Goal: Complete application form

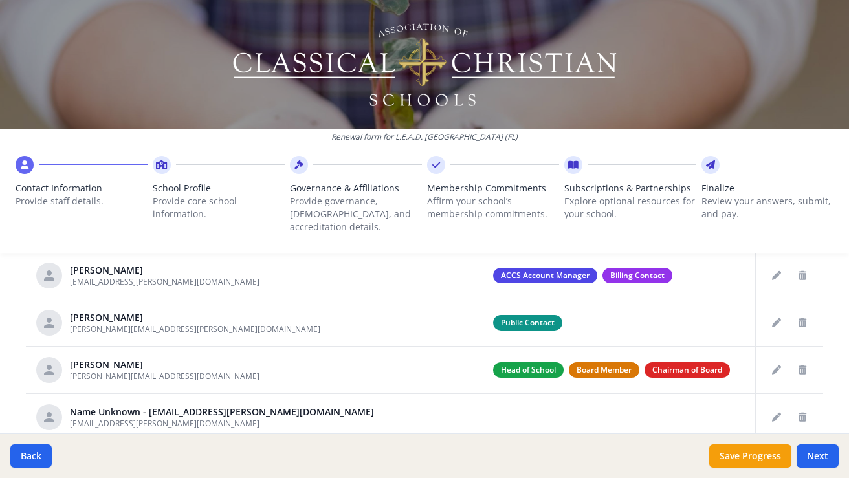
scroll to position [535, 0]
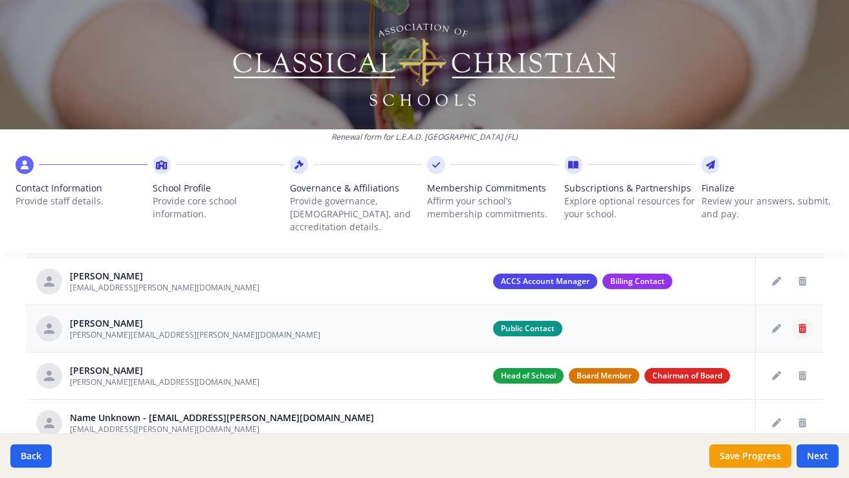
click at [799, 320] on button "Delete staff" at bounding box center [802, 328] width 21 height 21
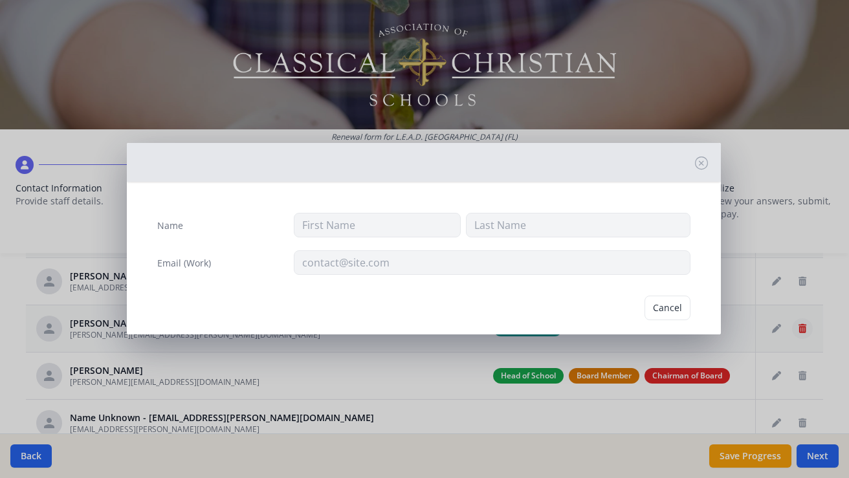
type input "[PERSON_NAME]"
type input "[PERSON_NAME][EMAIL_ADDRESS][PERSON_NAME][DOMAIN_NAME]"
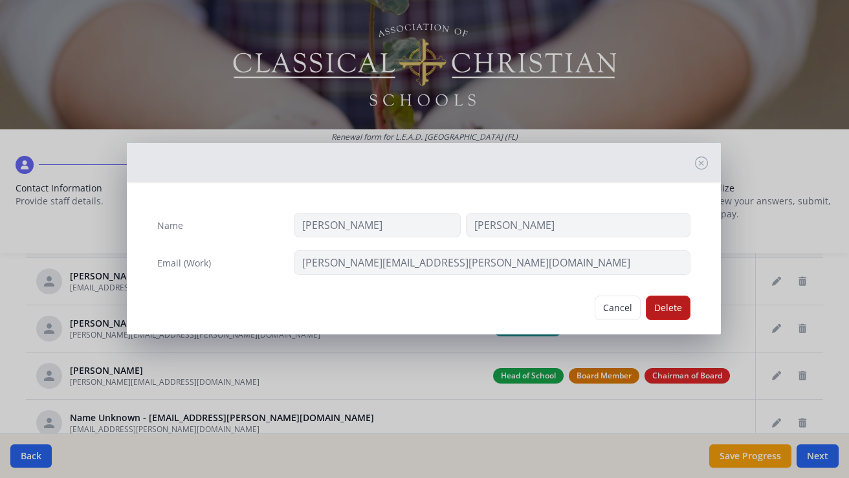
click at [669, 311] on button "Delete" at bounding box center [668, 308] width 45 height 25
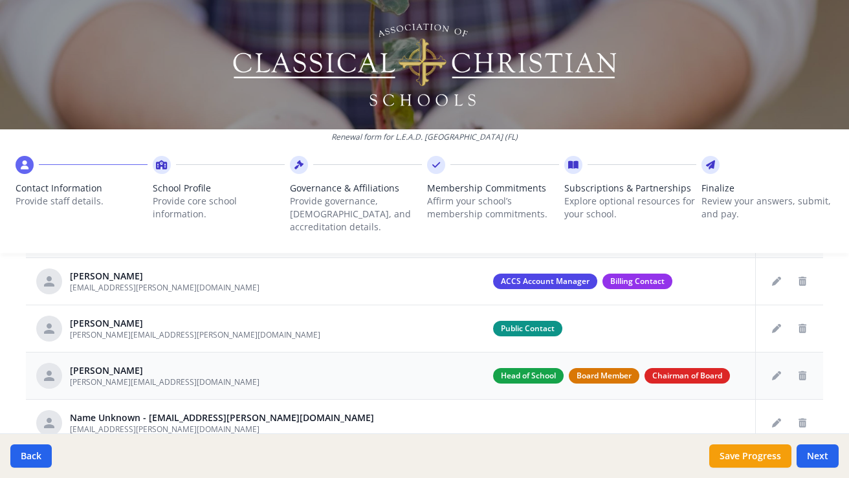
scroll to position [82, 0]
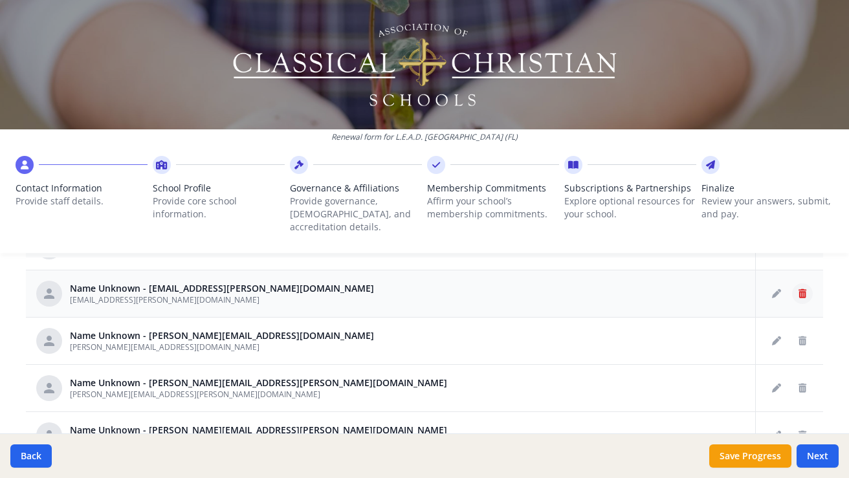
click at [802, 289] on icon "Delete staff" at bounding box center [802, 293] width 8 height 9
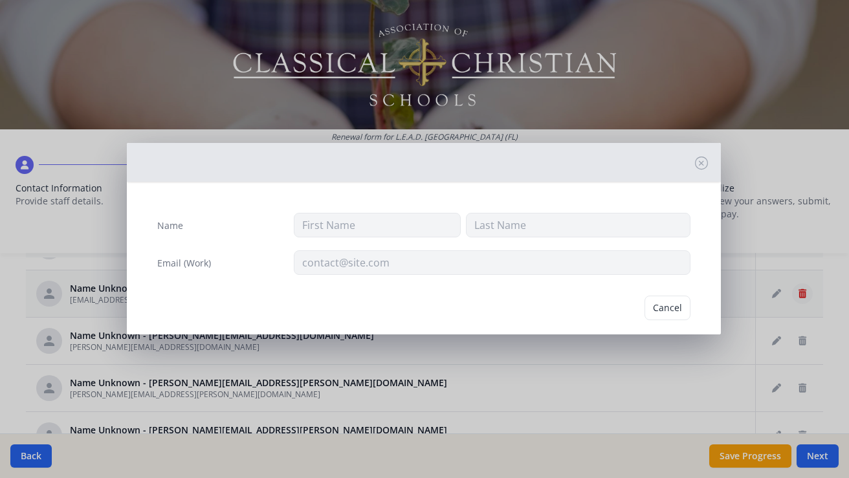
type input "[EMAIL_ADDRESS][PERSON_NAME][DOMAIN_NAME]"
click at [663, 311] on button "Delete" at bounding box center [668, 308] width 45 height 25
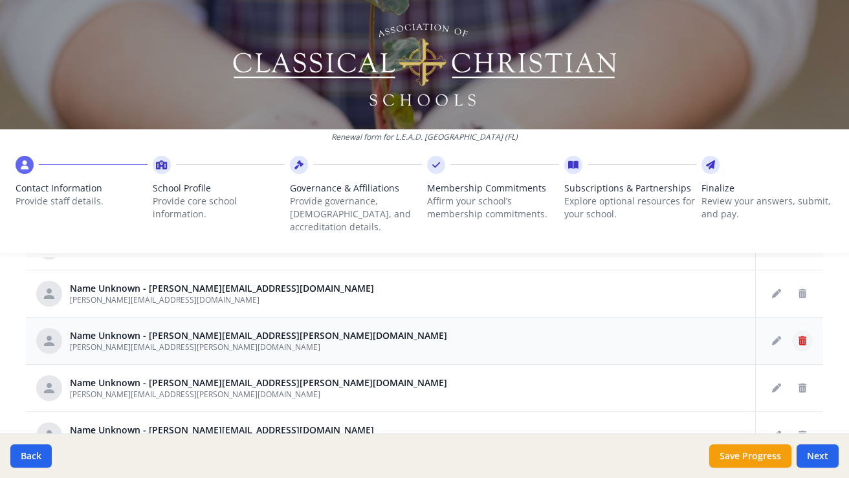
click at [798, 336] on icon "Delete staff" at bounding box center [802, 340] width 8 height 9
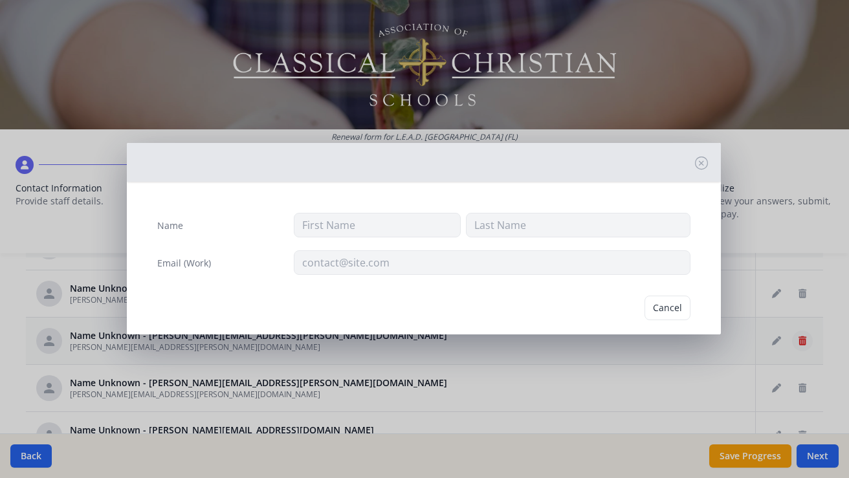
type input "[PERSON_NAME][EMAIL_ADDRESS][PERSON_NAME][DOMAIN_NAME]"
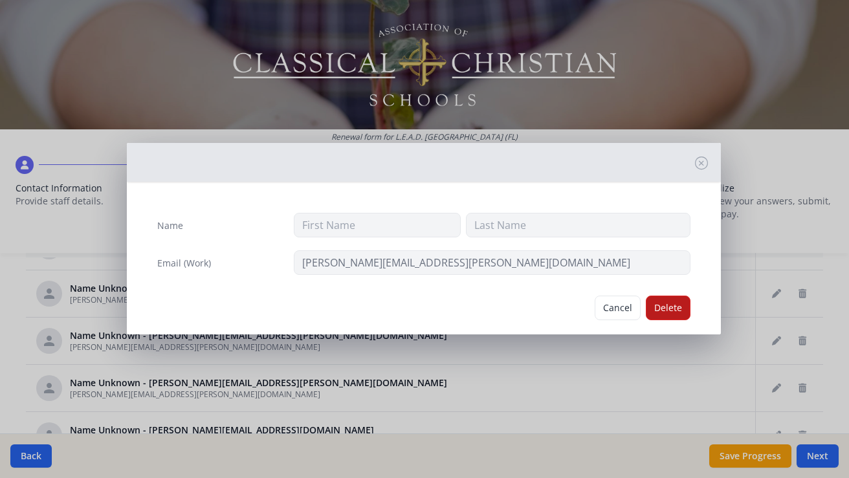
click at [667, 303] on button "Delete" at bounding box center [668, 308] width 45 height 25
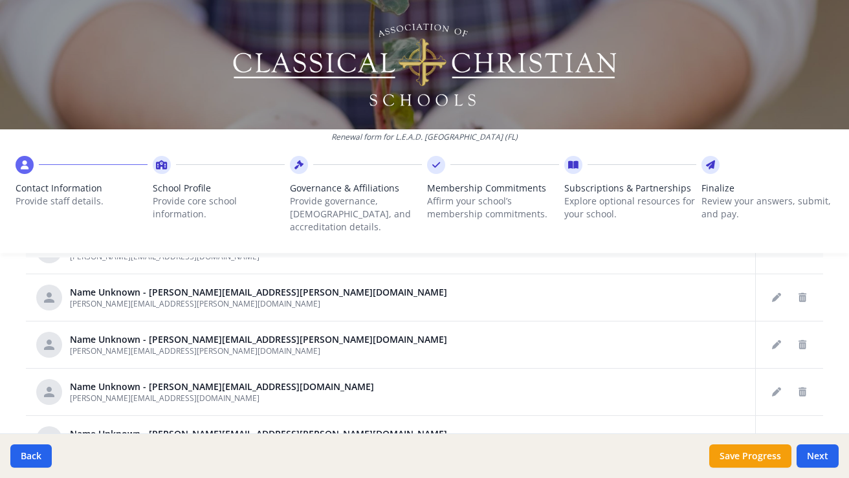
scroll to position [133, 0]
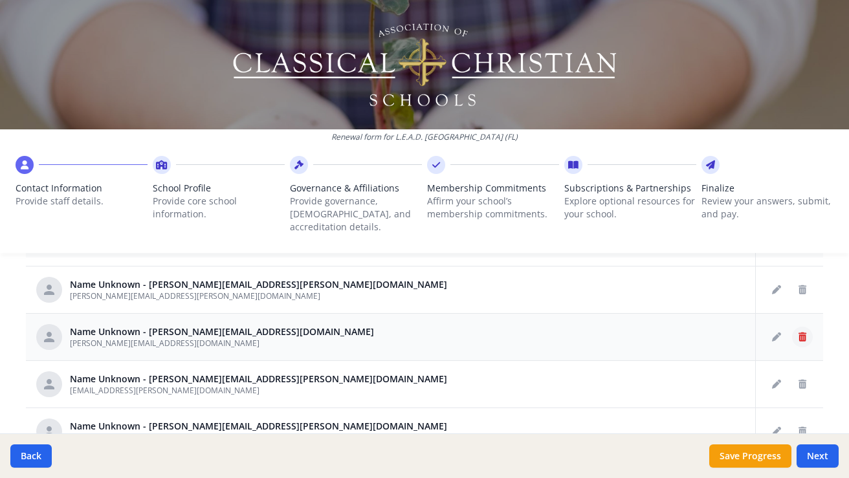
click at [805, 333] on icon "Delete staff" at bounding box center [802, 337] width 8 height 9
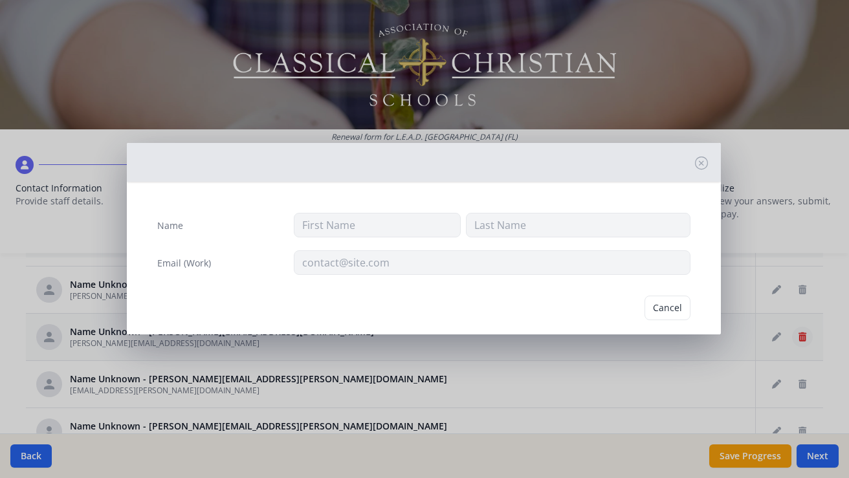
type input "[PERSON_NAME][EMAIL_ADDRESS][DOMAIN_NAME]"
click at [686, 311] on button "Delete" at bounding box center [668, 308] width 45 height 25
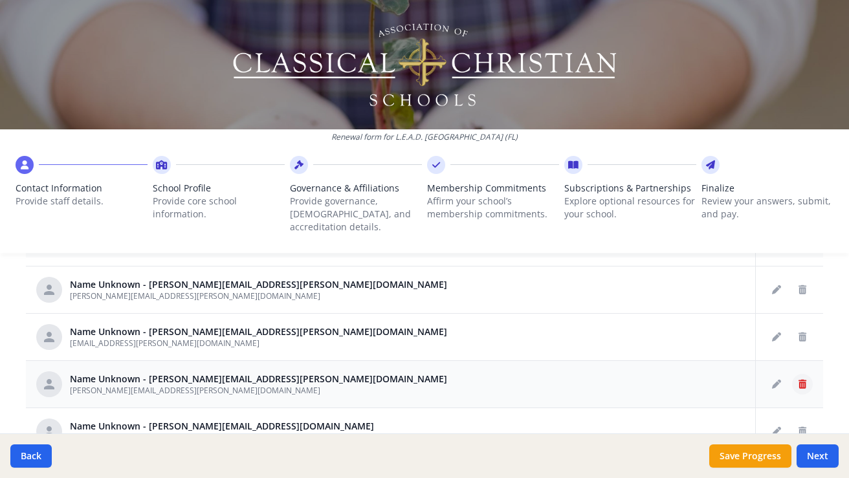
click at [802, 380] on icon "Delete staff" at bounding box center [802, 384] width 8 height 9
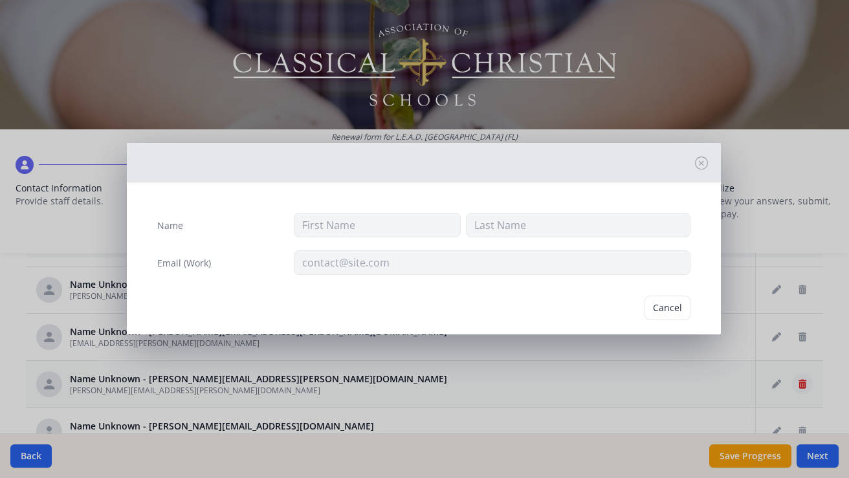
type input "[PERSON_NAME][EMAIL_ADDRESS][PERSON_NAME][DOMAIN_NAME]"
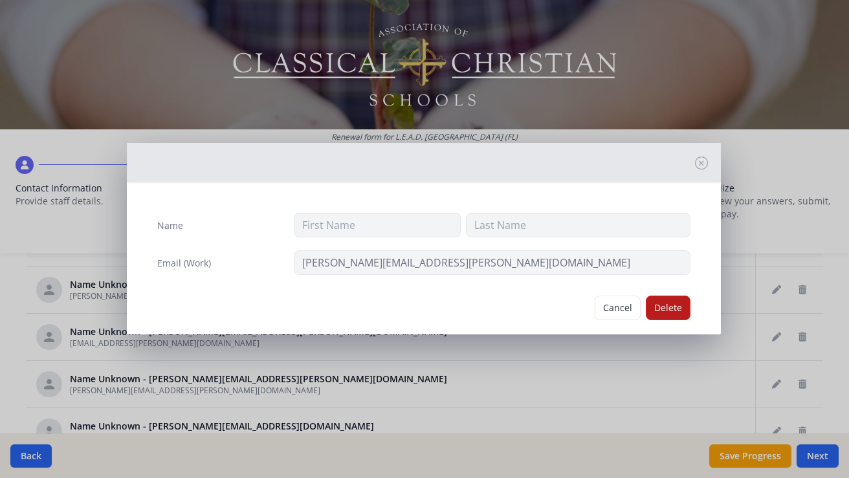
click at [672, 308] on button "Delete" at bounding box center [668, 308] width 45 height 25
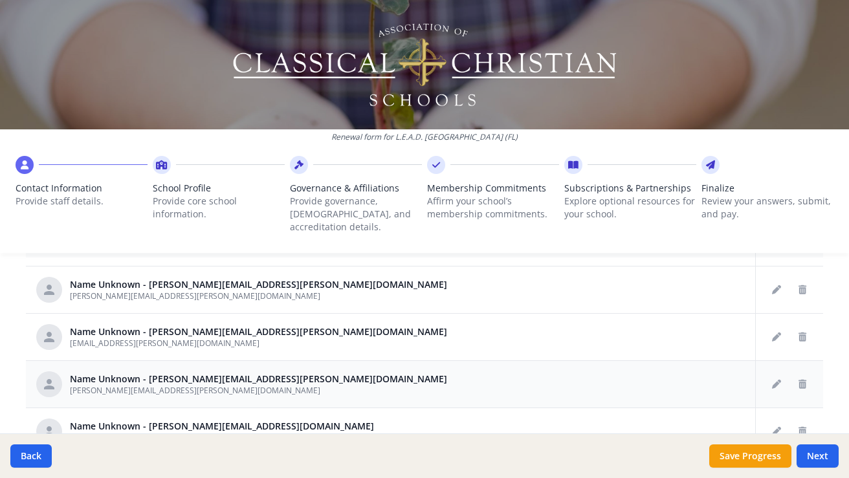
scroll to position [211, 0]
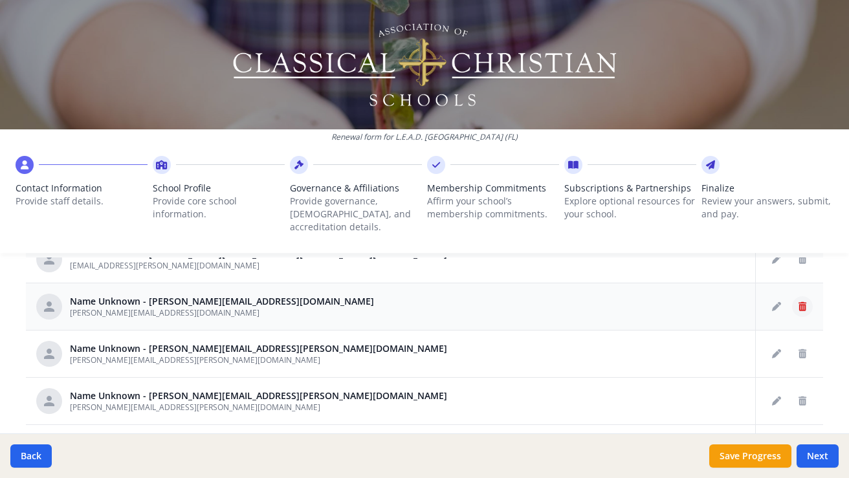
click at [802, 302] on icon "Delete staff" at bounding box center [802, 306] width 8 height 9
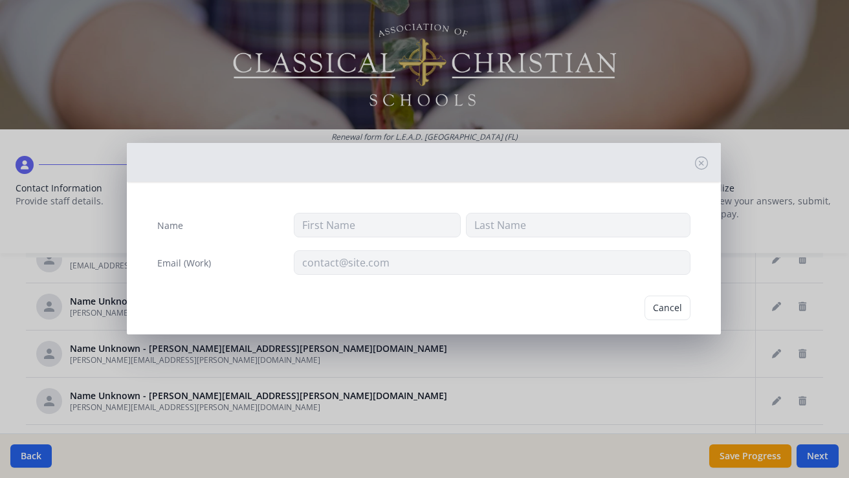
type input "[PERSON_NAME][EMAIL_ADDRESS][DOMAIN_NAME]"
click at [661, 304] on button "Delete" at bounding box center [668, 308] width 45 height 25
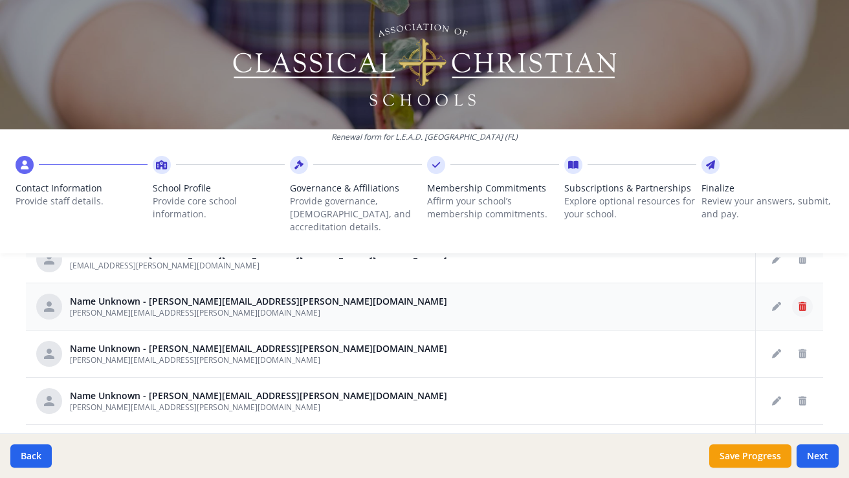
click at [807, 296] on button "Delete staff" at bounding box center [802, 306] width 21 height 21
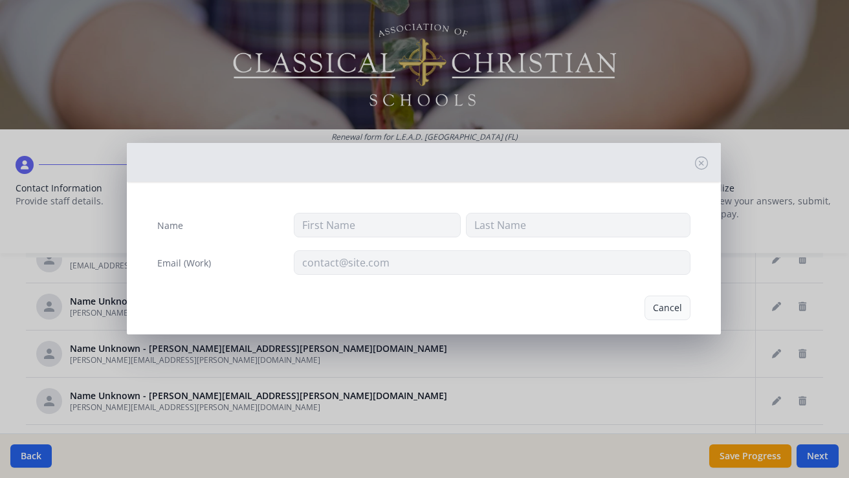
type input "[PERSON_NAME][EMAIL_ADDRESS][PERSON_NAME][DOMAIN_NAME]"
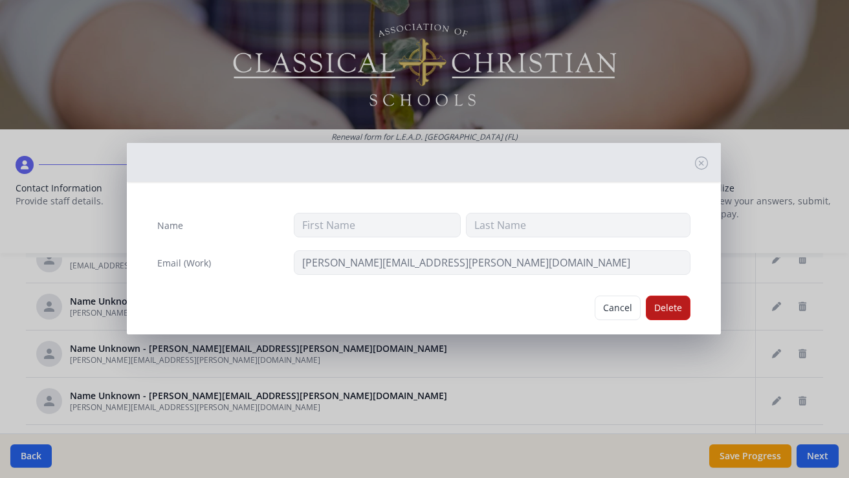
click at [659, 309] on button "Delete" at bounding box center [668, 308] width 45 height 25
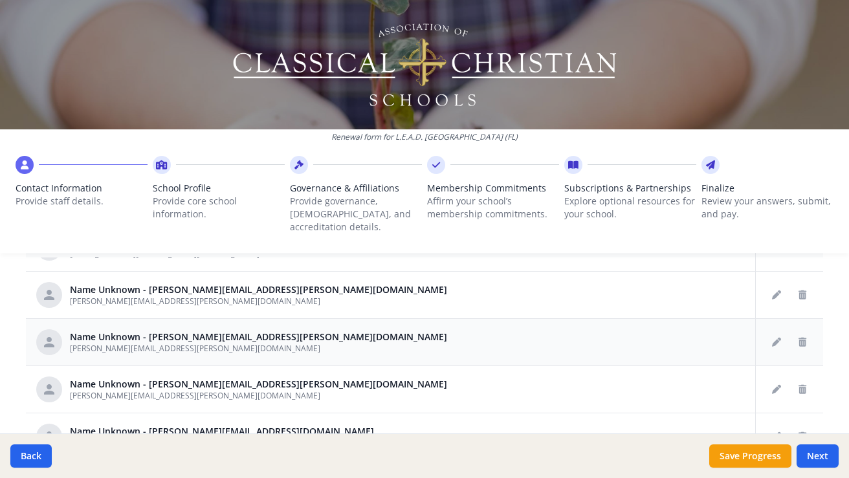
scroll to position [230, 0]
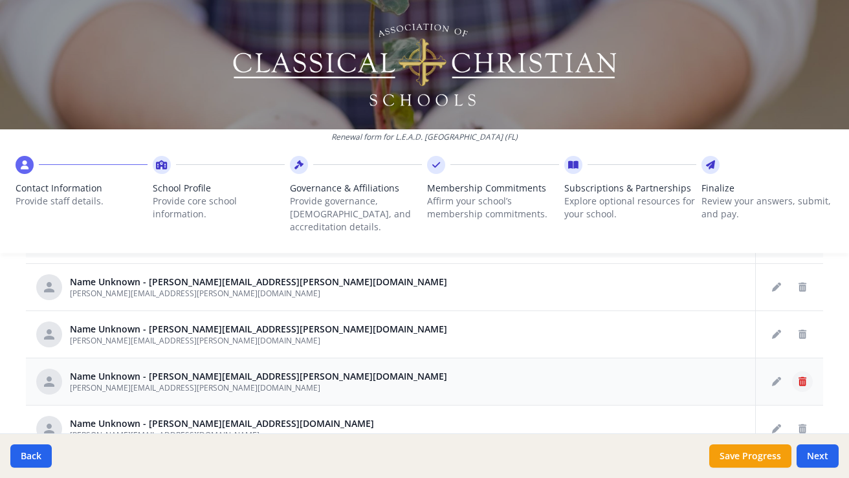
click at [803, 377] on icon "Delete staff" at bounding box center [802, 381] width 8 height 9
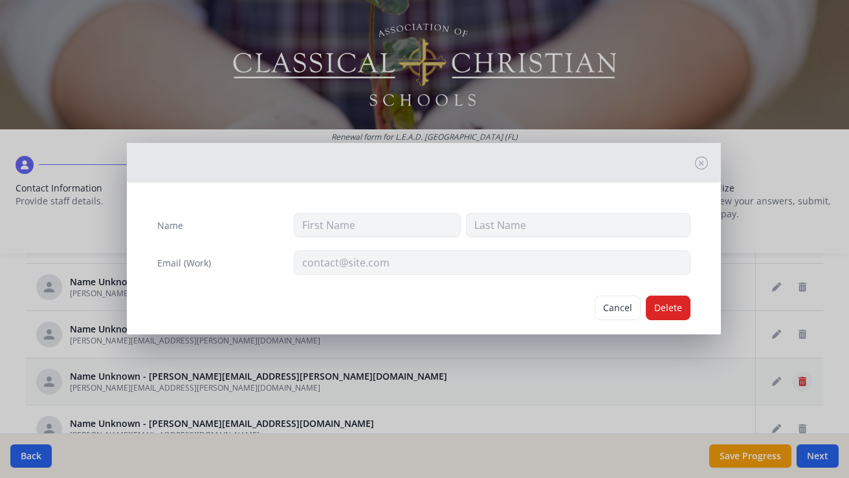
type input "[PERSON_NAME][EMAIL_ADDRESS][PERSON_NAME][DOMAIN_NAME]"
click at [671, 313] on button "Delete" at bounding box center [668, 308] width 45 height 25
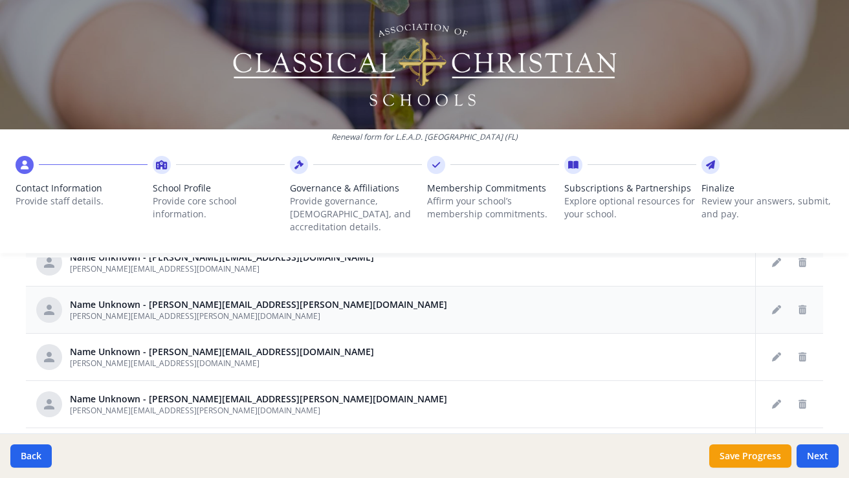
scroll to position [360, 0]
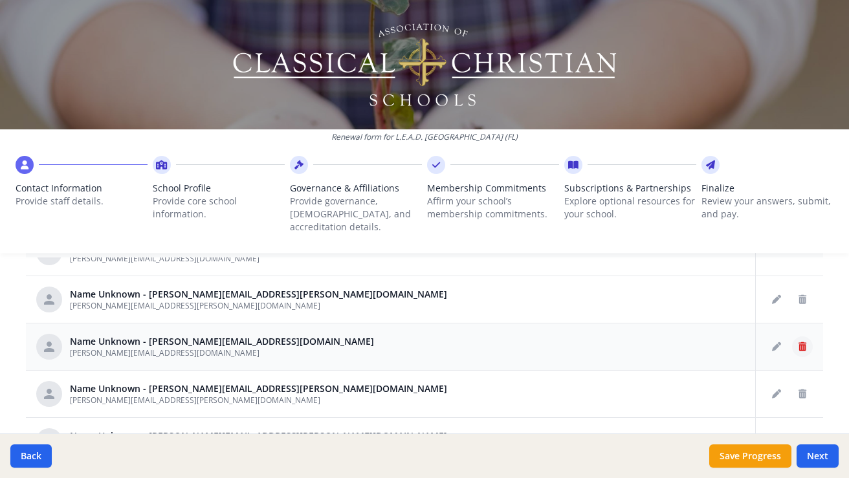
click at [798, 342] on icon "Delete staff" at bounding box center [802, 346] width 8 height 9
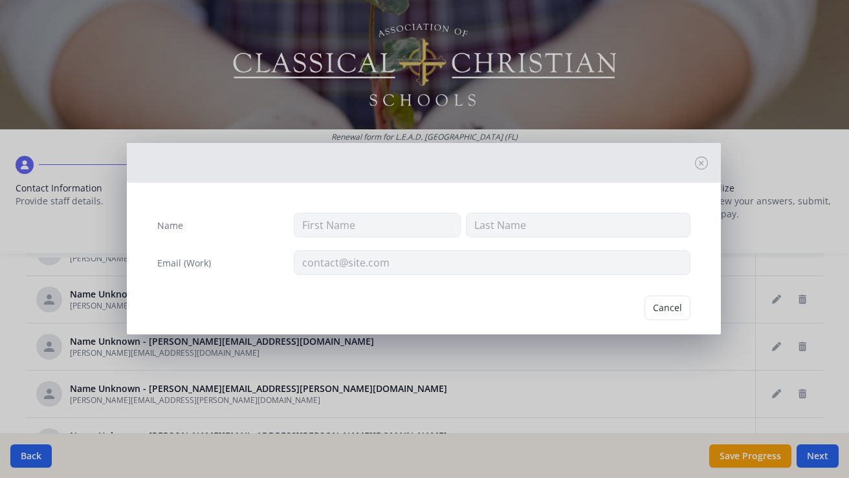
type input "[PERSON_NAME][EMAIL_ADDRESS][DOMAIN_NAME]"
click at [686, 310] on button "Delete" at bounding box center [668, 308] width 45 height 25
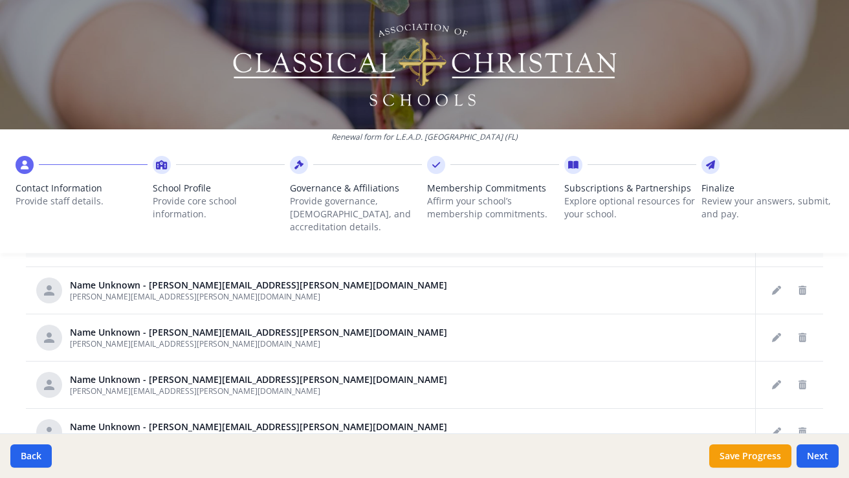
scroll to position [472, 0]
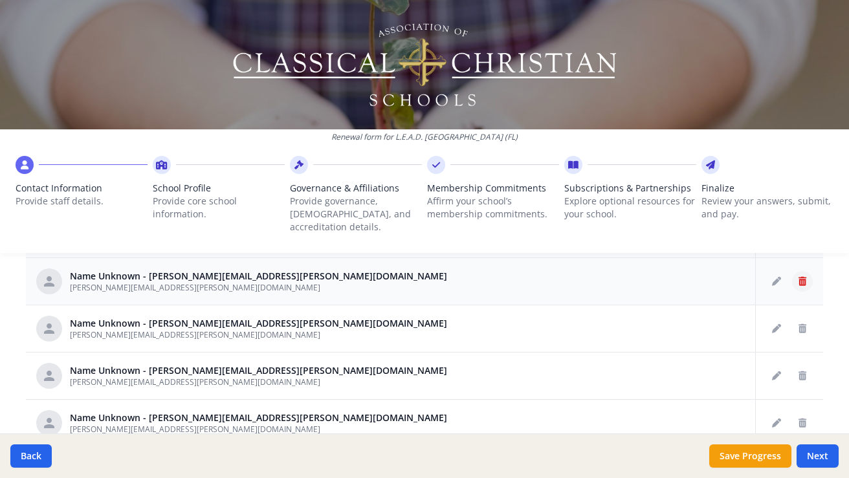
click at [799, 277] on icon "Delete staff" at bounding box center [802, 281] width 8 height 9
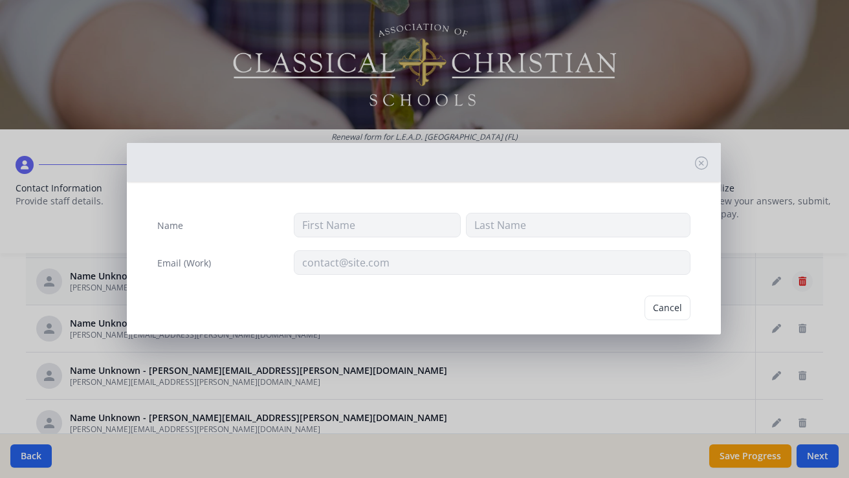
type input "[PERSON_NAME][EMAIL_ADDRESS][PERSON_NAME][DOMAIN_NAME]"
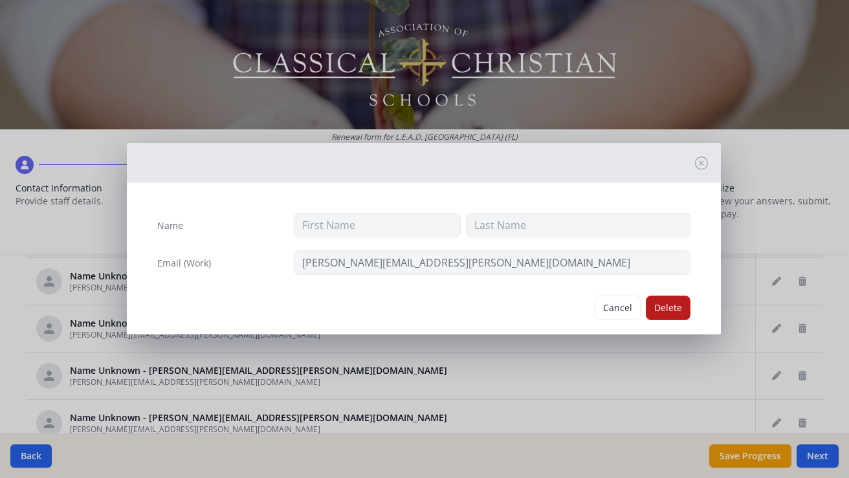
click at [671, 314] on button "Delete" at bounding box center [668, 308] width 45 height 25
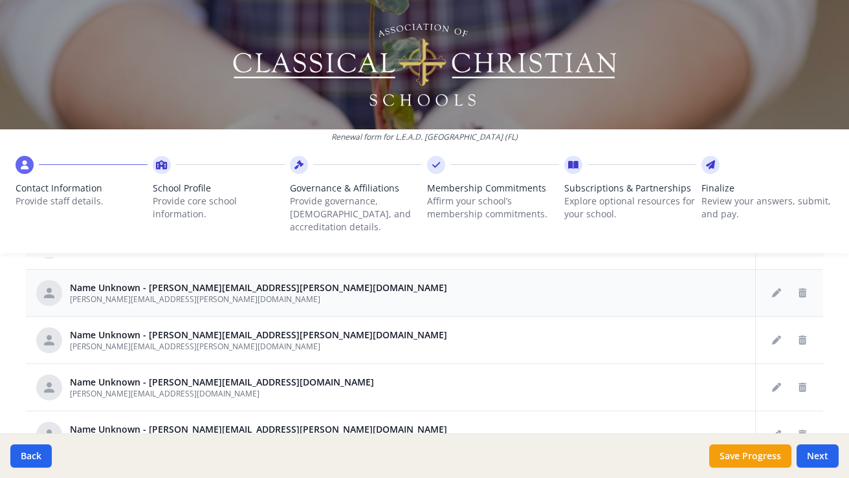
scroll to position [563, 0]
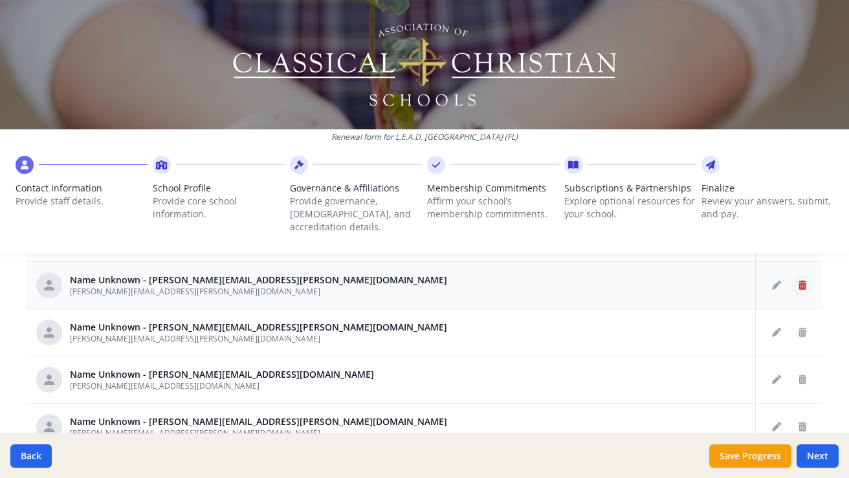
click at [803, 281] on icon "Delete staff" at bounding box center [802, 285] width 8 height 9
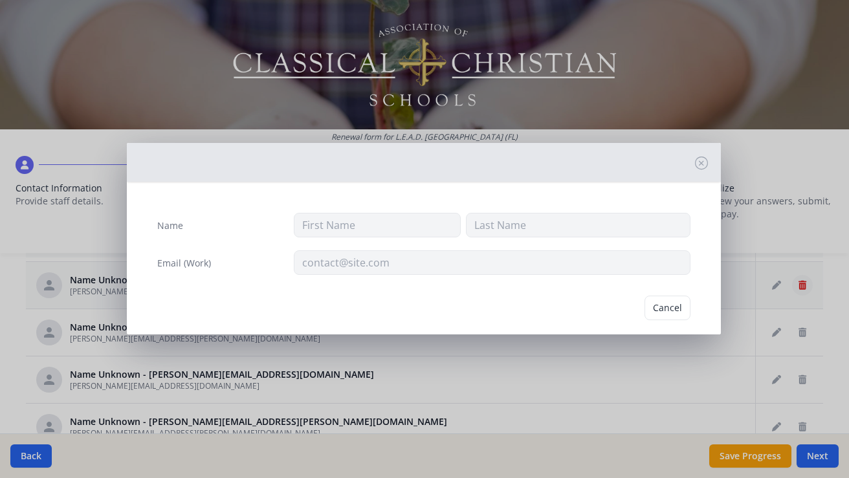
type input "[PERSON_NAME][EMAIL_ADDRESS][PERSON_NAME][DOMAIN_NAME]"
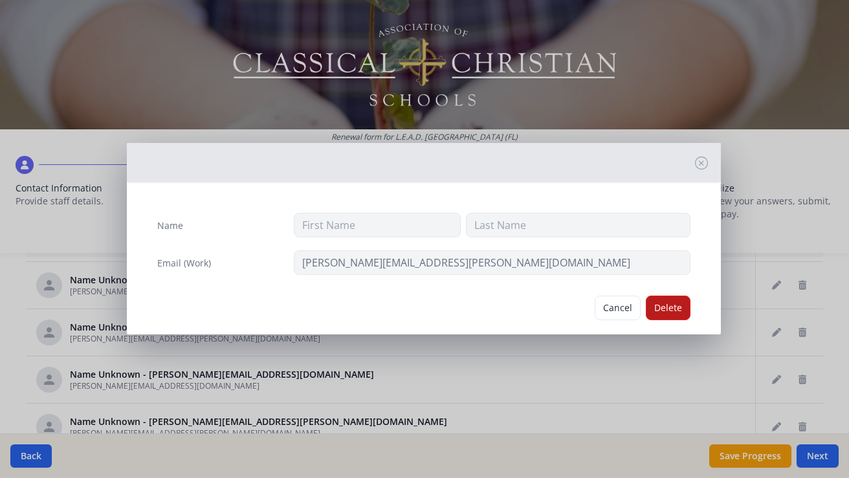
click at [673, 301] on button "Delete" at bounding box center [668, 308] width 45 height 25
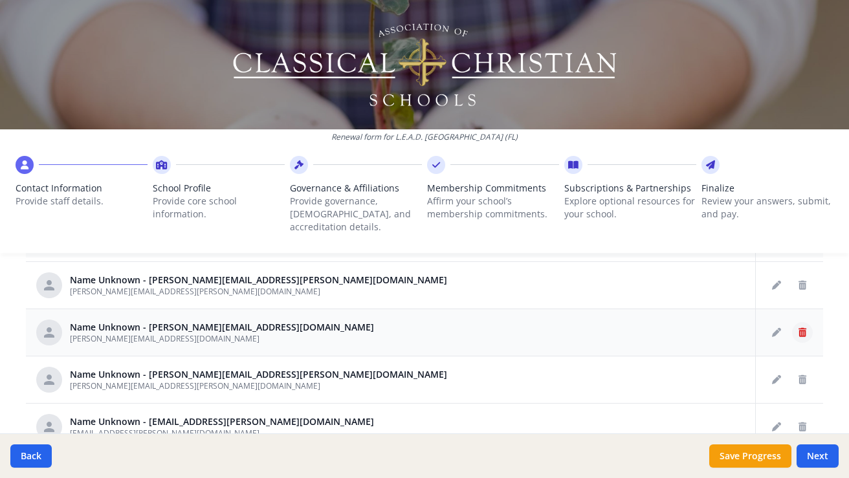
click at [806, 328] on icon "Delete staff" at bounding box center [802, 332] width 8 height 9
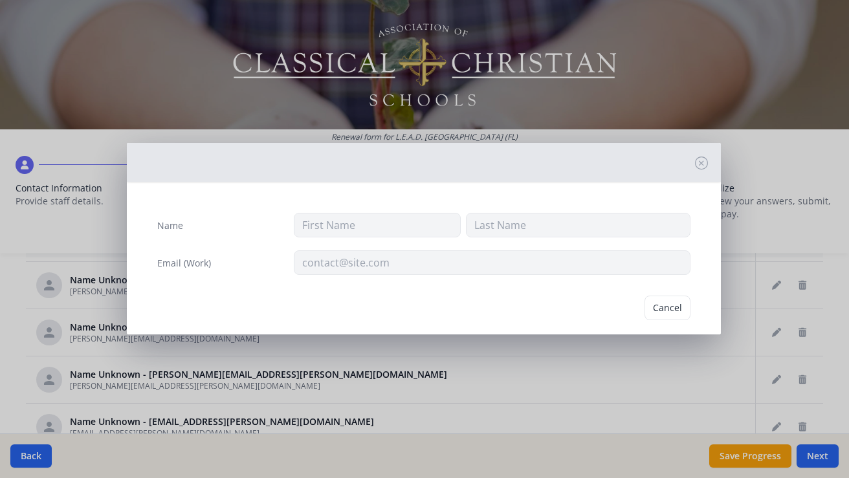
type input "[PERSON_NAME][EMAIL_ADDRESS][DOMAIN_NAME]"
click at [660, 310] on button "Delete" at bounding box center [668, 308] width 45 height 25
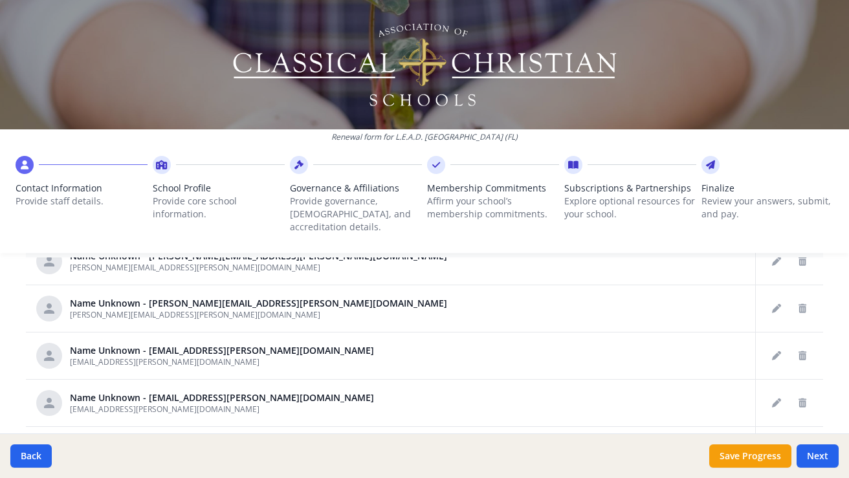
scroll to position [589, 0]
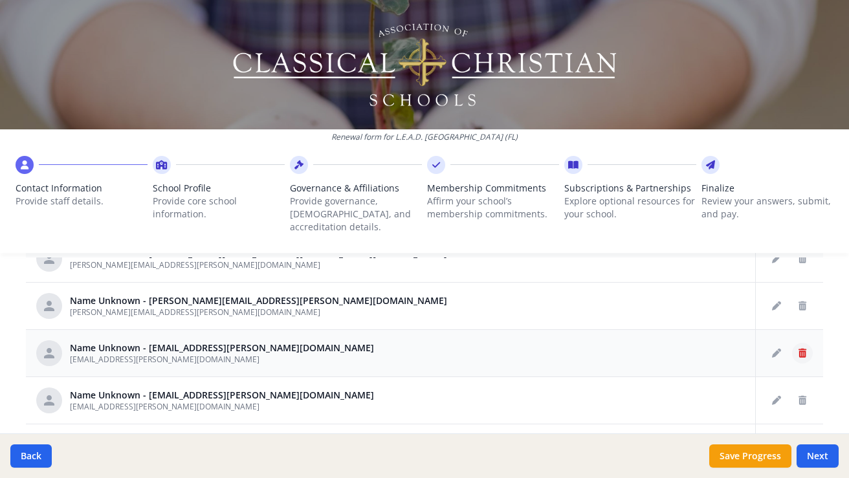
click at [799, 349] on icon "Delete staff" at bounding box center [802, 353] width 8 height 9
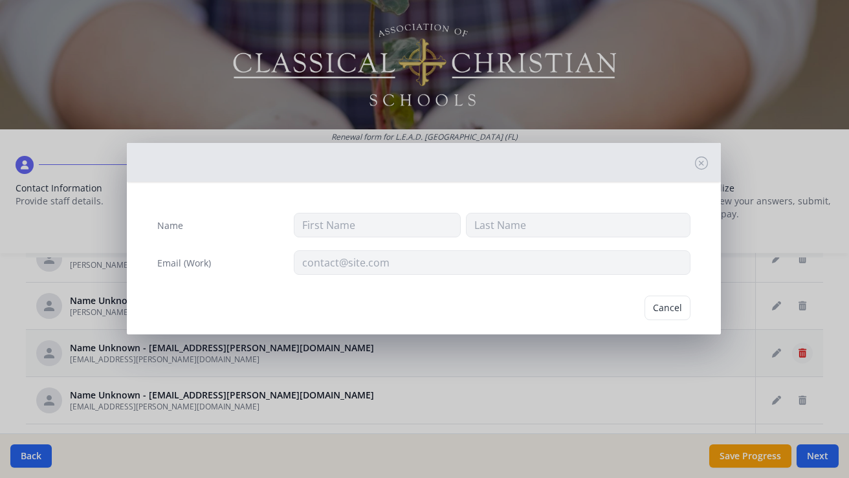
type input "[EMAIL_ADDRESS][PERSON_NAME][DOMAIN_NAME]"
click at [679, 308] on button "Delete" at bounding box center [668, 308] width 45 height 25
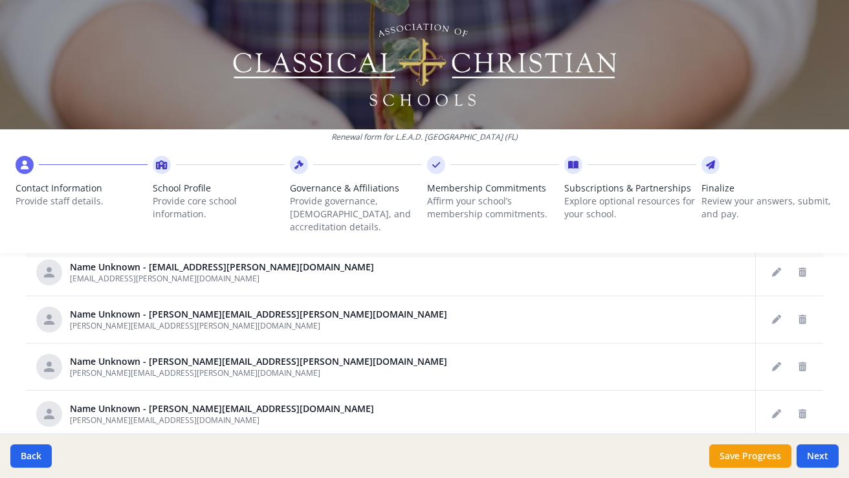
scroll to position [672, 0]
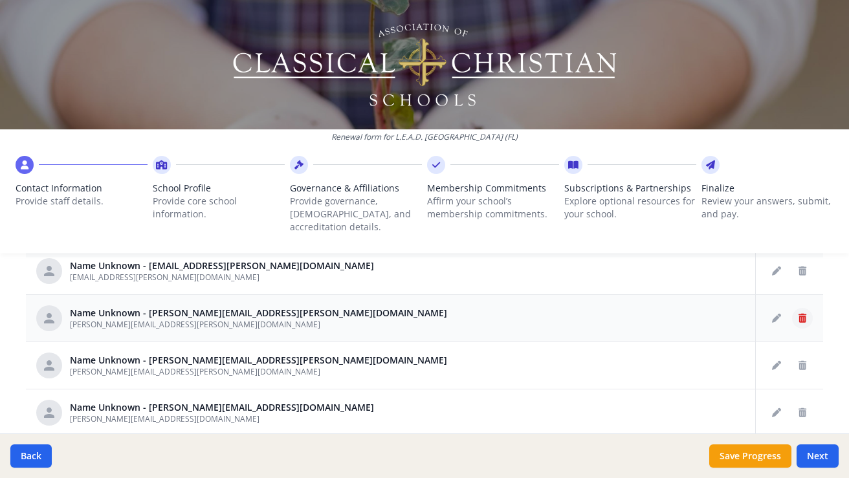
click at [801, 314] on icon "Delete staff" at bounding box center [802, 318] width 8 height 9
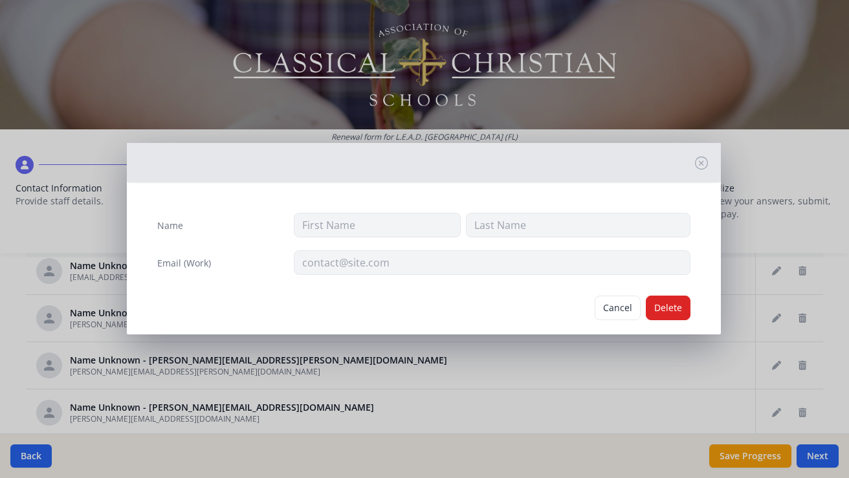
type input "[PERSON_NAME][EMAIL_ADDRESS][PERSON_NAME][DOMAIN_NAME]"
click at [677, 313] on button "Delete" at bounding box center [668, 308] width 45 height 25
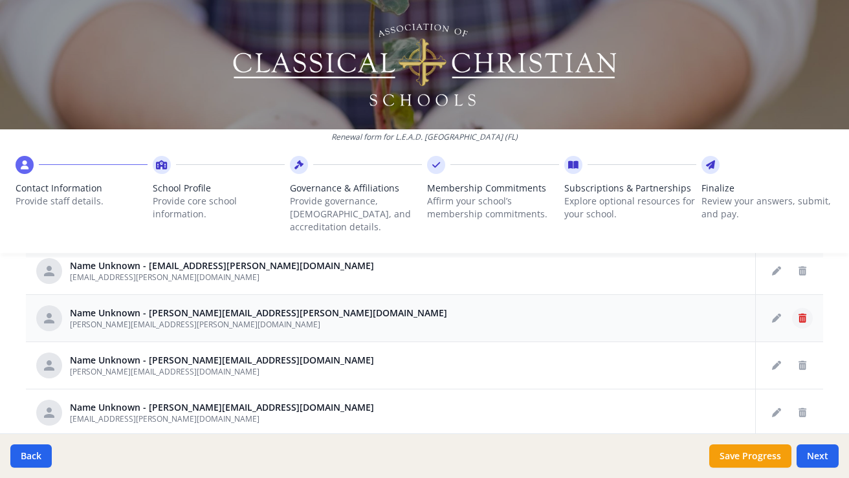
click at [802, 314] on icon "Delete staff" at bounding box center [802, 318] width 8 height 9
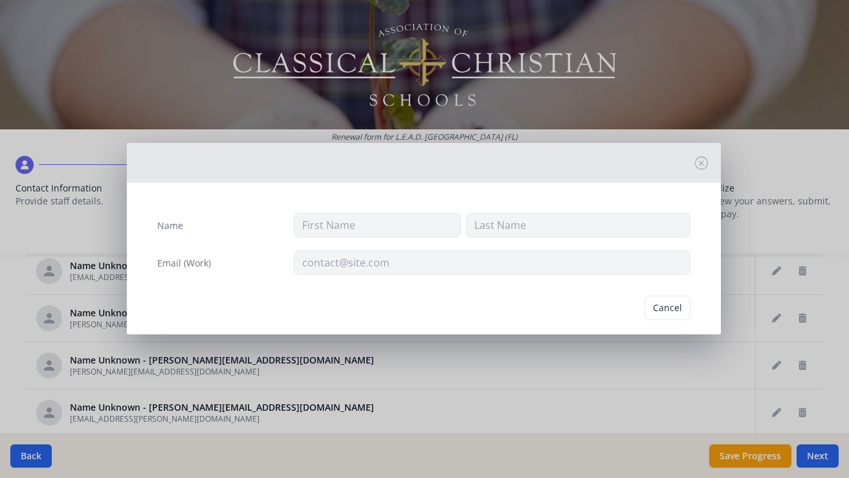
type input "[PERSON_NAME][EMAIL_ADDRESS][PERSON_NAME][DOMAIN_NAME]"
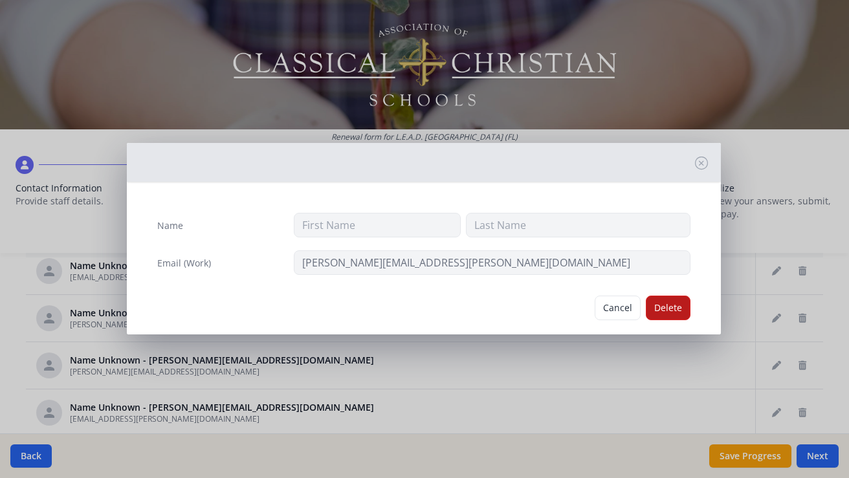
click at [673, 309] on button "Delete" at bounding box center [668, 308] width 45 height 25
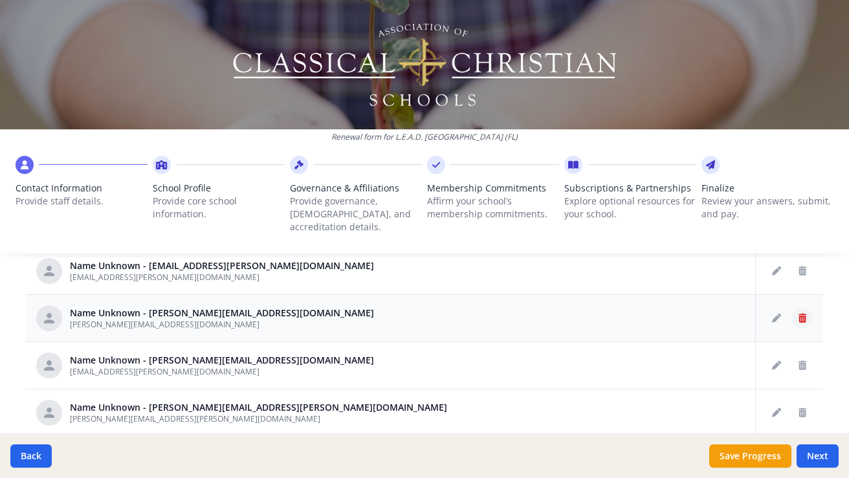
click at [801, 314] on icon "Delete staff" at bounding box center [802, 318] width 8 height 9
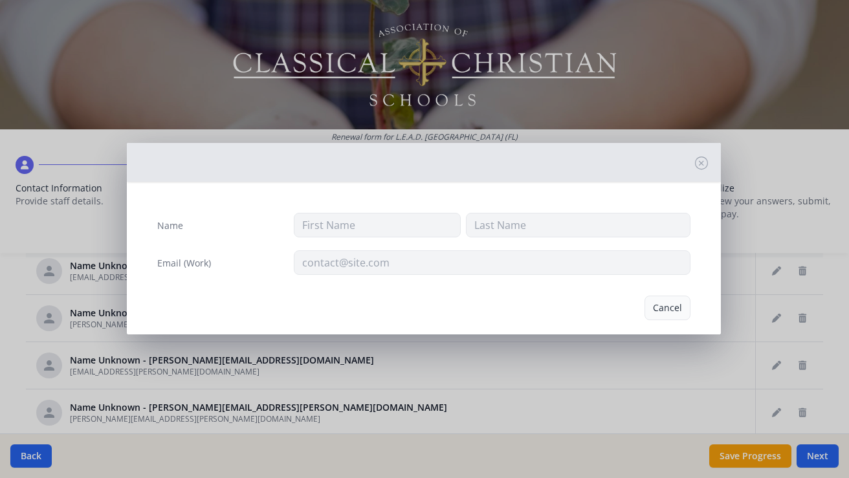
type input "[PERSON_NAME][EMAIL_ADDRESS][DOMAIN_NAME]"
click at [661, 312] on button "Delete" at bounding box center [668, 308] width 45 height 25
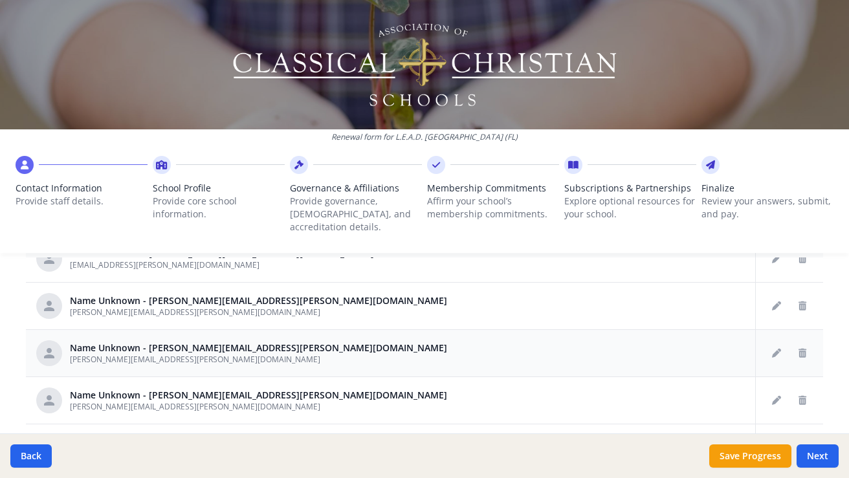
scroll to position [732, 0]
click at [800, 348] on icon "Delete staff" at bounding box center [802, 352] width 8 height 9
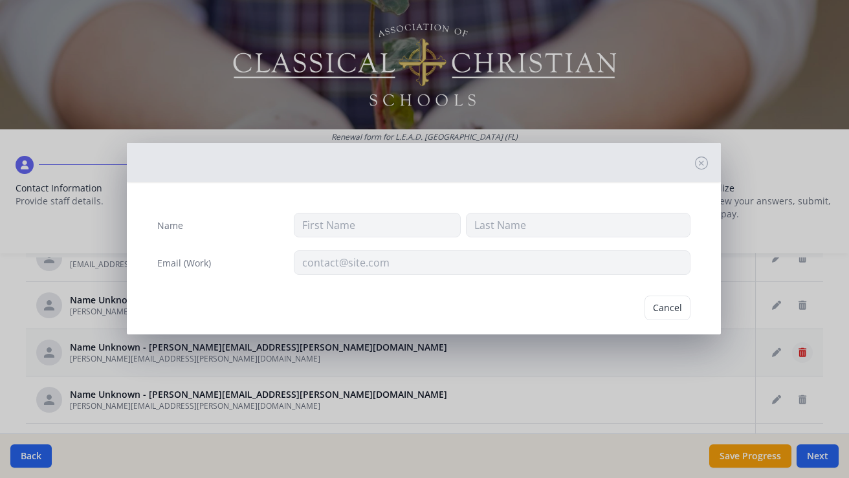
type input "[PERSON_NAME][EMAIL_ADDRESS][PERSON_NAME][DOMAIN_NAME]"
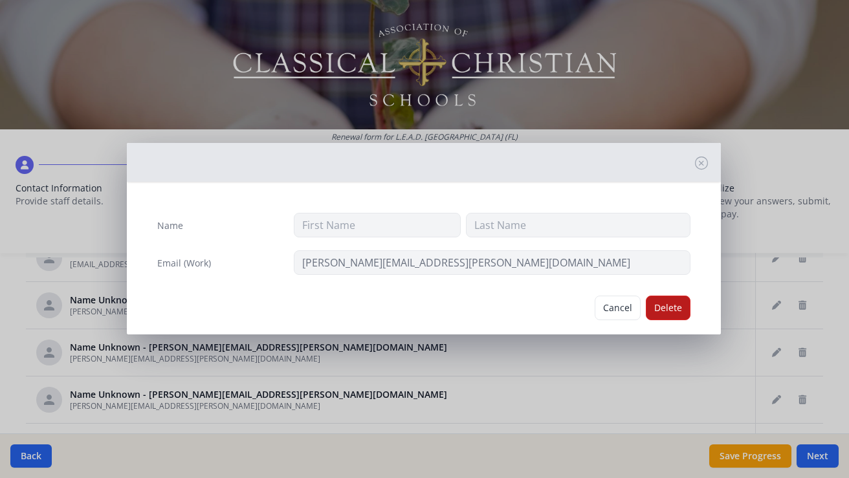
click at [659, 305] on button "Delete" at bounding box center [668, 308] width 45 height 25
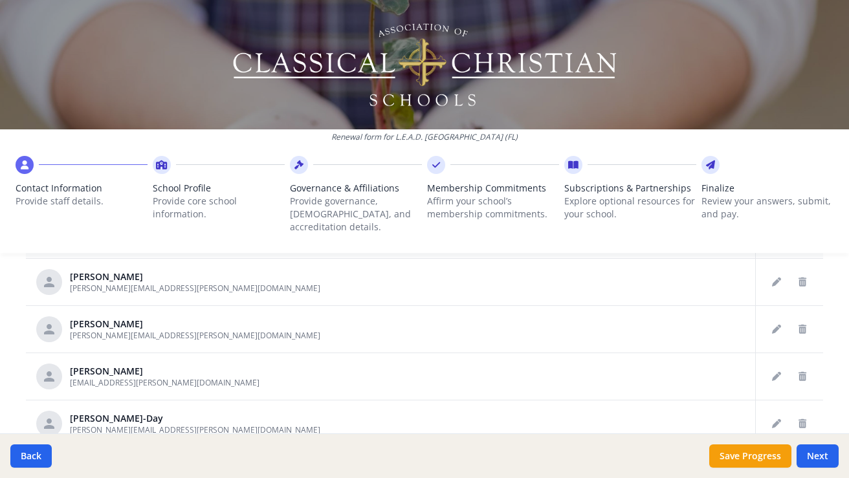
scroll to position [992, 0]
click at [798, 323] on icon "Delete staff" at bounding box center [802, 327] width 8 height 9
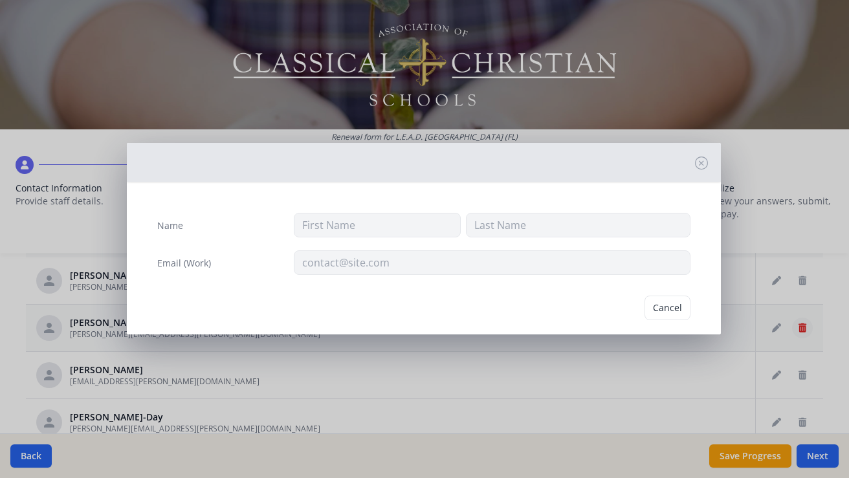
type input "Iris"
type input "[PERSON_NAME]"
type input "[PERSON_NAME][EMAIL_ADDRESS][PERSON_NAME][DOMAIN_NAME]"
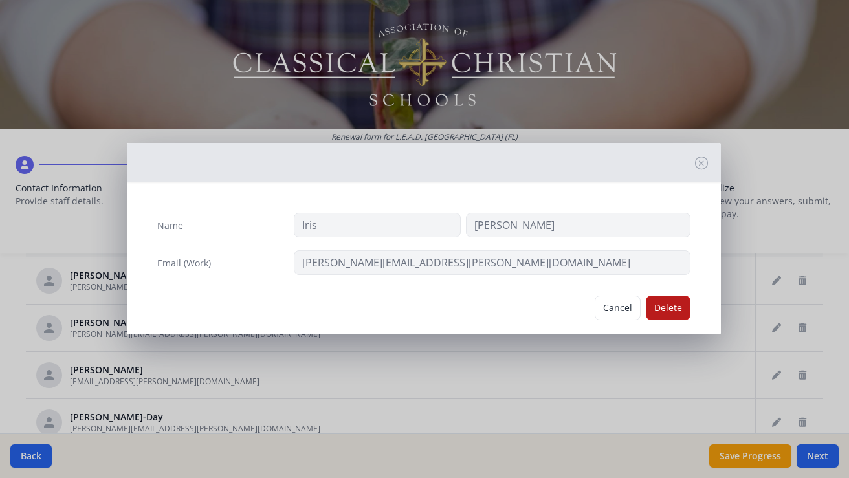
click at [673, 306] on button "Delete" at bounding box center [668, 308] width 45 height 25
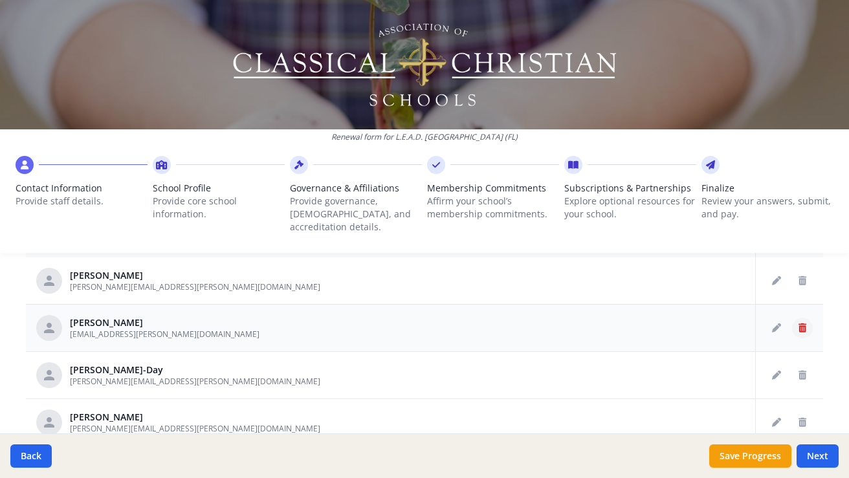
click at [805, 323] on icon "Delete staff" at bounding box center [802, 327] width 8 height 9
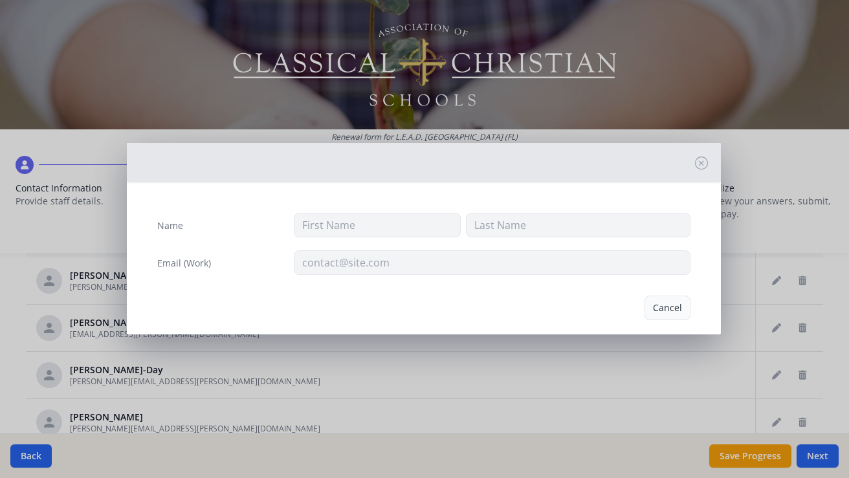
type input "Linley"
type input "[PERSON_NAME]"
type input "[EMAIL_ADDRESS][PERSON_NAME][DOMAIN_NAME]"
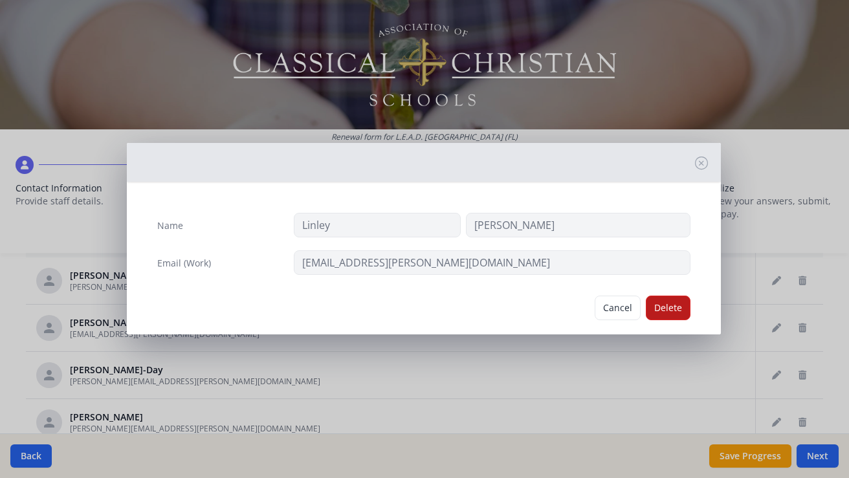
click at [680, 307] on button "Delete" at bounding box center [668, 308] width 45 height 25
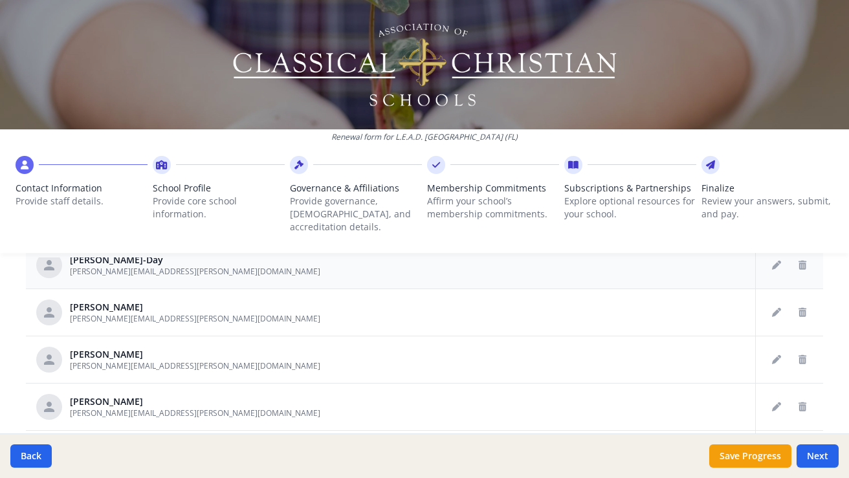
scroll to position [1060, 0]
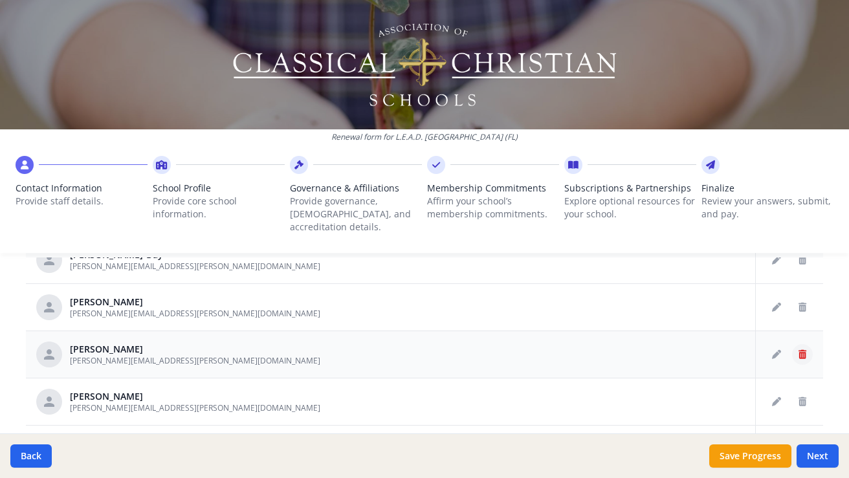
click at [798, 350] on icon "Delete staff" at bounding box center [802, 354] width 8 height 9
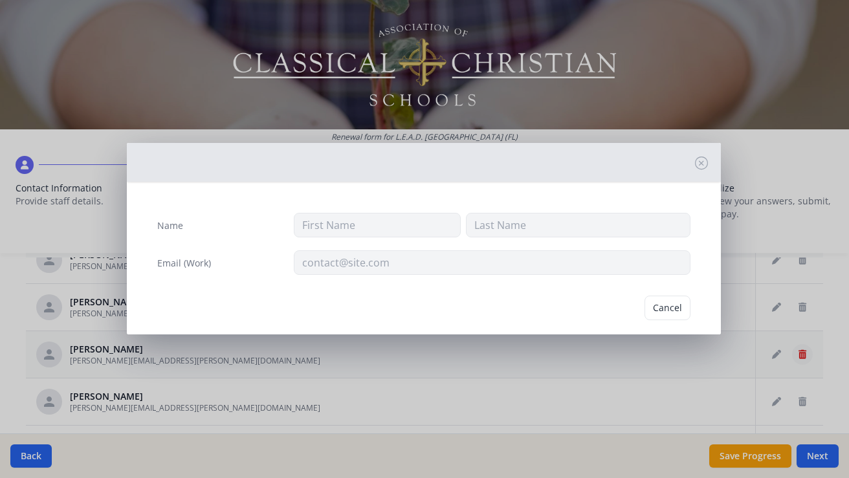
type input "[PERSON_NAME]"
type input "[PERSON_NAME][EMAIL_ADDRESS][PERSON_NAME][DOMAIN_NAME]"
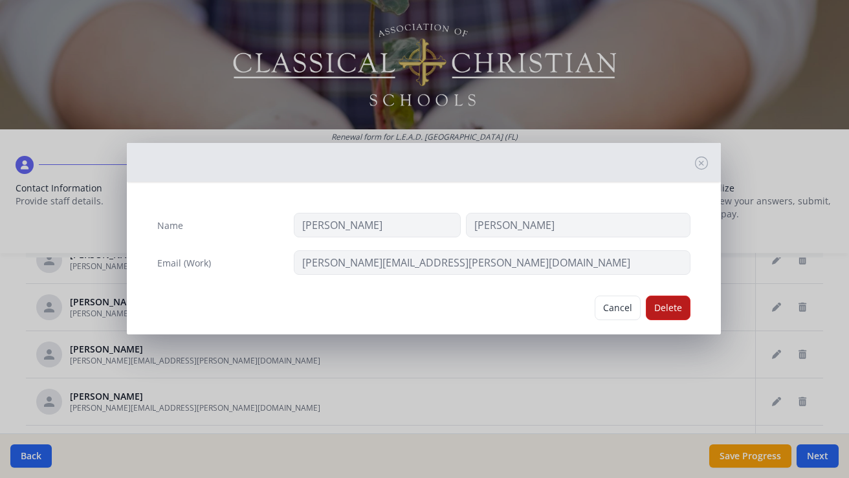
click at [662, 305] on button "Delete" at bounding box center [668, 308] width 45 height 25
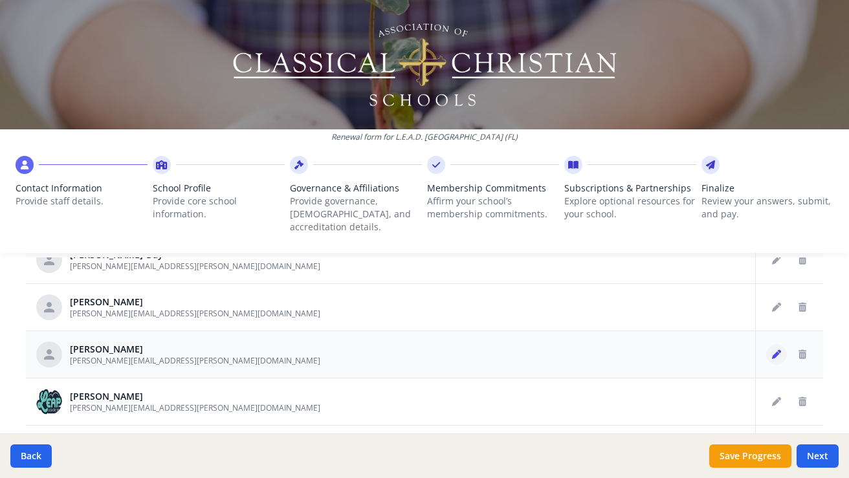
click at [778, 350] on icon "Edit staff" at bounding box center [776, 354] width 9 height 9
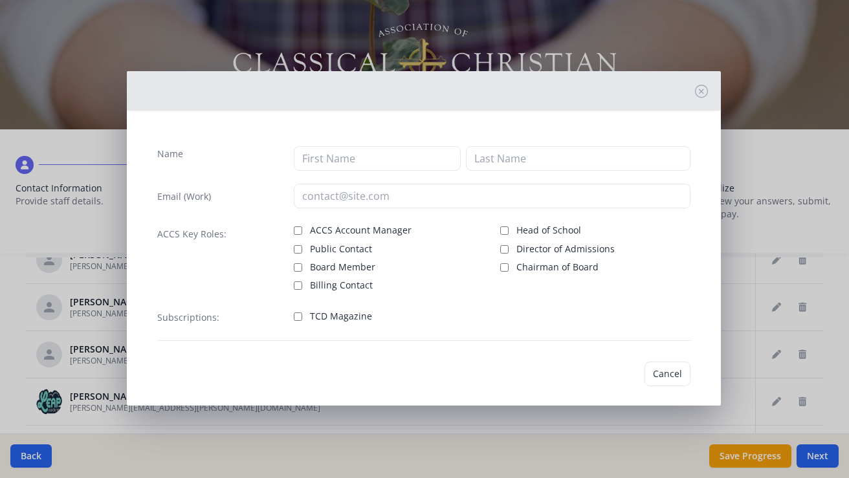
type input "[PERSON_NAME]"
type input "[PERSON_NAME][EMAIL_ADDRESS][PERSON_NAME][DOMAIN_NAME]"
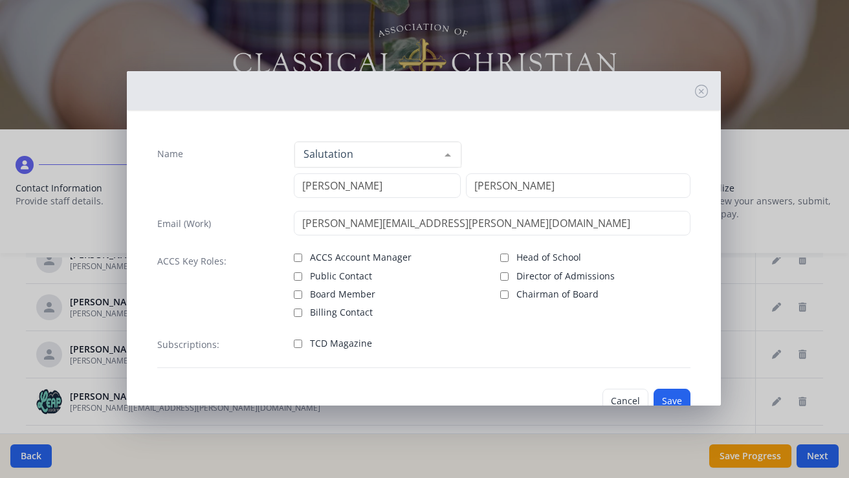
click at [450, 155] on div at bounding box center [448, 154] width 26 height 25
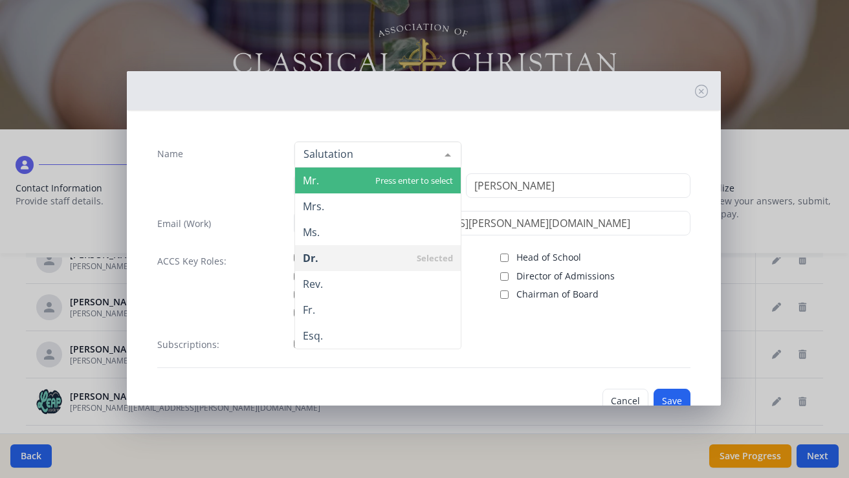
click at [428, 184] on span "Mr." at bounding box center [378, 181] width 166 height 26
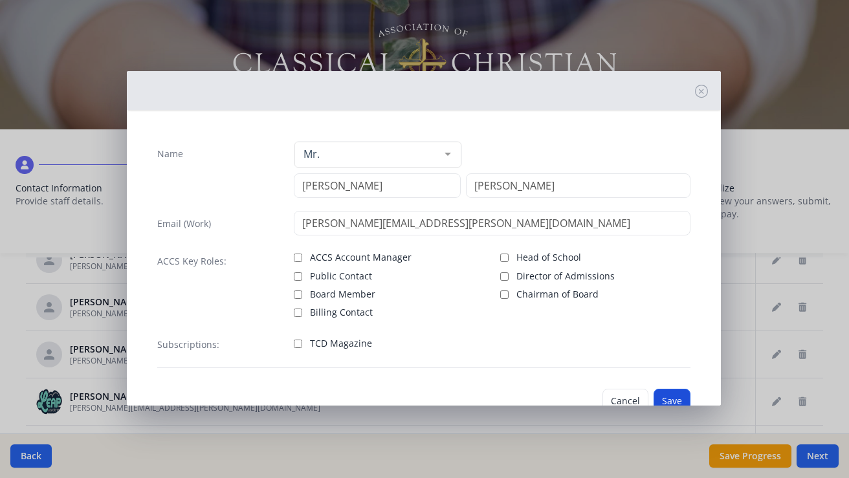
click at [664, 396] on button "Save" at bounding box center [671, 401] width 37 height 25
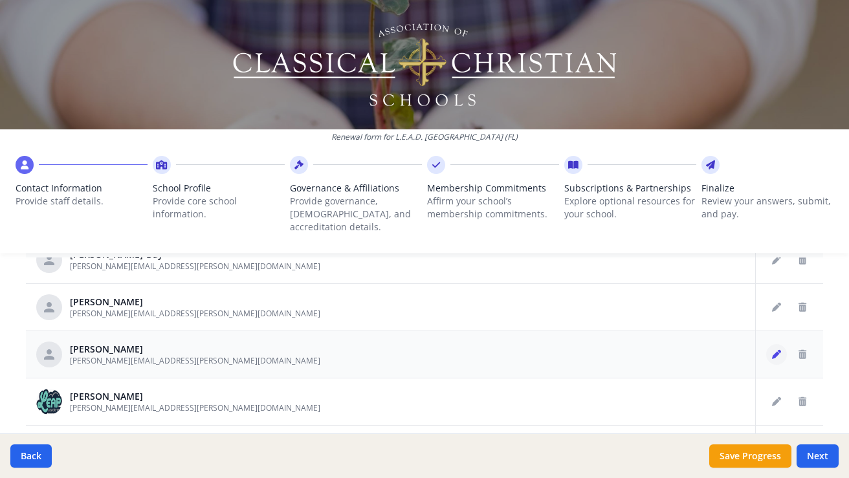
click at [780, 350] on icon "Edit staff" at bounding box center [776, 354] width 9 height 9
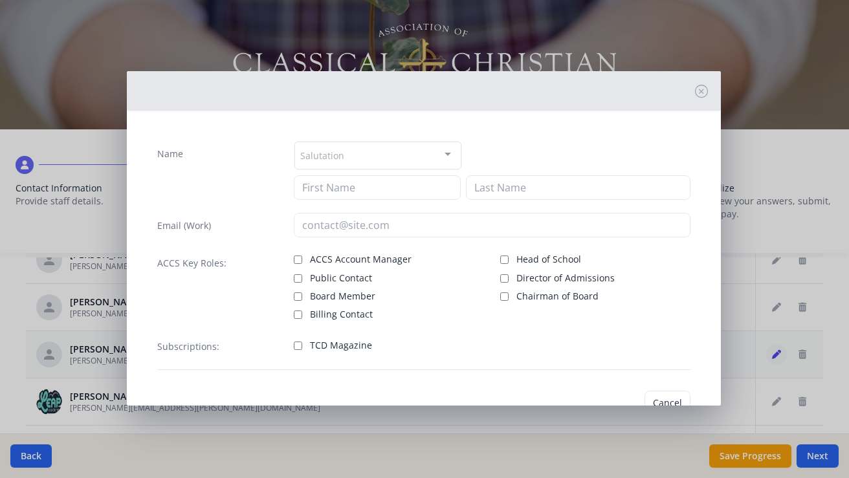
type input "[PERSON_NAME]"
type input "[PERSON_NAME][EMAIL_ADDRESS][PERSON_NAME][DOMAIN_NAME]"
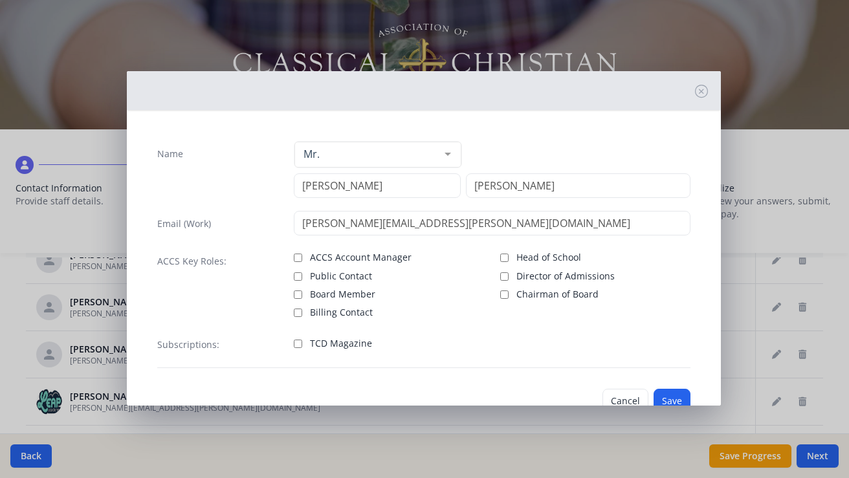
scroll to position [23, 0]
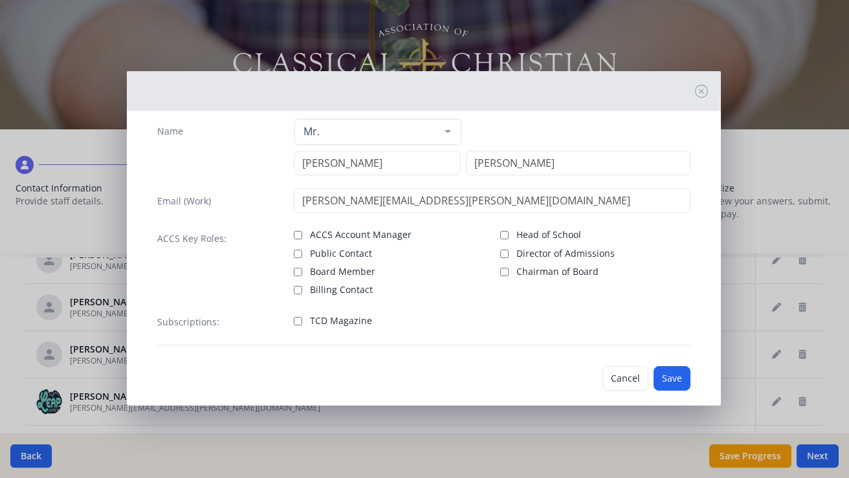
click at [296, 321] on input "TCD Magazine" at bounding box center [298, 321] width 8 height 8
checkbox input "true"
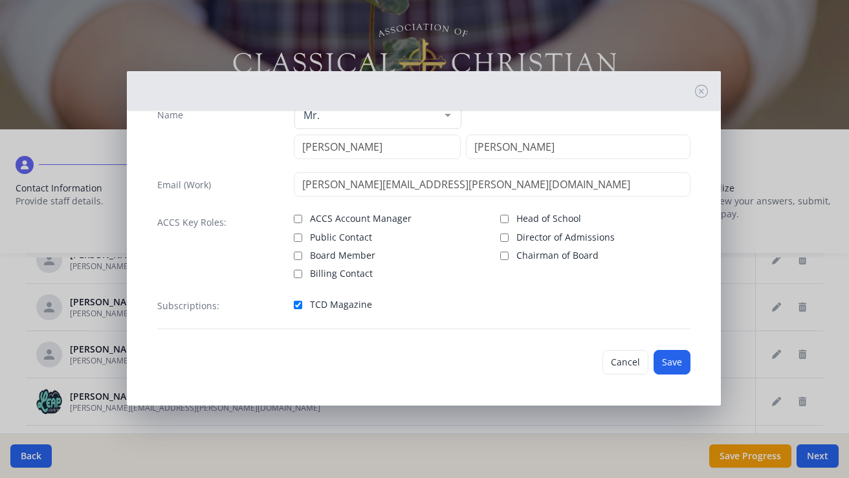
scroll to position [39, 0]
click at [665, 359] on button "Save" at bounding box center [671, 362] width 37 height 25
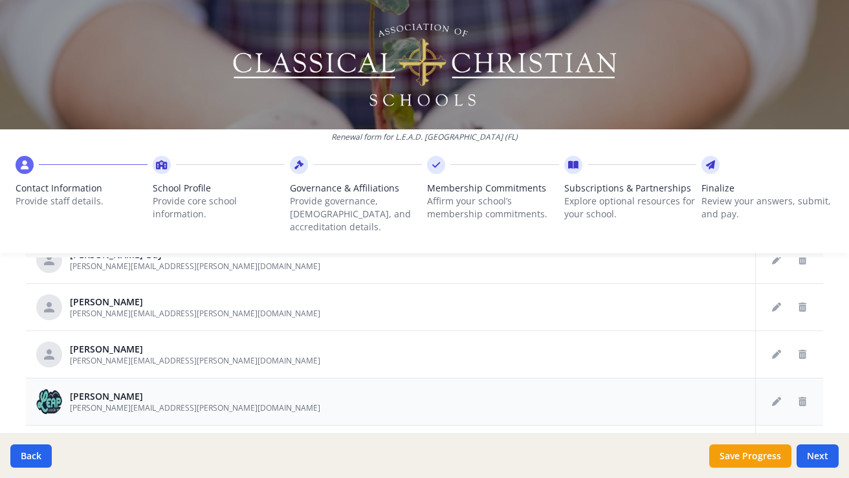
scroll to position [1090, 0]
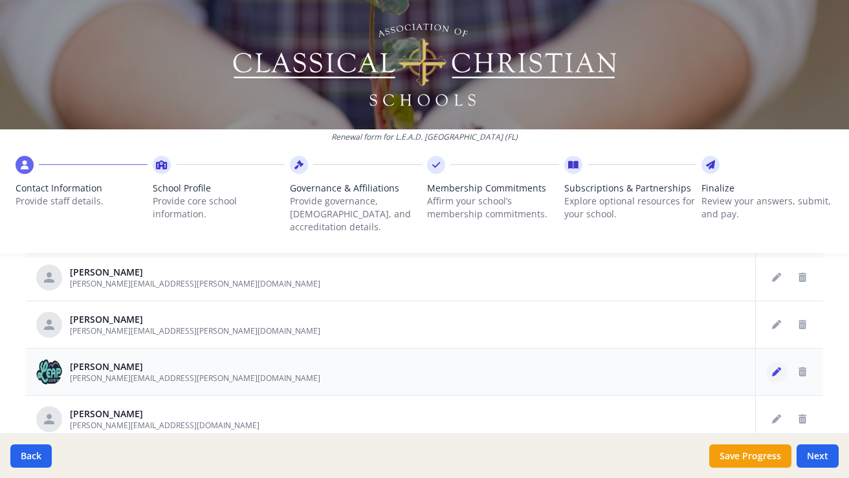
click at [774, 367] on icon "Edit staff" at bounding box center [776, 371] width 9 height 9
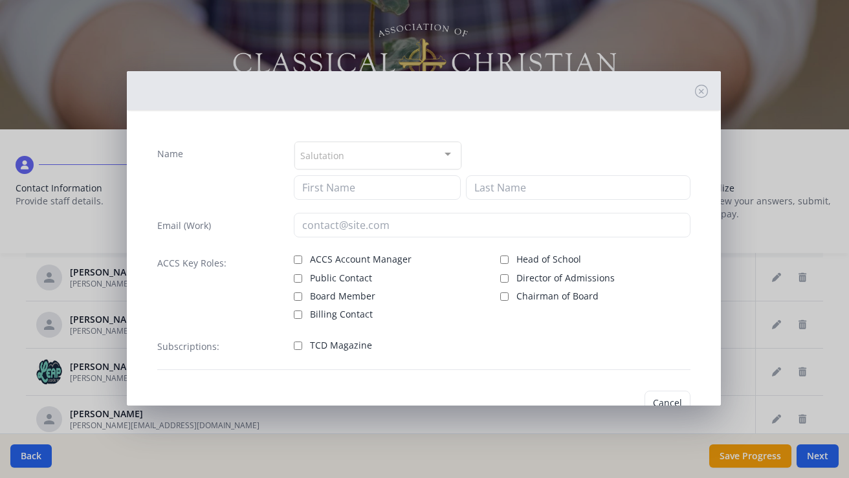
type input "[PERSON_NAME]"
type input "[PERSON_NAME][EMAIL_ADDRESS][PERSON_NAME][DOMAIN_NAME]"
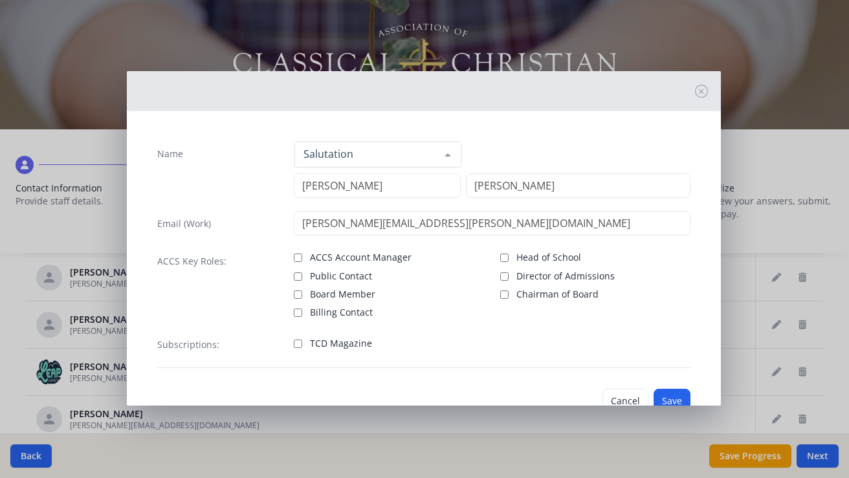
click at [448, 151] on div at bounding box center [448, 154] width 26 height 25
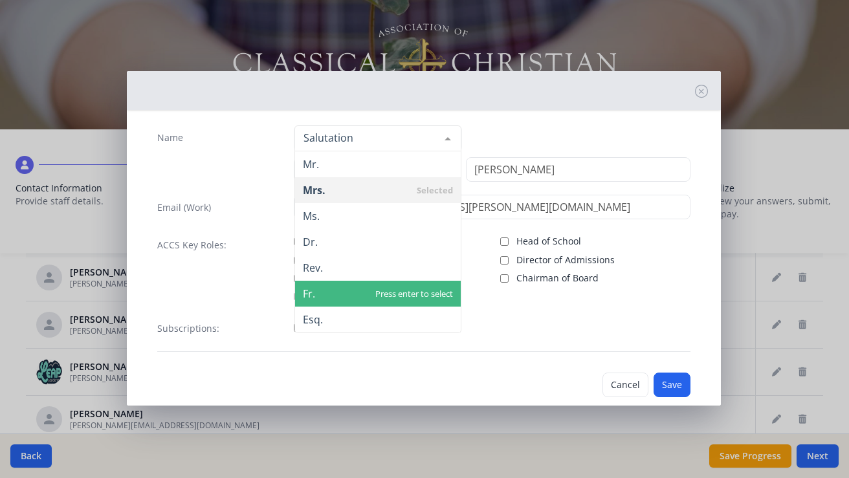
scroll to position [0, 0]
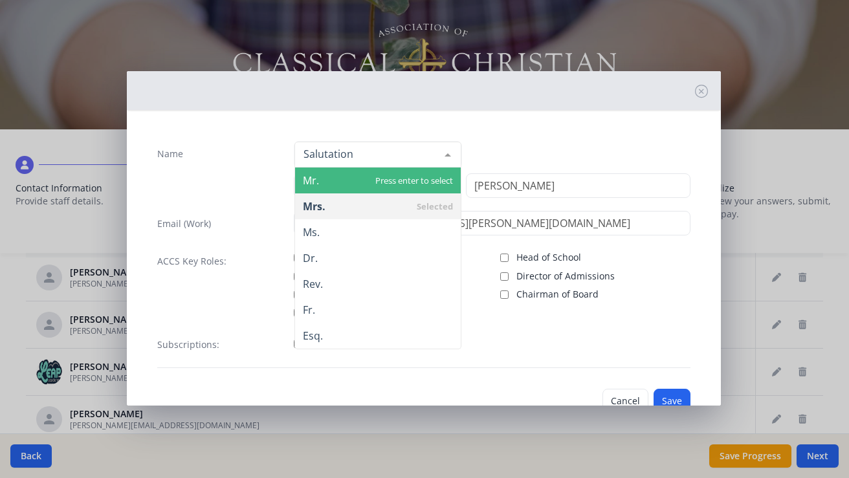
click at [393, 178] on span "Mr." at bounding box center [378, 181] width 166 height 26
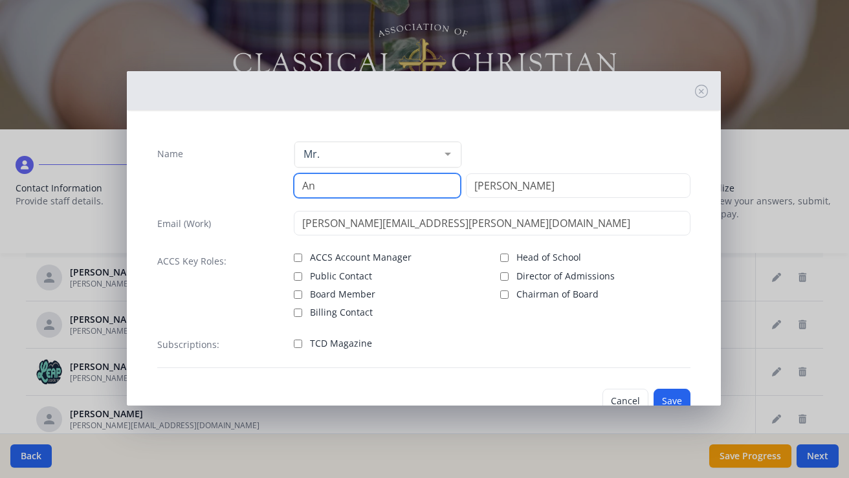
type input "A"
type input "[PERSON_NAME]"
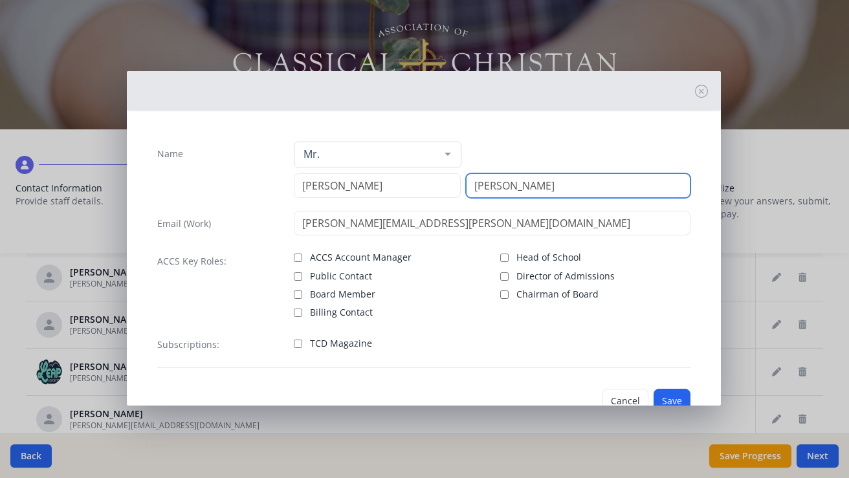
drag, startPoint x: 525, startPoint y: 183, endPoint x: 474, endPoint y: 175, distance: 51.7
type input "[PERSON_NAME]"
click at [668, 392] on button "Save" at bounding box center [671, 401] width 37 height 25
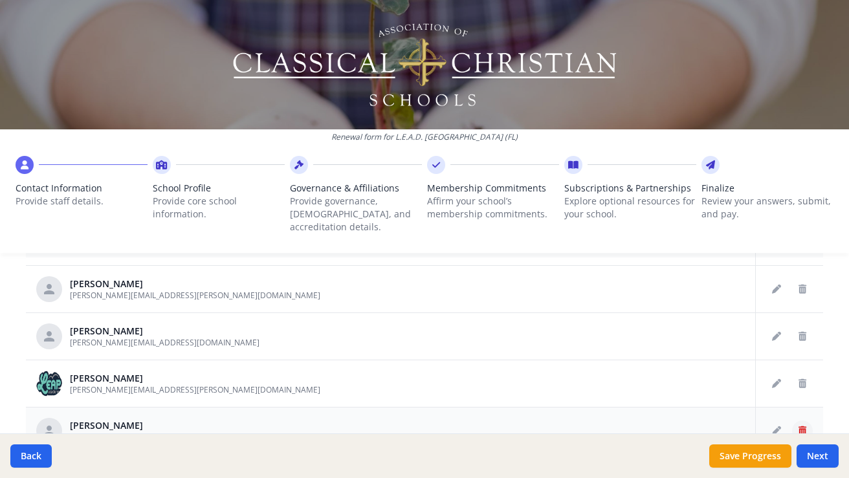
scroll to position [1126, 0]
click at [801, 426] on icon "Delete staff" at bounding box center [802, 430] width 8 height 9
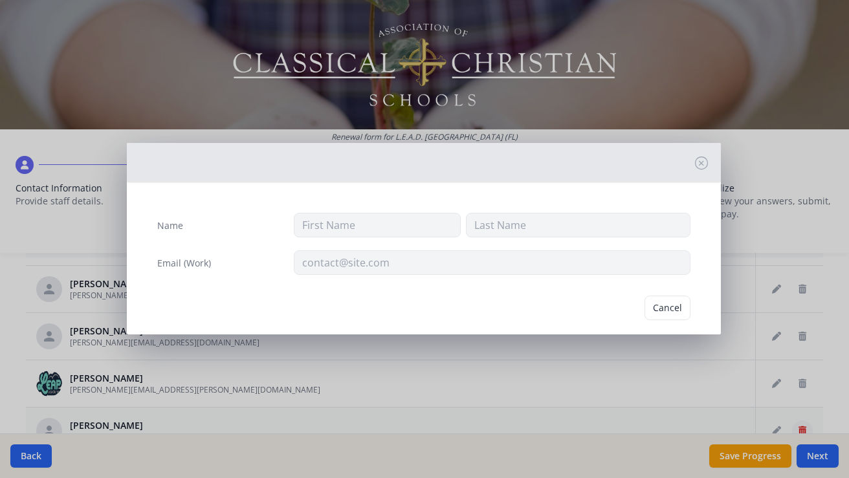
type input "[PERSON_NAME]"
type input "Sands"
type input "[PERSON_NAME][EMAIL_ADDRESS][PERSON_NAME][DOMAIN_NAME]"
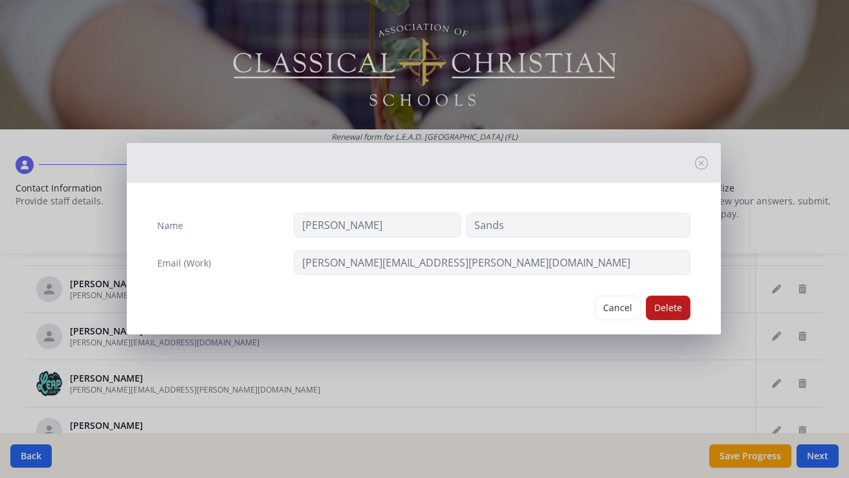
click at [662, 312] on button "Delete" at bounding box center [668, 308] width 45 height 25
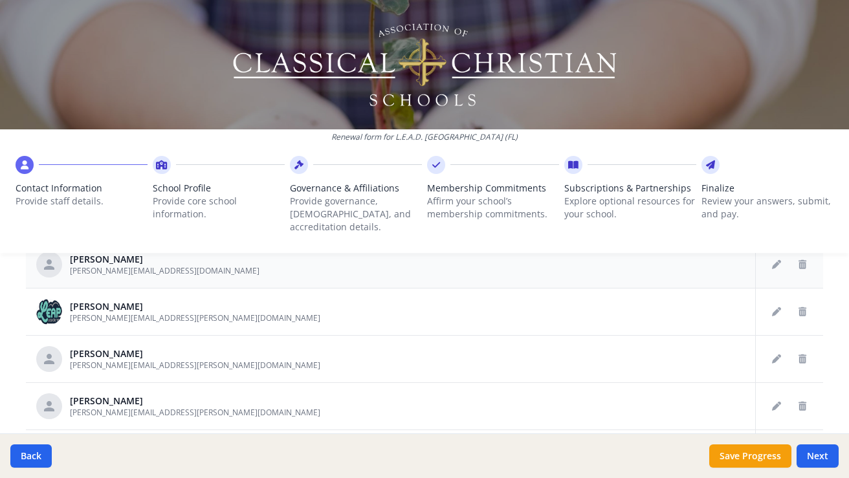
scroll to position [701, 0]
click at [802, 308] on icon "Delete staff" at bounding box center [802, 312] width 8 height 9
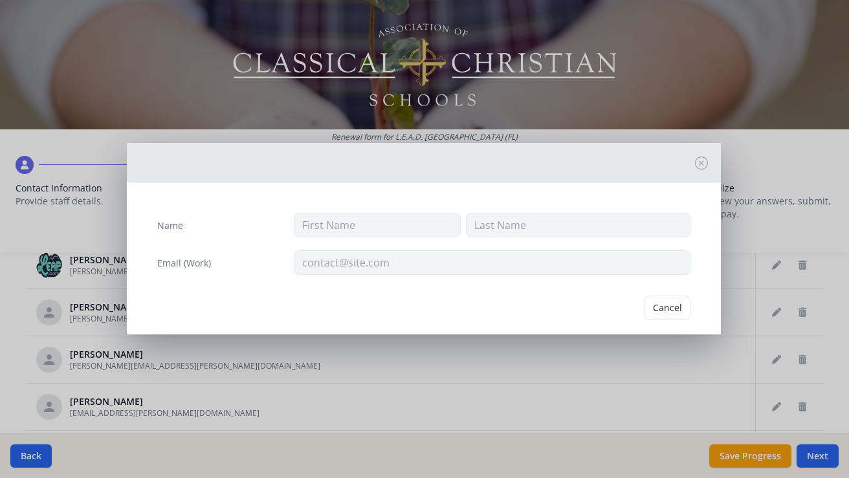
type input "[PERSON_NAME]"
type input "[PERSON_NAME][EMAIL_ADDRESS][PERSON_NAME][DOMAIN_NAME]"
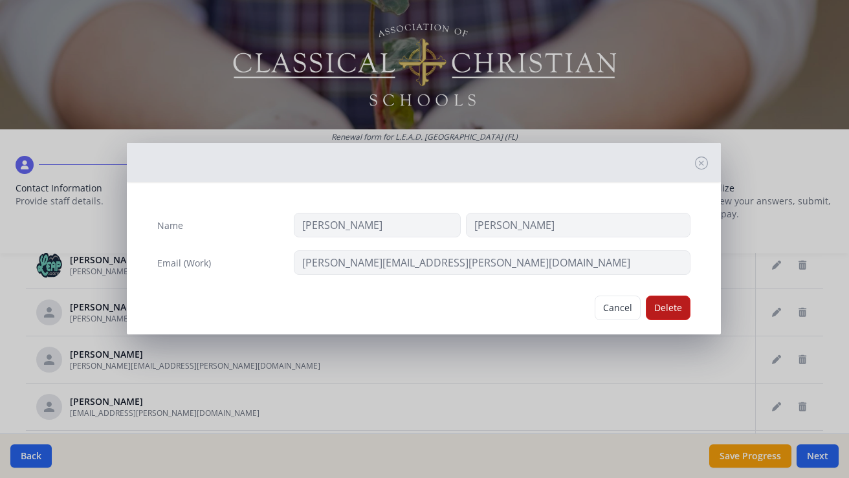
click at [662, 303] on button "Delete" at bounding box center [668, 308] width 45 height 25
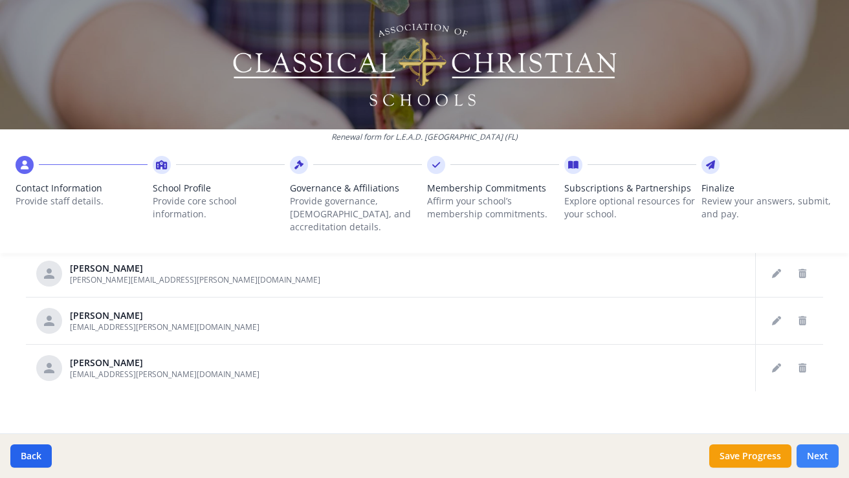
scroll to position [786, 0]
click at [816, 452] on button "Next" at bounding box center [817, 455] width 42 height 23
type input "[PHONE_NUMBER]"
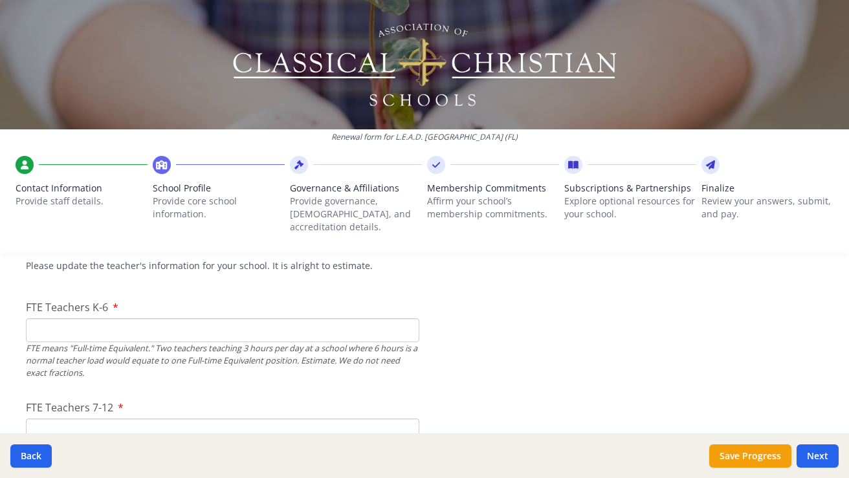
click at [329, 318] on input "FTE Teachers K-6" at bounding box center [222, 330] width 393 height 24
type input "0"
click at [407, 319] on input "0" at bounding box center [222, 330] width 393 height 24
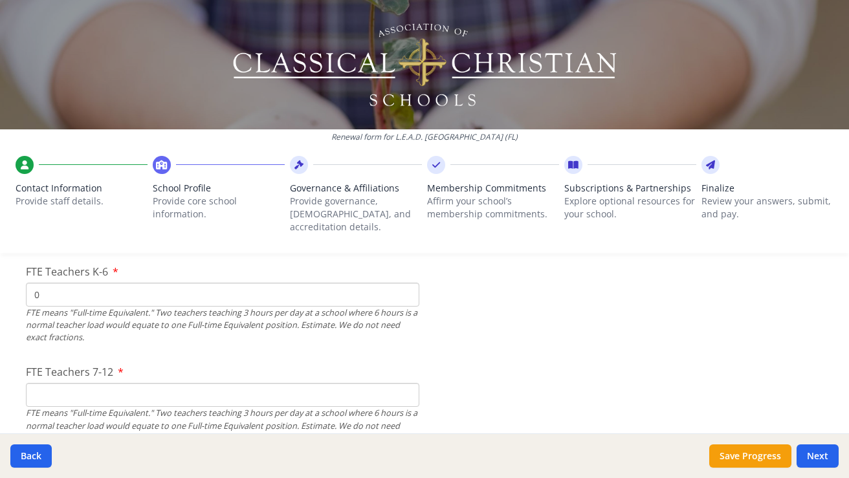
scroll to position [823, 0]
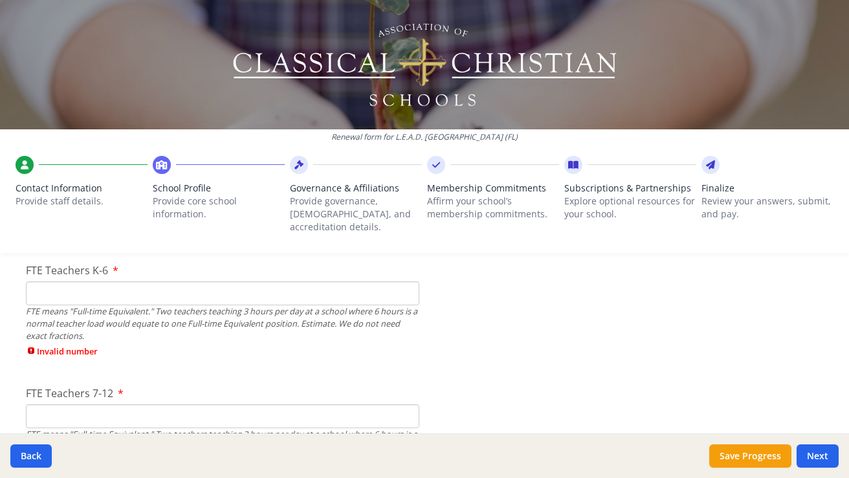
type input "3"
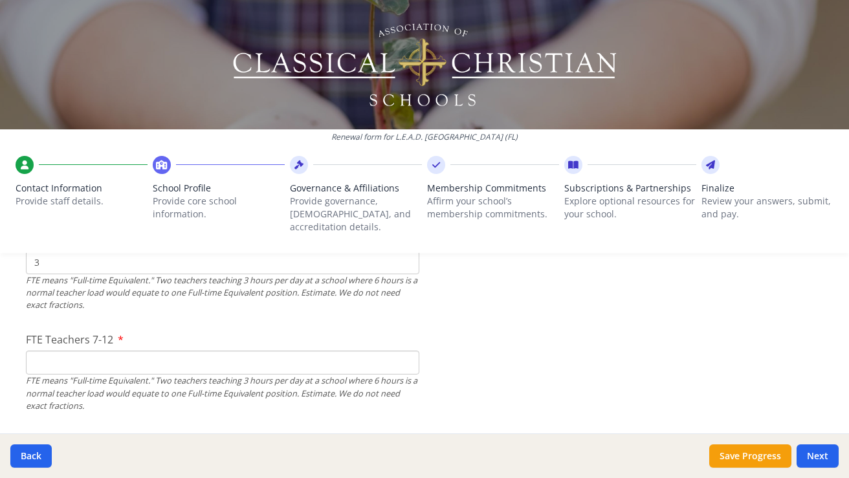
scroll to position [837, 0]
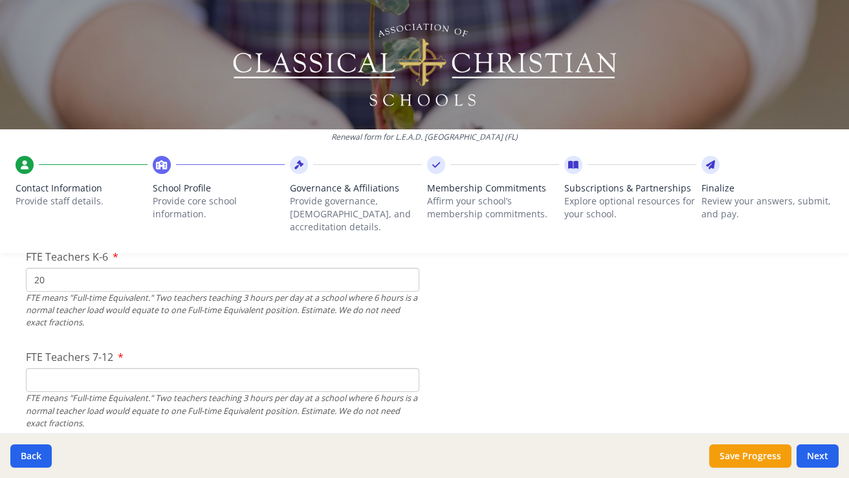
type input "20"
click at [126, 369] on input "FTE Teachers 7-12" at bounding box center [222, 380] width 393 height 24
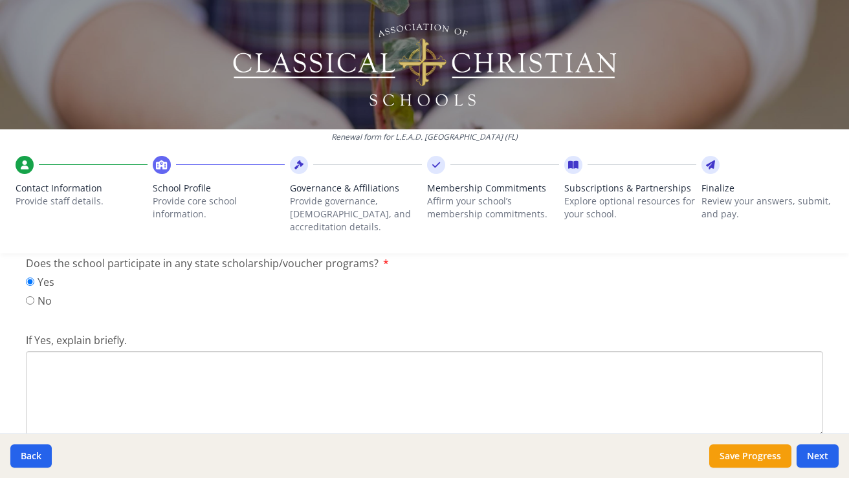
scroll to position [1729, 0]
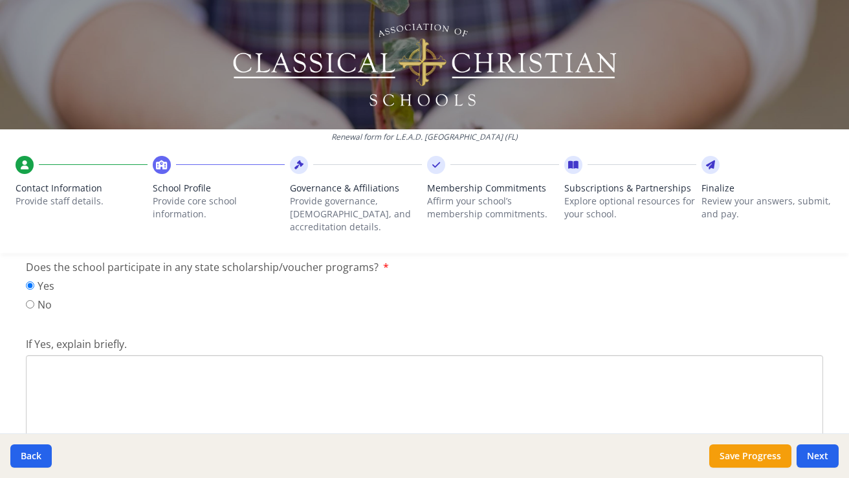
type input "10"
click at [118, 361] on textarea "If Yes, explain briefly." at bounding box center [424, 398] width 797 height 87
click at [27, 355] on textarea "[US_STATE]" at bounding box center [424, 398] width 797 height 87
click at [85, 355] on textarea "In [US_STATE]" at bounding box center [424, 398] width 797 height 87
click at [642, 355] on textarea "In [US_STATE] parents may choose the school they want their child to attend. Th…" at bounding box center [424, 398] width 797 height 87
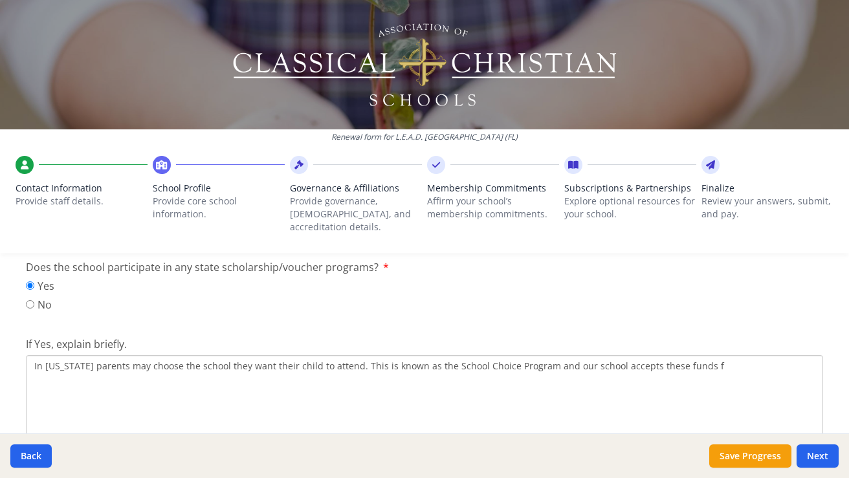
click at [683, 355] on textarea "In [US_STATE] parents may choose the school they want their child to attend. Th…" at bounding box center [424, 398] width 797 height 87
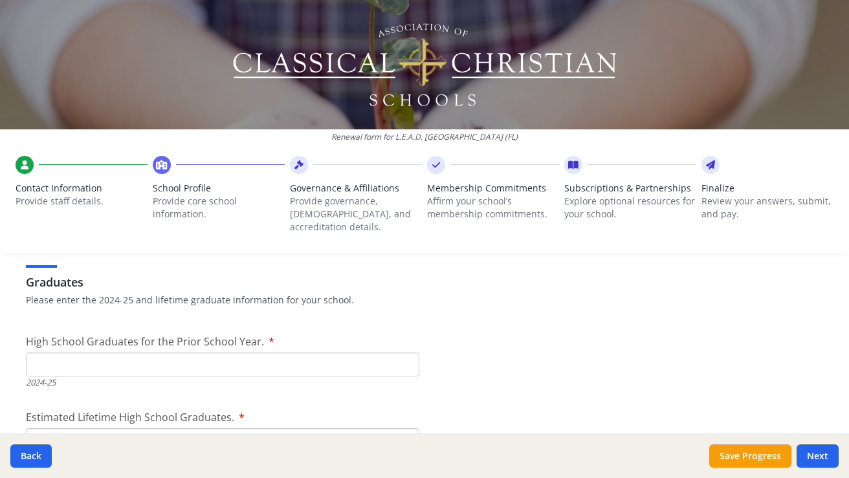
scroll to position [1950, 0]
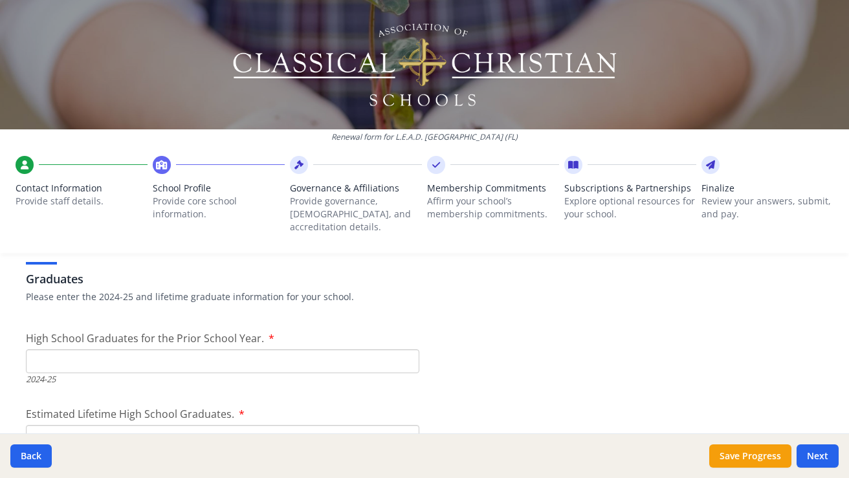
type textarea "In [US_STATE] parents may choose the school they want their child to attend. Th…"
click at [382, 353] on input "High School Graduates for the Prior School Year." at bounding box center [222, 361] width 393 height 24
type input "6"
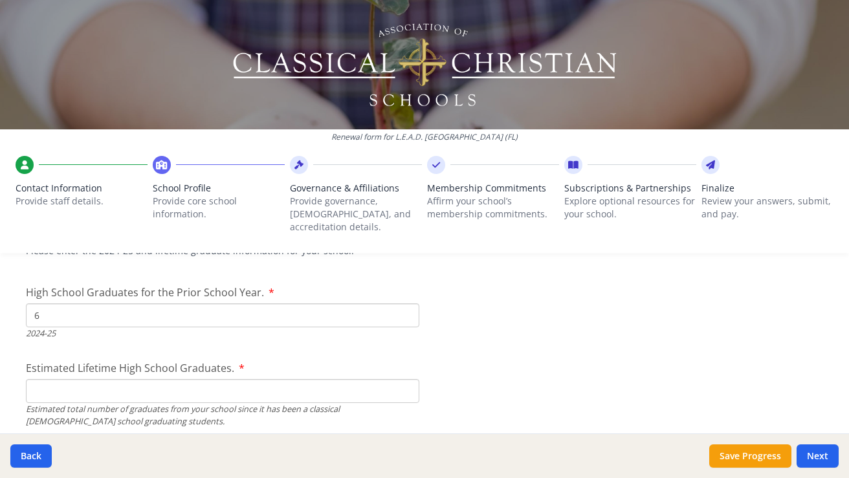
scroll to position [2024, 0]
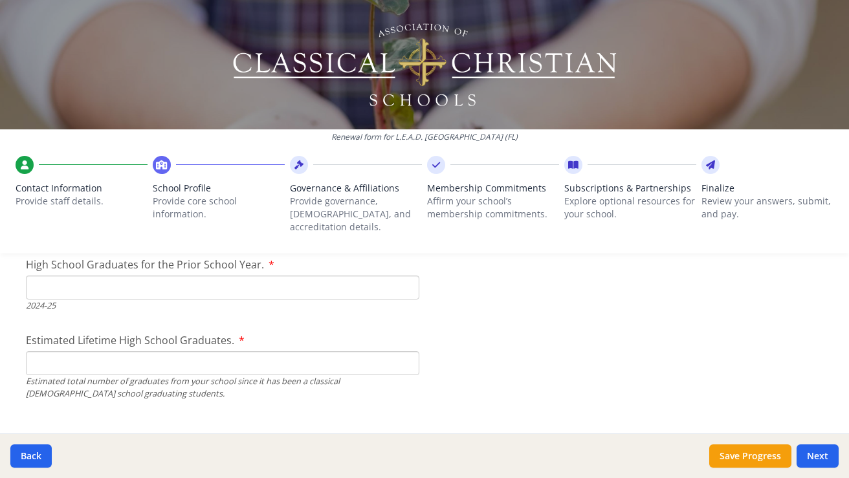
type input "6"
type input "5"
click at [286, 351] on input "Estimated Lifetime High School Graduates." at bounding box center [222, 363] width 393 height 24
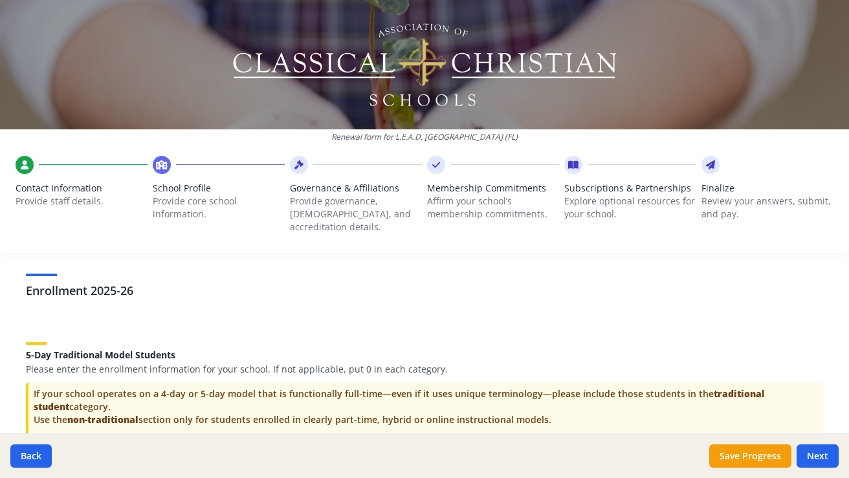
scroll to position [2623, 0]
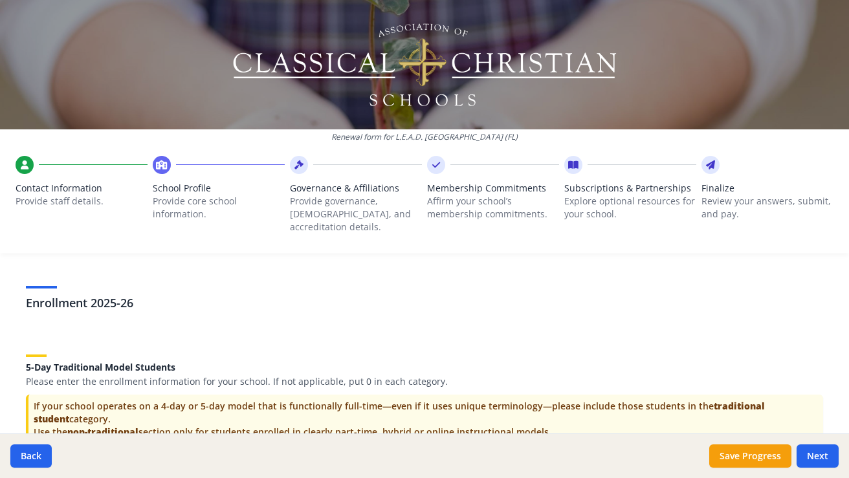
type input "23"
click at [98, 294] on h3 "Enrollment 2025-26" at bounding box center [424, 303] width 797 height 18
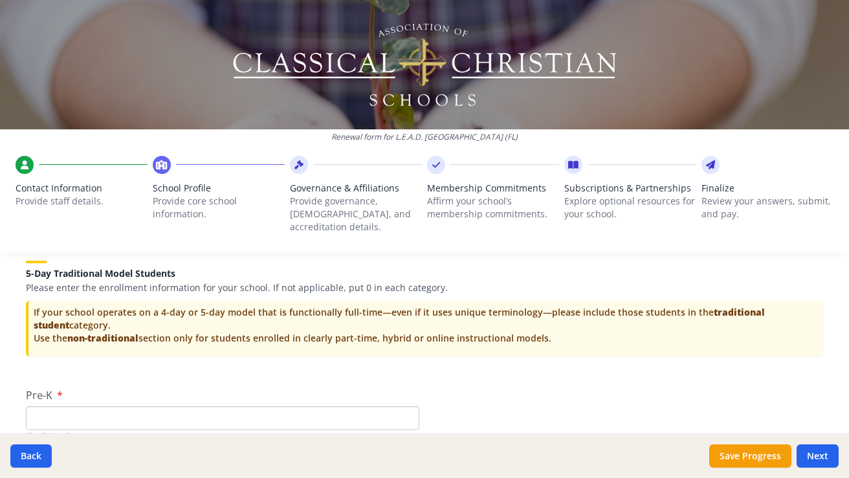
scroll to position [2732, 0]
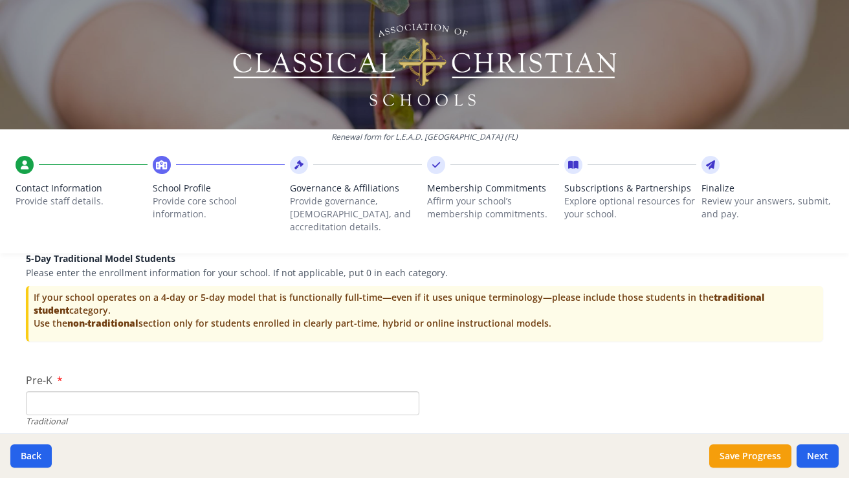
click at [132, 391] on input "Pre-K" at bounding box center [222, 403] width 393 height 24
click at [52, 415] on div "Traditional" at bounding box center [222, 421] width 393 height 12
click at [69, 391] on input "Pre-K" at bounding box center [222, 403] width 393 height 24
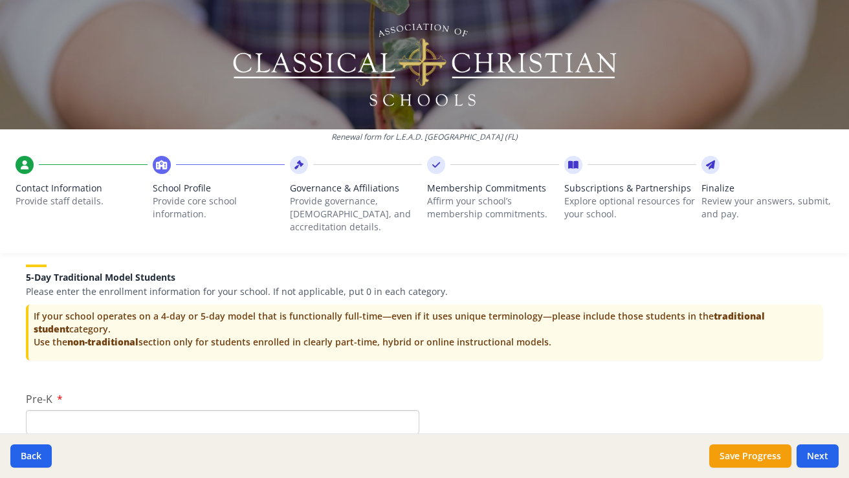
scroll to position [2712, 0]
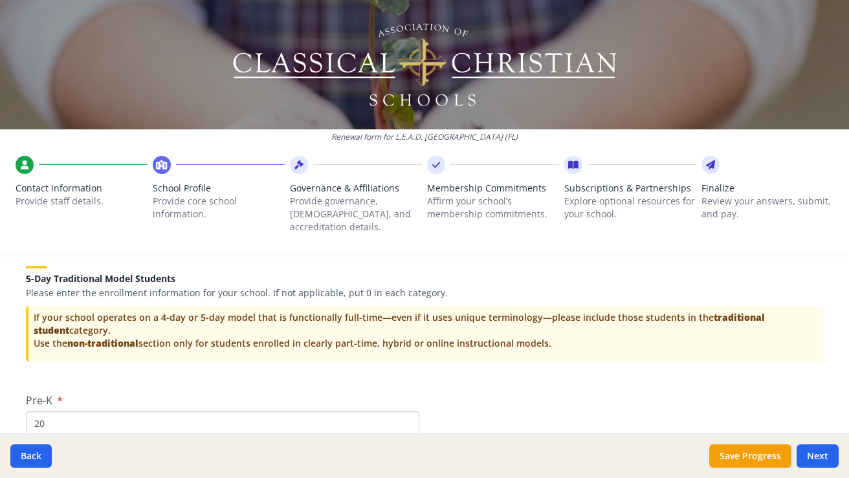
type input "2"
click at [66, 393] on div "Pre-K Traditional Invalid number" at bounding box center [222, 431] width 393 height 77
click at [55, 411] on input "Pre-K" at bounding box center [222, 423] width 393 height 24
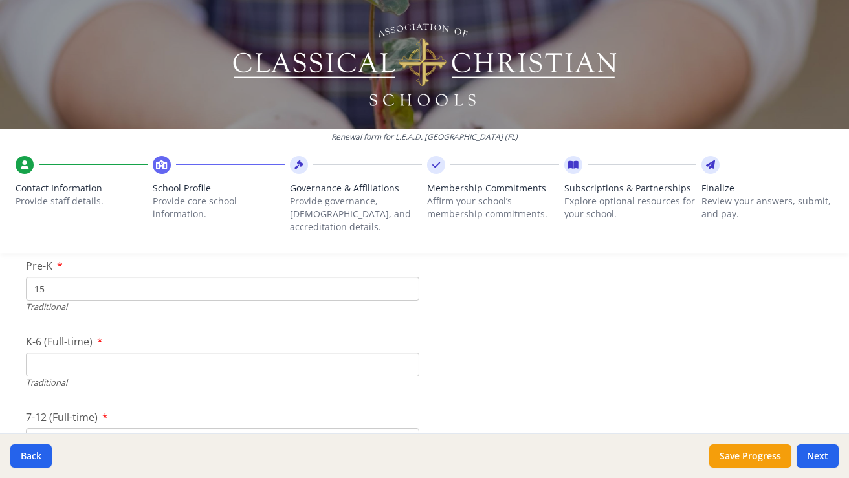
scroll to position [2850, 0]
type input "15"
click at [34, 349] on input "K-6 (Full-time)" at bounding box center [222, 361] width 393 height 24
type input "262"
click at [175, 273] on input "15" at bounding box center [222, 285] width 393 height 24
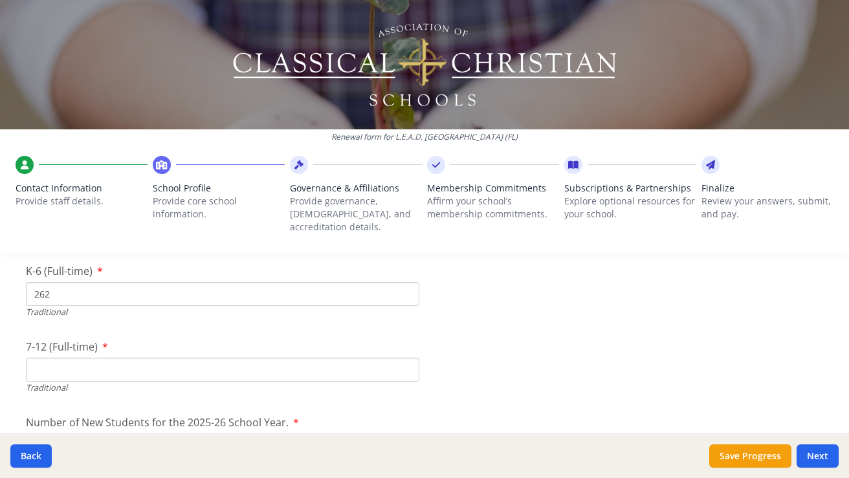
scroll to position [2934, 0]
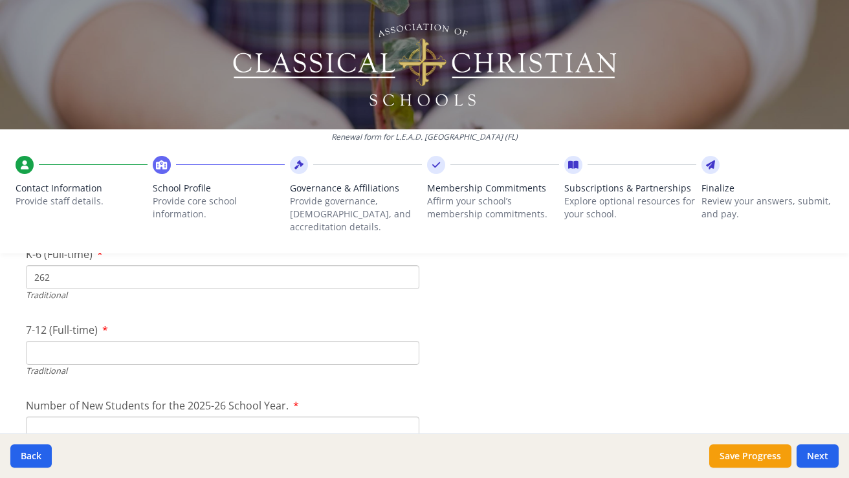
type input "14"
click at [68, 341] on input "7-12 (Full-time)" at bounding box center [222, 353] width 393 height 24
type input "124"
click at [206, 417] on input "Number of New Students for the 2025-26 School Year." at bounding box center [222, 429] width 393 height 24
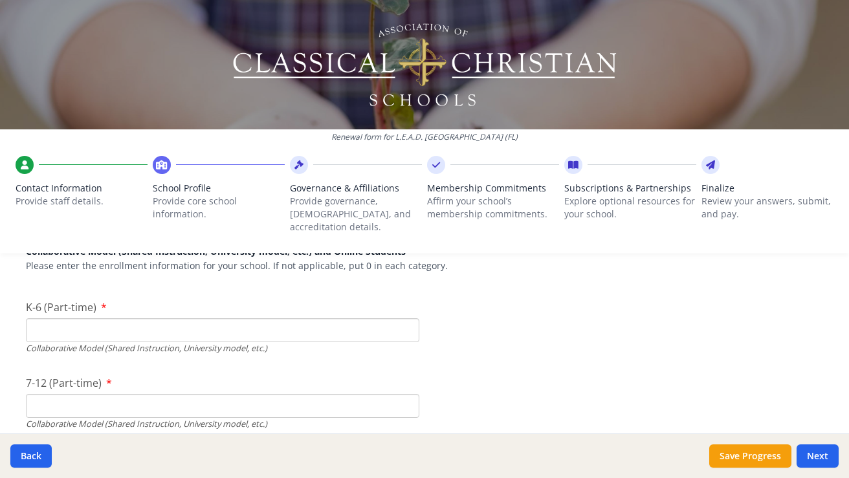
scroll to position [3182, 0]
type input "54"
click at [176, 320] on input "K-6 (Part-time)" at bounding box center [222, 332] width 393 height 24
type input "0"
click at [166, 396] on input "7-12 (Part-time)" at bounding box center [222, 408] width 393 height 24
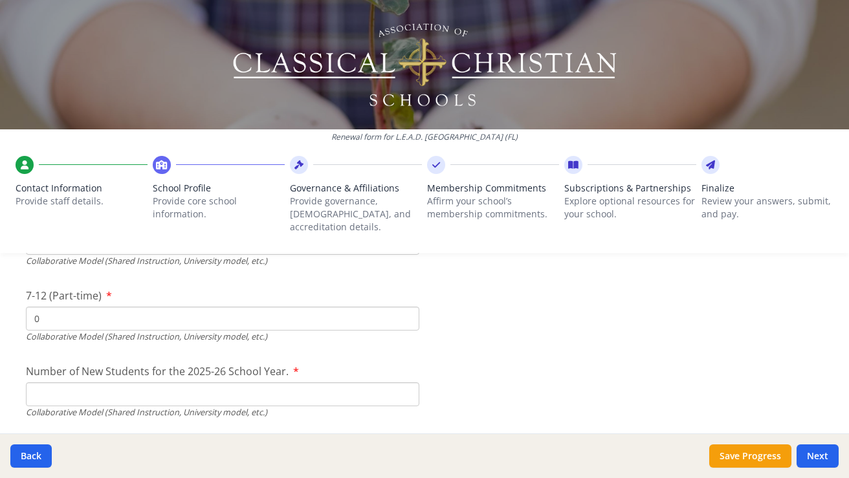
scroll to position [3285, 0]
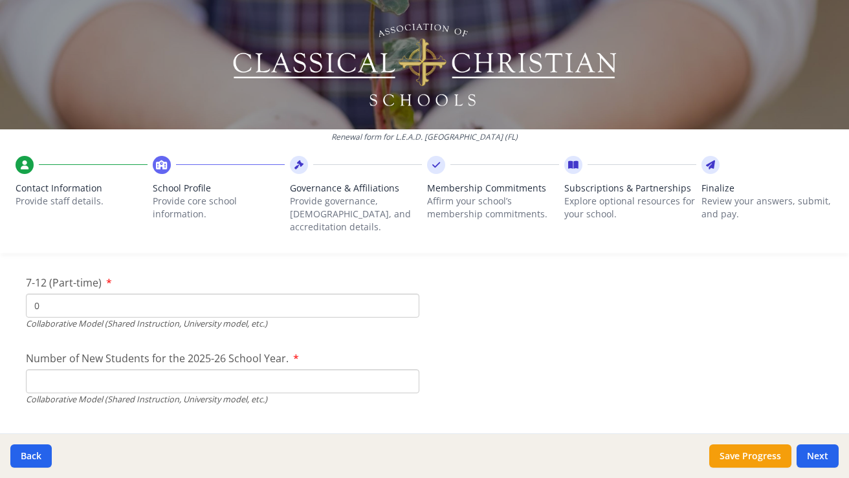
type input "0"
click at [163, 369] on input "Number of New Students for the 2025-26 School Year." at bounding box center [222, 381] width 393 height 24
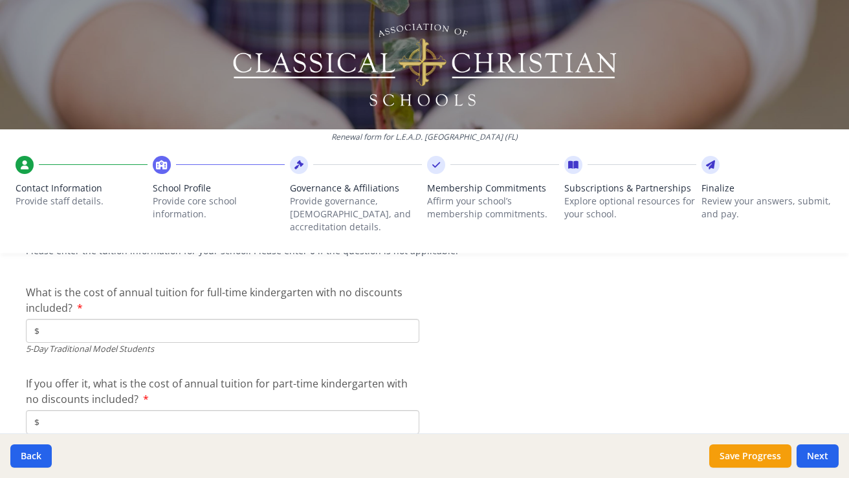
scroll to position [3516, 0]
type input "0"
click at [127, 318] on input "$" at bounding box center [222, 330] width 393 height 24
click at [58, 410] on input "$" at bounding box center [222, 422] width 393 height 24
click at [64, 318] on input "$9 100" at bounding box center [222, 330] width 393 height 24
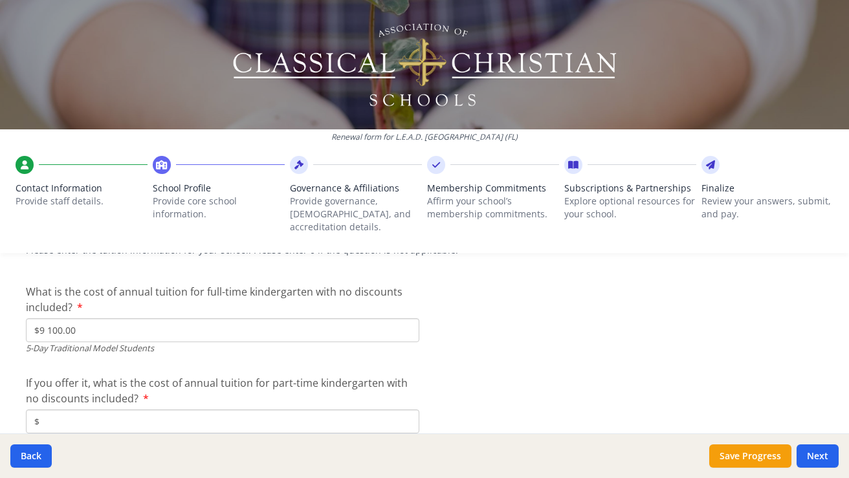
type input "$9 100.00"
click at [52, 410] on input "$" at bounding box center [222, 422] width 393 height 24
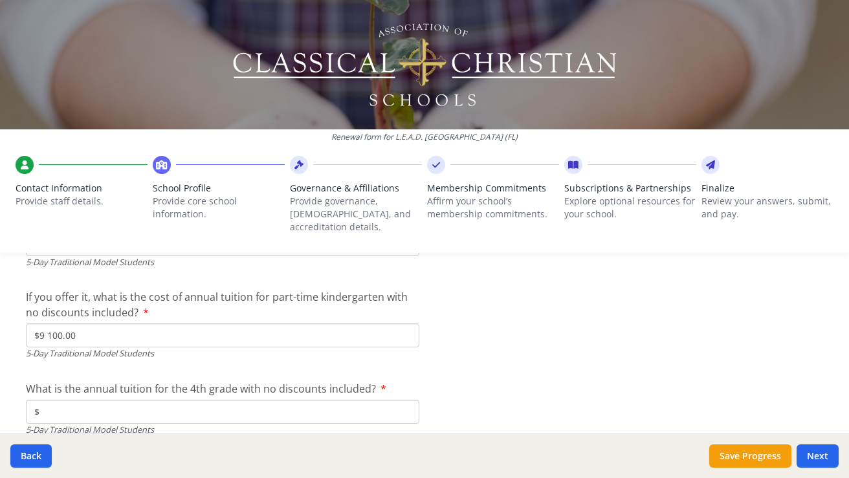
scroll to position [3601, 0]
drag, startPoint x: 99, startPoint y: 313, endPoint x: 21, endPoint y: 313, distance: 77.6
type input "$"
click at [47, 401] on input "$" at bounding box center [222, 413] width 393 height 24
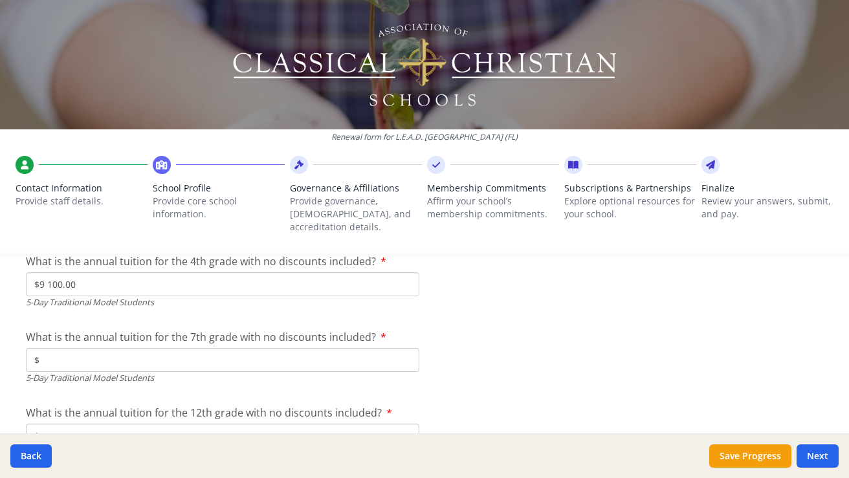
scroll to position [3731, 0]
type input "$9 100.00"
click at [63, 347] on input "$" at bounding box center [222, 359] width 393 height 24
type input "$9 100."
click at [76, 271] on input "$9 100.00" at bounding box center [222, 283] width 393 height 24
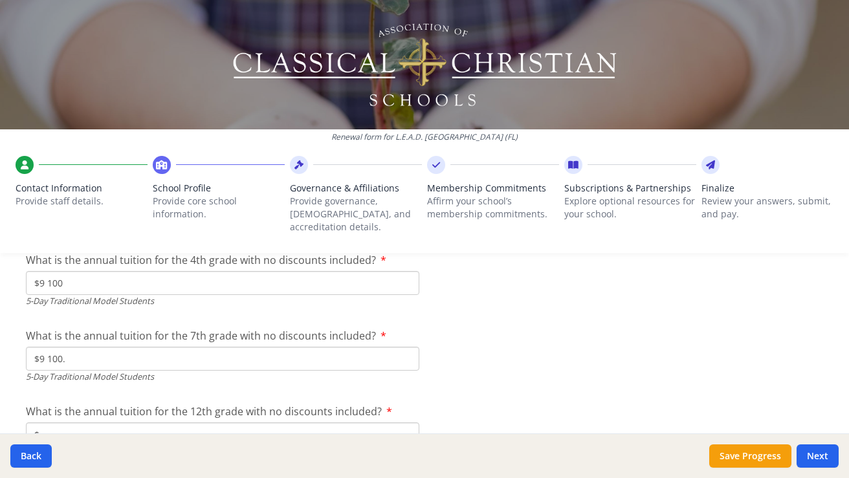
type input "$9 100"
click at [81, 347] on input "$9 100." at bounding box center [222, 359] width 393 height 24
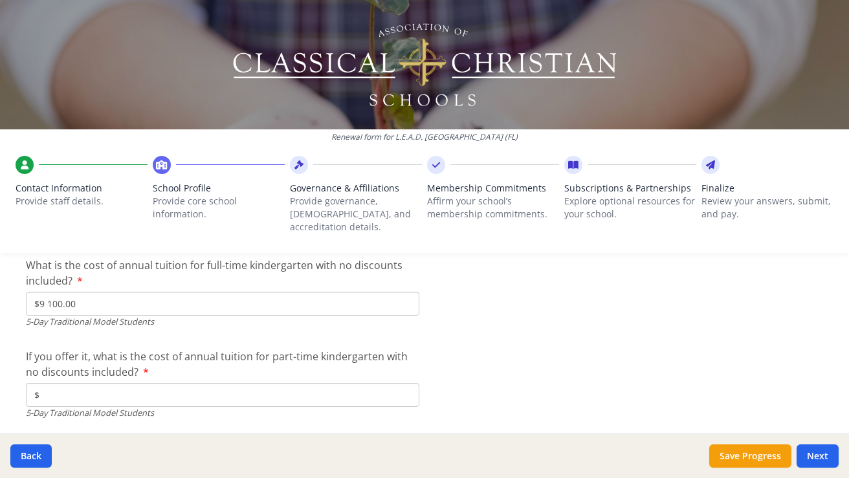
scroll to position [3530, 0]
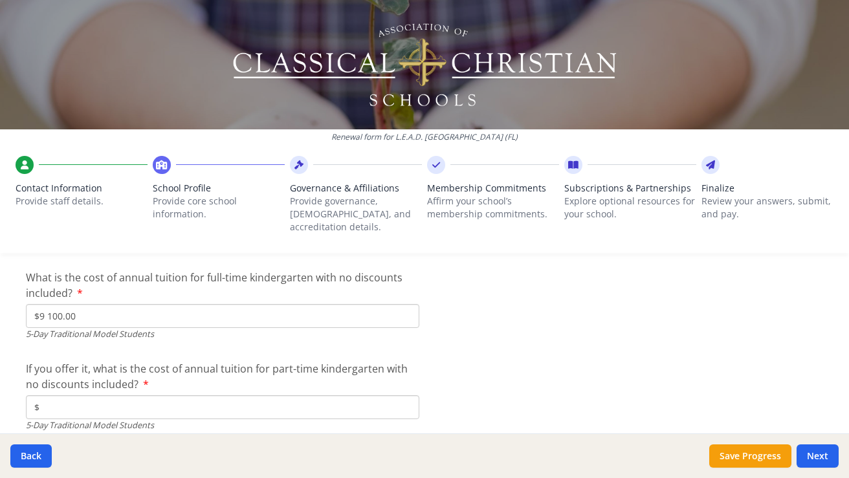
type input "$9 100"
click at [80, 304] on input "$9 100.00" at bounding box center [222, 316] width 393 height 24
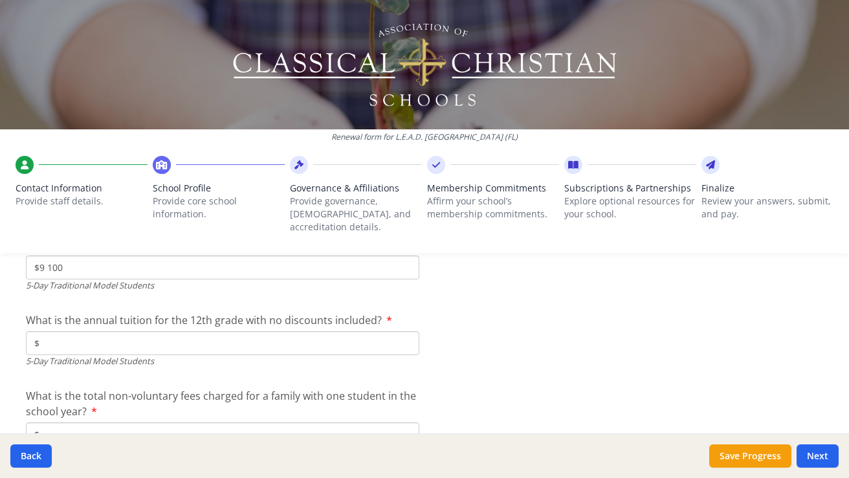
scroll to position [3814, 0]
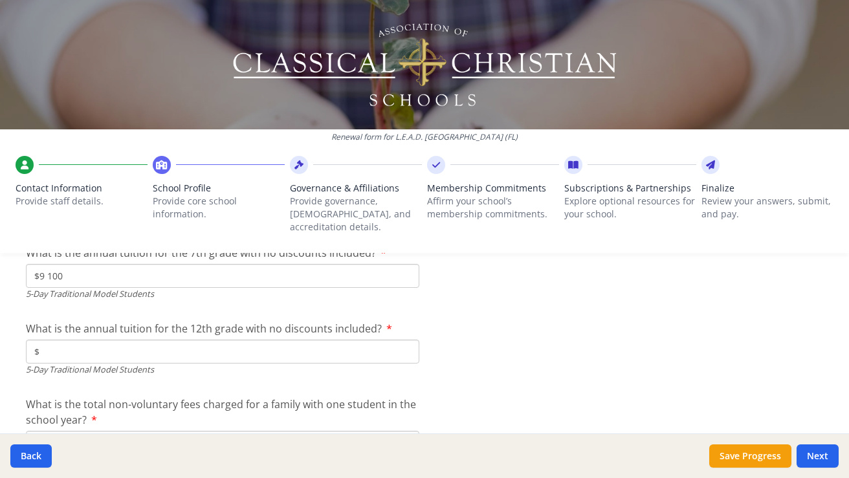
type input "$9 100"
click at [88, 340] on input "$" at bounding box center [222, 352] width 393 height 24
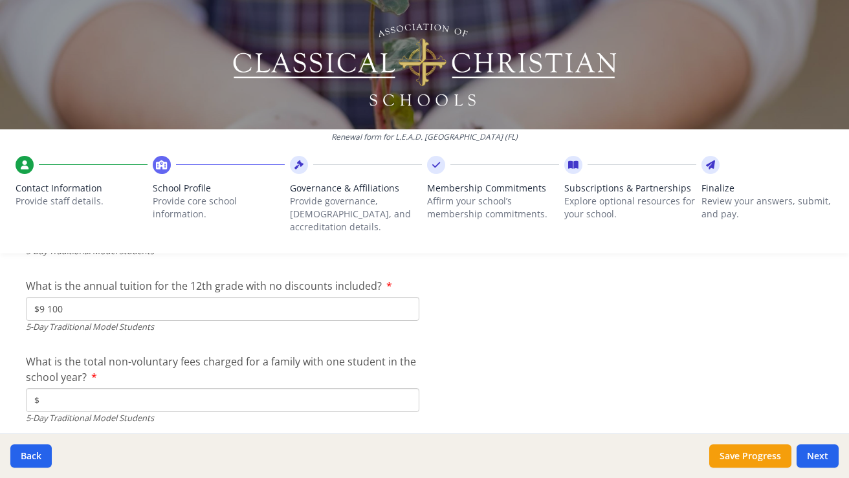
scroll to position [3875, 0]
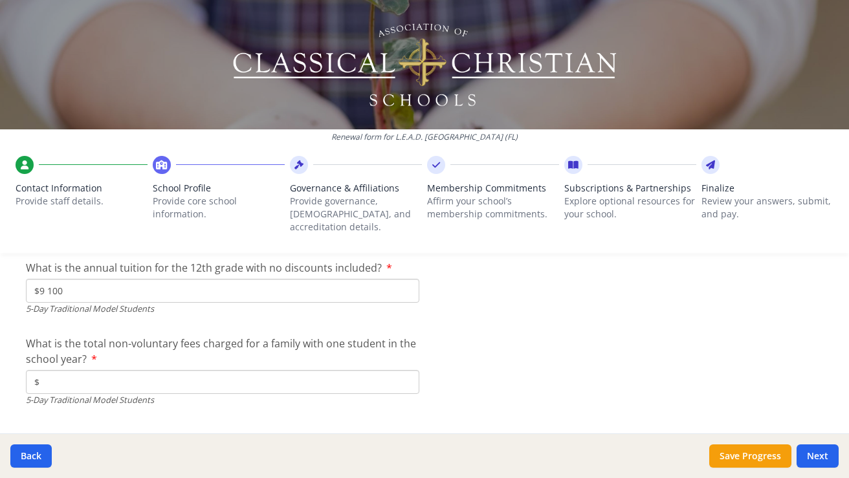
click at [50, 370] on input "$" at bounding box center [222, 382] width 393 height 24
drag, startPoint x: 63, startPoint y: 270, endPoint x: 32, endPoint y: 270, distance: 30.4
click at [32, 279] on input "$9 100" at bounding box center [222, 291] width 393 height 24
click at [38, 279] on input "$9 100" at bounding box center [222, 291] width 393 height 24
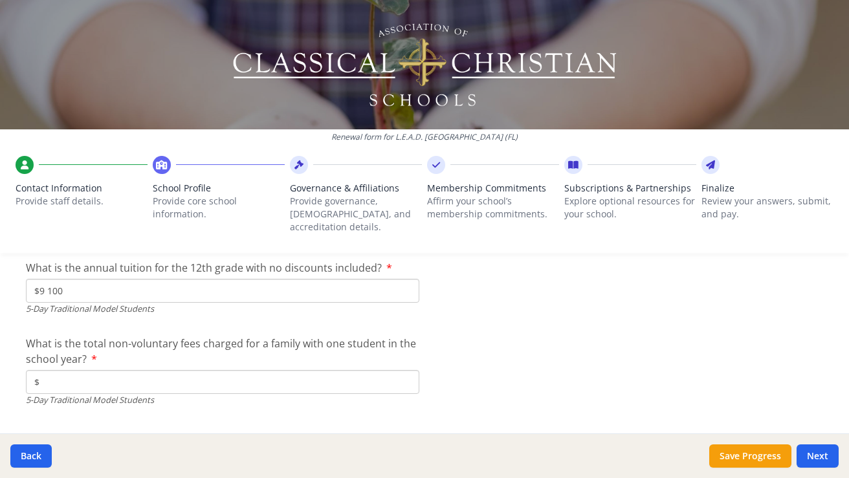
drag, startPoint x: 38, startPoint y: 271, endPoint x: 75, endPoint y: 276, distance: 37.8
click at [75, 279] on input "$9 100" at bounding box center [222, 291] width 393 height 24
type input "$8 000"
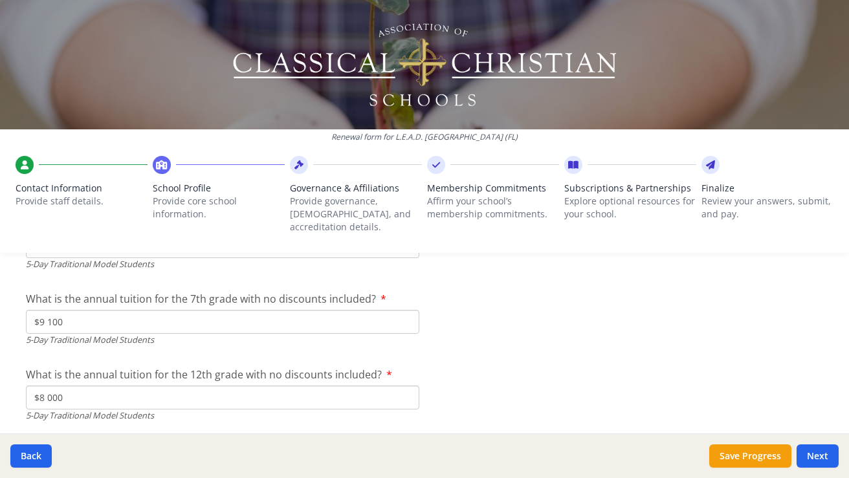
scroll to position [3754, 0]
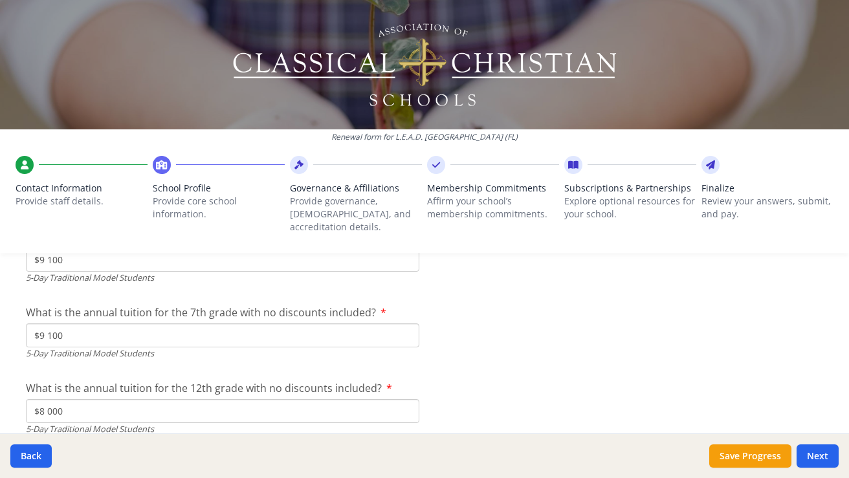
click at [78, 323] on input "$9 100" at bounding box center [222, 335] width 393 height 24
drag, startPoint x: 78, startPoint y: 311, endPoint x: 41, endPoint y: 312, distance: 37.5
click at [41, 323] on input "$9 100" at bounding box center [222, 335] width 393 height 24
type input "$8 000"
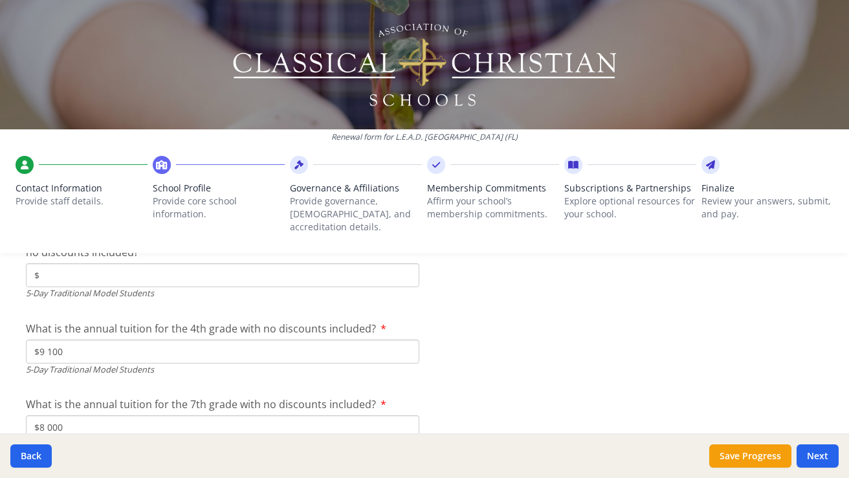
scroll to position [3657, 0]
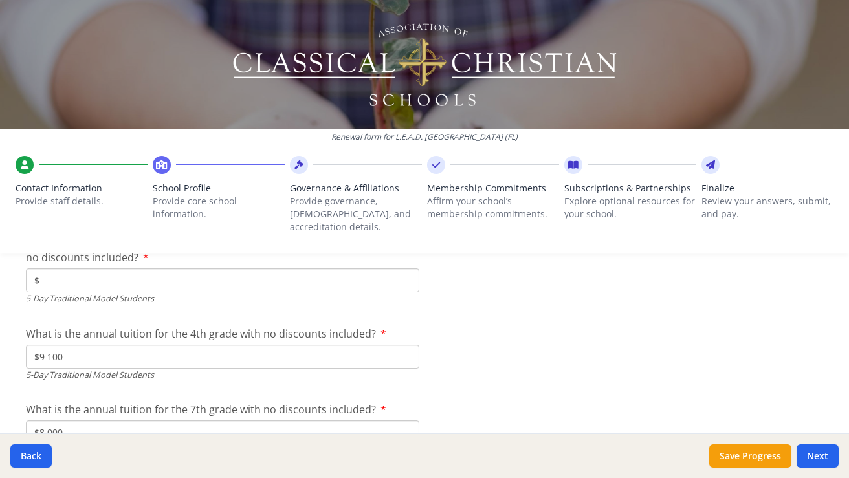
drag, startPoint x: 72, startPoint y: 335, endPoint x: 27, endPoint y: 337, distance: 46.0
click at [27, 345] on input "$9 100" at bounding box center [222, 357] width 393 height 24
type input "$8 000"
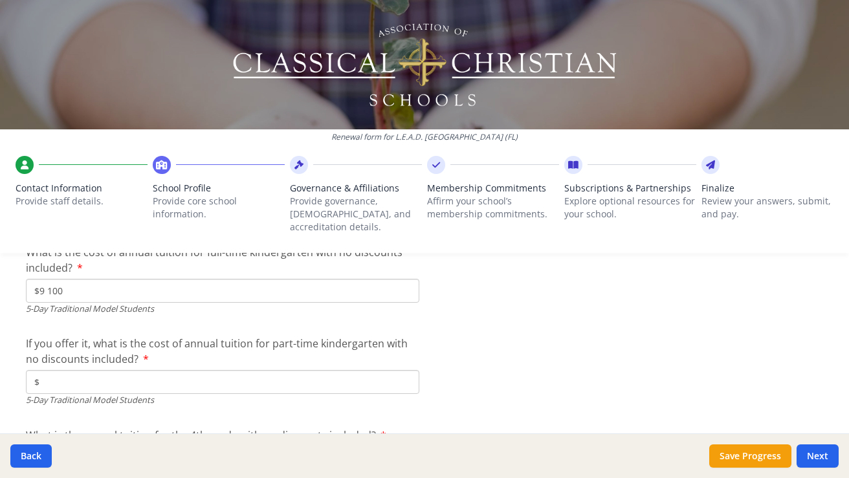
scroll to position [3530, 0]
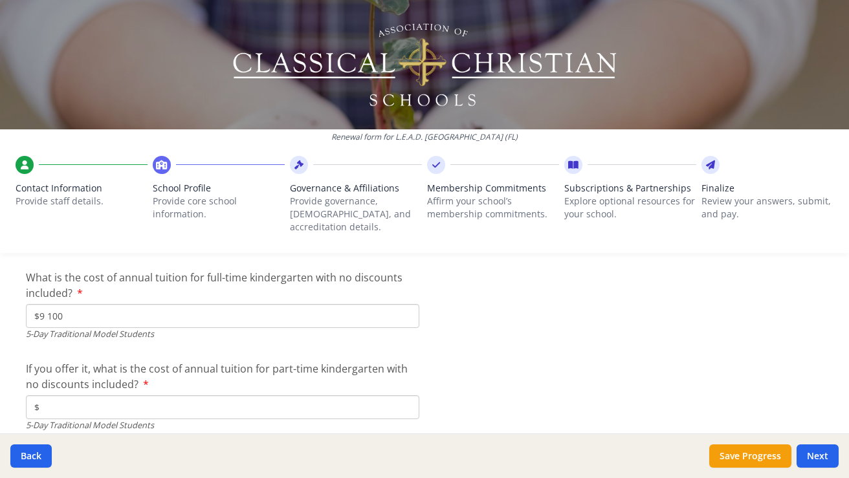
drag, startPoint x: 68, startPoint y: 294, endPoint x: 38, endPoint y: 296, distance: 30.5
click at [38, 304] on input "$9 100" at bounding box center [222, 316] width 393 height 24
type input "$8 000"
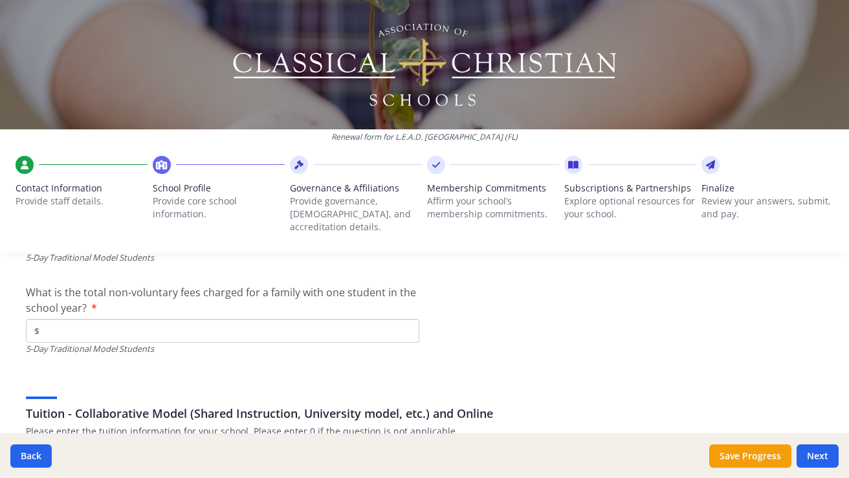
scroll to position [3924, 0]
click at [60, 320] on input "$" at bounding box center [222, 332] width 393 height 24
type input "$1 100"
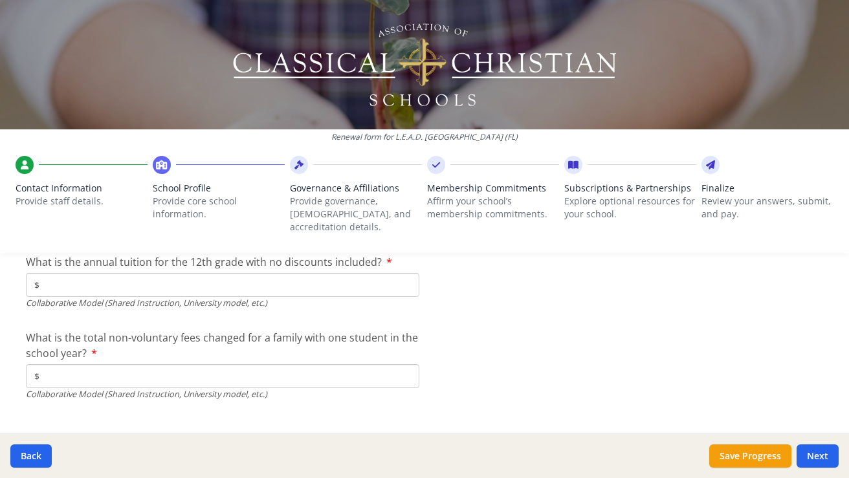
scroll to position [4470, 0]
click at [778, 461] on button "Save Progress" at bounding box center [750, 455] width 82 height 23
type input "[PHONE_NUMBER]"
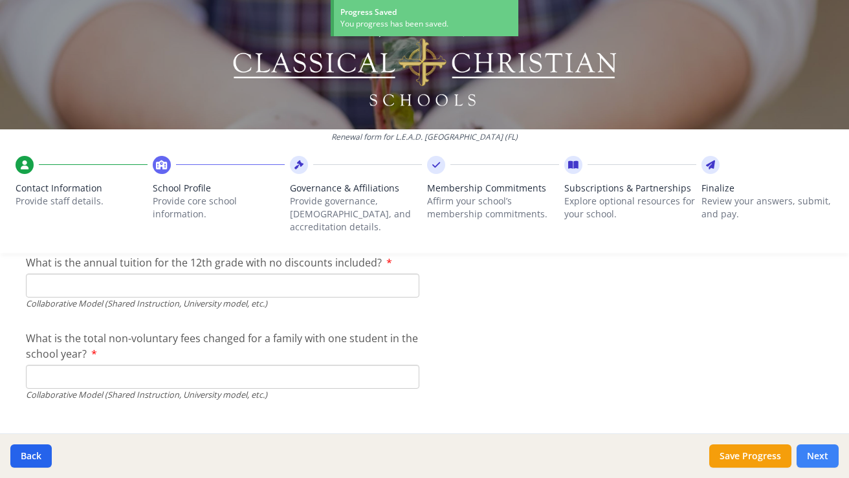
click at [809, 459] on button "Next" at bounding box center [817, 455] width 42 height 23
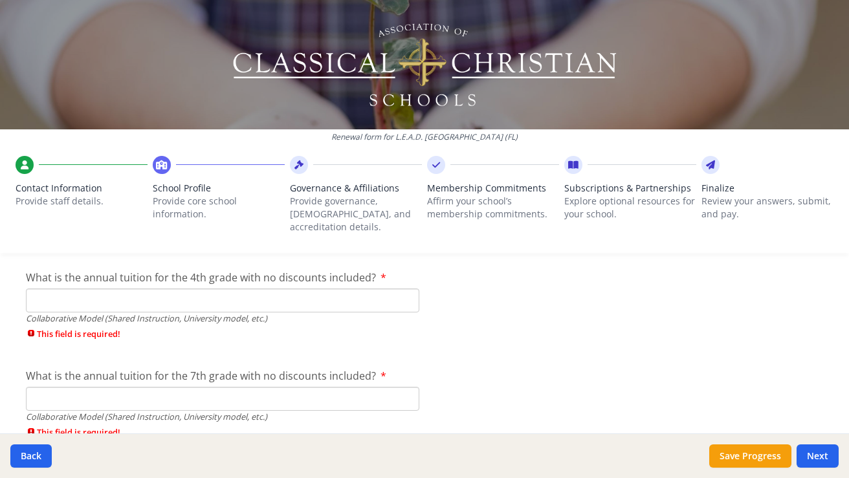
scroll to position [4350, 0]
click at [100, 385] on input "What is the annual tuition for the 7th grade with no discounts included?" at bounding box center [222, 397] width 393 height 24
type input "$8 000"
click at [56, 287] on input "What is the annual tuition for the 4th grade with no discounts included?" at bounding box center [222, 299] width 393 height 24
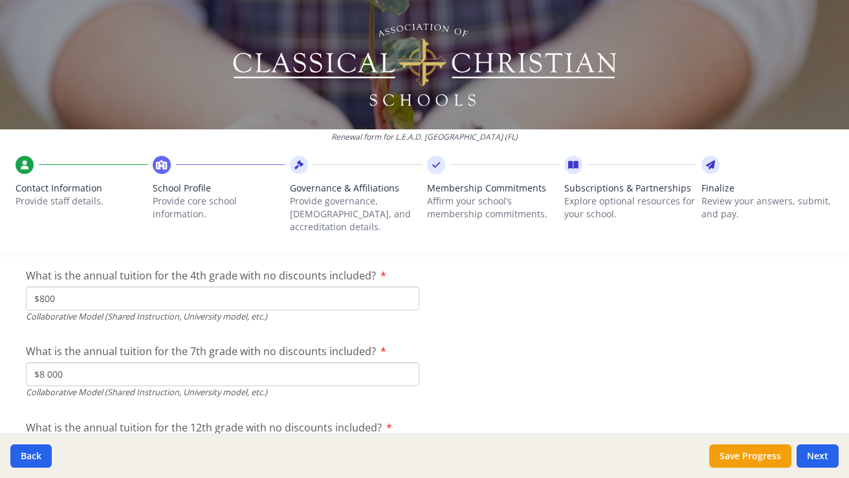
type input "$8 000"
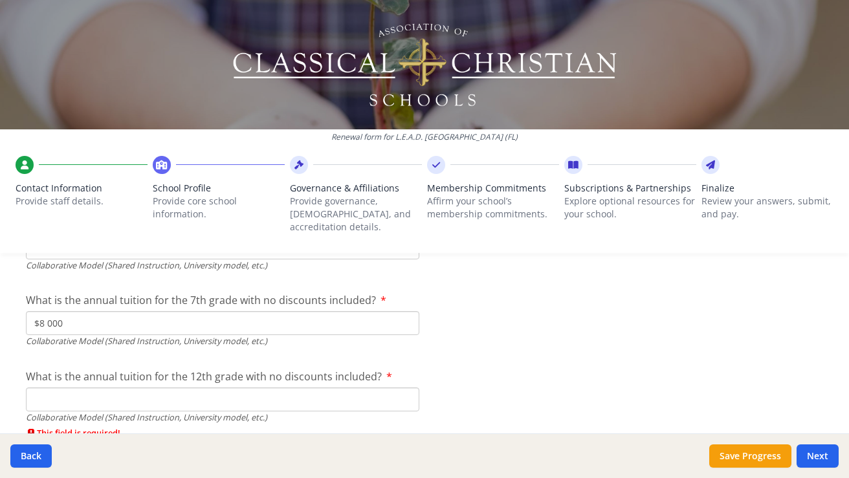
scroll to position [4395, 0]
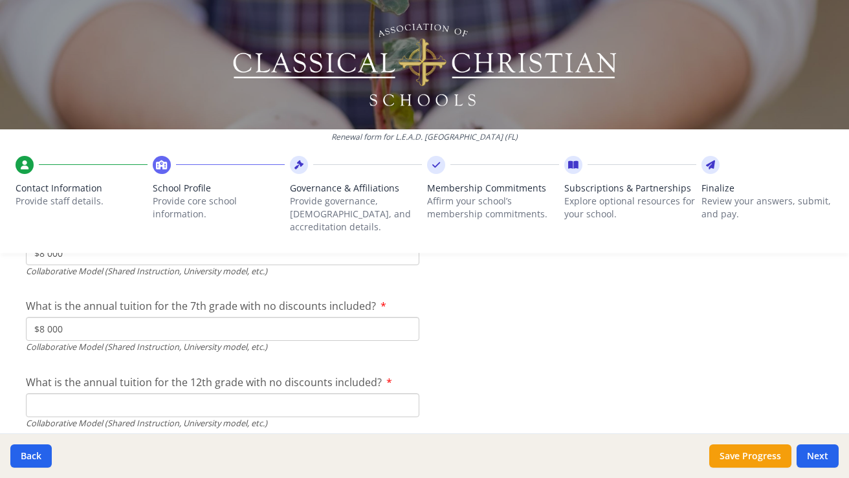
click at [51, 393] on input "What is the annual tuition for the 12th grade with no discounts included?" at bounding box center [222, 405] width 393 height 24
type input "$8 000"
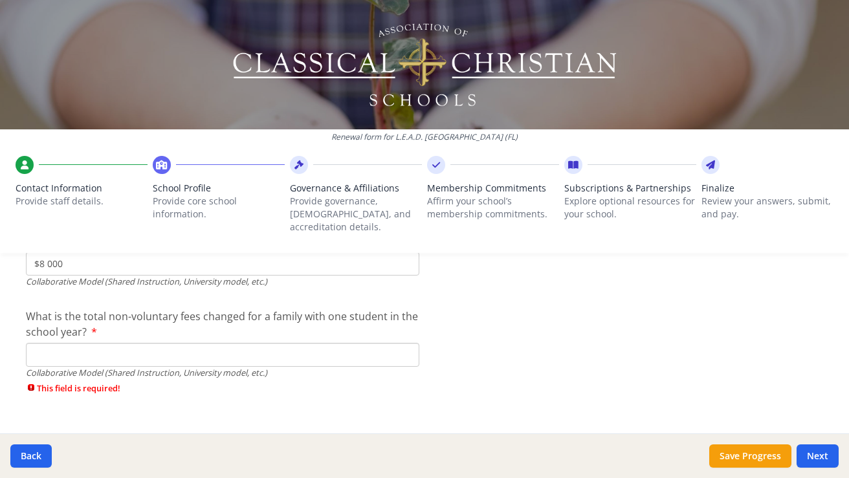
scroll to position [4536, 0]
click at [65, 344] on input "What is the total non-voluntary fees changed for a family with one student in t…" at bounding box center [222, 356] width 393 height 24
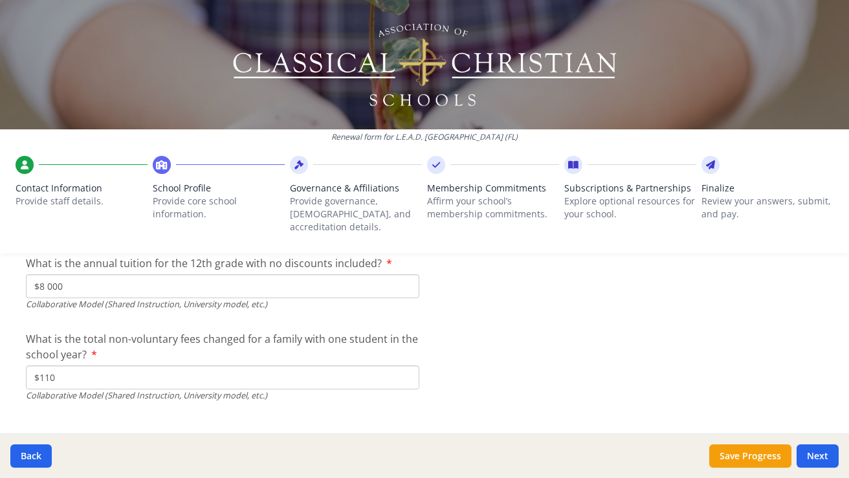
type input "$1 100"
click at [827, 455] on button "Next" at bounding box center [817, 455] width 42 height 23
click at [815, 452] on button "Next" at bounding box center [817, 455] width 42 height 23
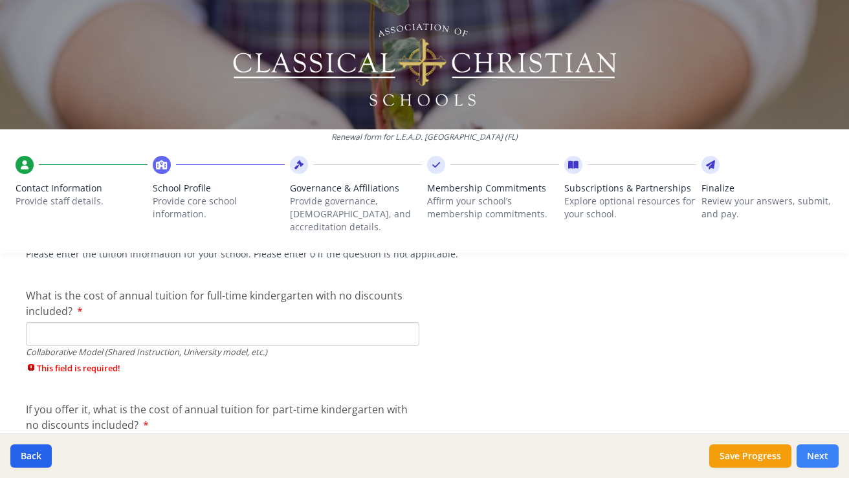
scroll to position [4100, 0]
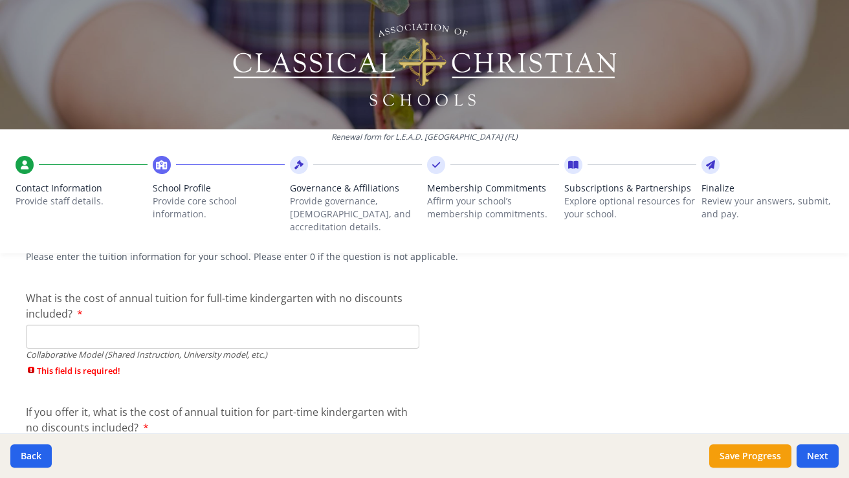
click at [221, 325] on input "What is the cost of annual tuition for full-time kindergarten with no discounts…" at bounding box center [222, 337] width 393 height 24
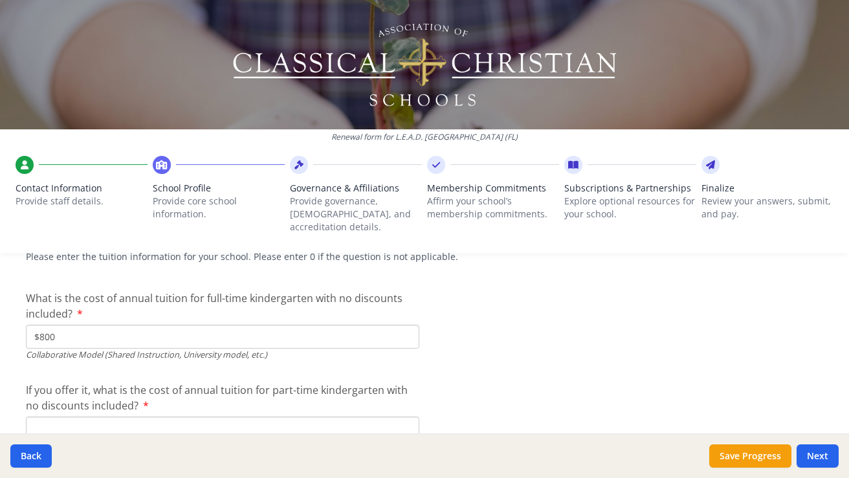
type input "$8 000"
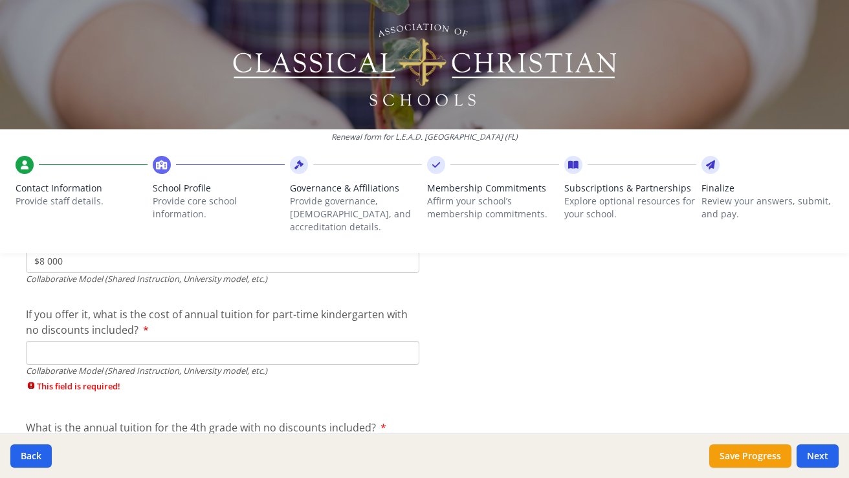
scroll to position [4178, 0]
click at [198, 339] on input "If you offer it, what is the cost of annual tuition for part-time kindergarten …" at bounding box center [222, 351] width 393 height 24
type input "$0"
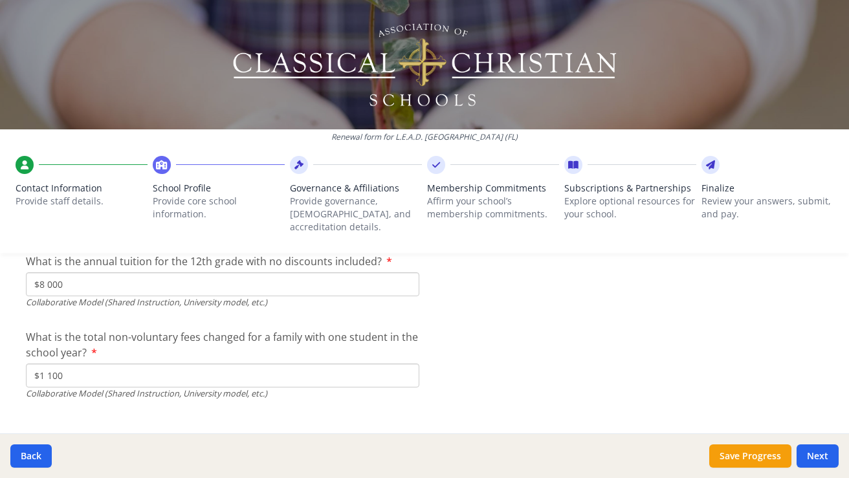
scroll to position [4470, 0]
click at [822, 448] on button "Next" at bounding box center [817, 455] width 42 height 23
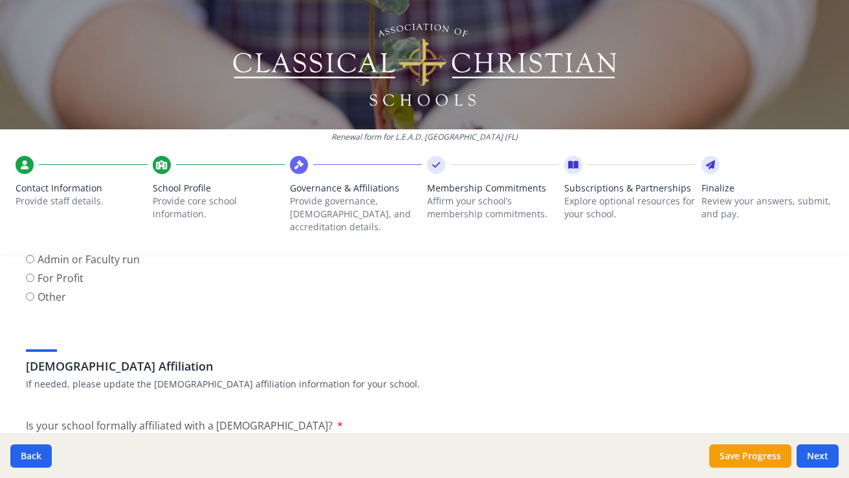
click at [510, 340] on div "[DEMOGRAPHIC_DATA] Affiliation If needed, please update the [DEMOGRAPHIC_DATA] …" at bounding box center [424, 360] width 797 height 62
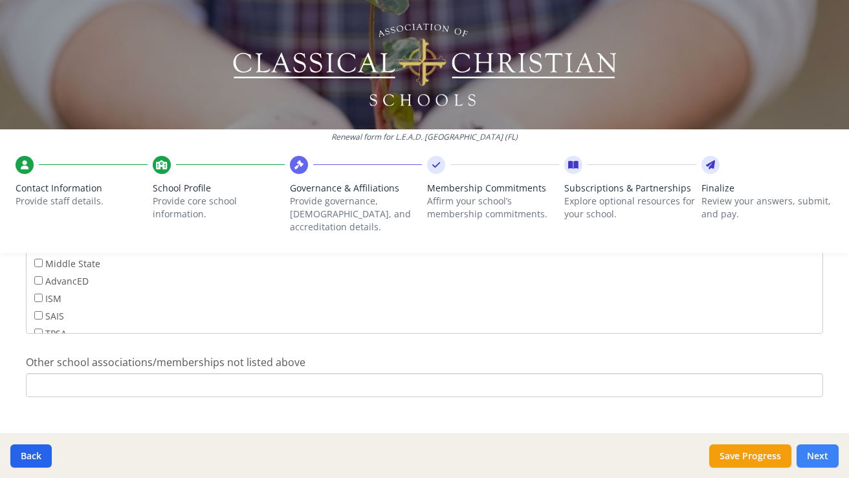
click at [806, 461] on button "Next" at bounding box center [817, 455] width 42 height 23
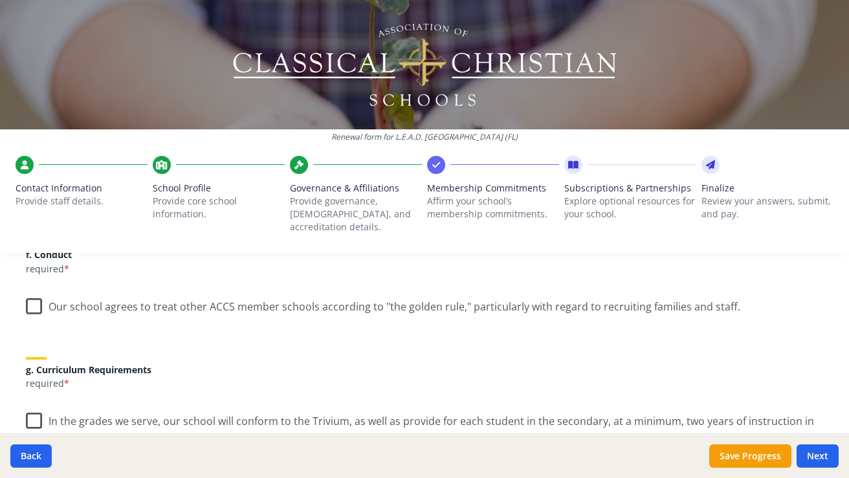
click at [36, 290] on label "Our school agrees to treat other ACCS member schools according to "the golden r…" at bounding box center [383, 304] width 714 height 28
click at [0, 0] on input "Our school agrees to treat other ACCS member schools according to "the golden r…" at bounding box center [0, 0] width 0 height 0
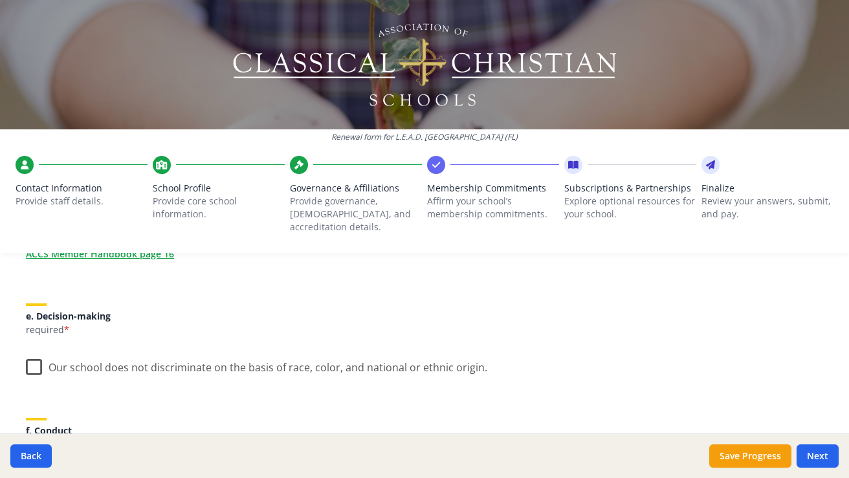
scroll to position [693, 0]
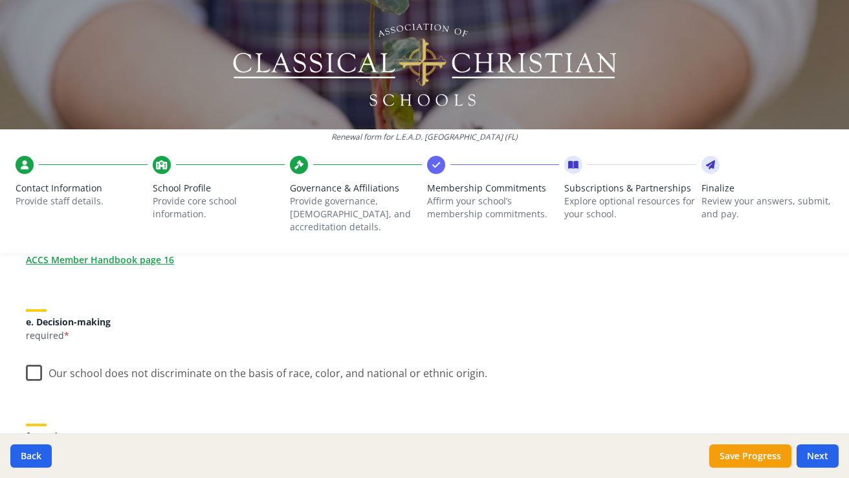
click at [33, 356] on label "Our school does not discriminate on the basis of race, color, and national or e…" at bounding box center [256, 370] width 461 height 28
click at [0, 0] on input "Our school does not discriminate on the basis of race, color, and national or e…" at bounding box center [0, 0] width 0 height 0
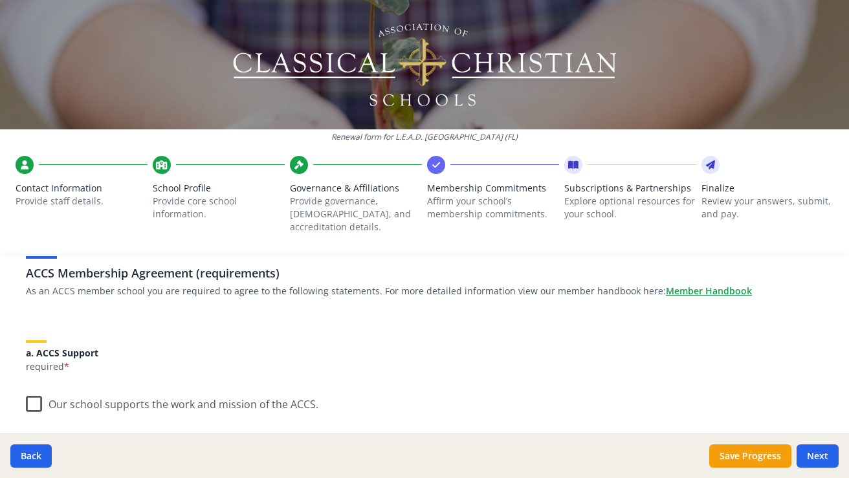
scroll to position [116, 0]
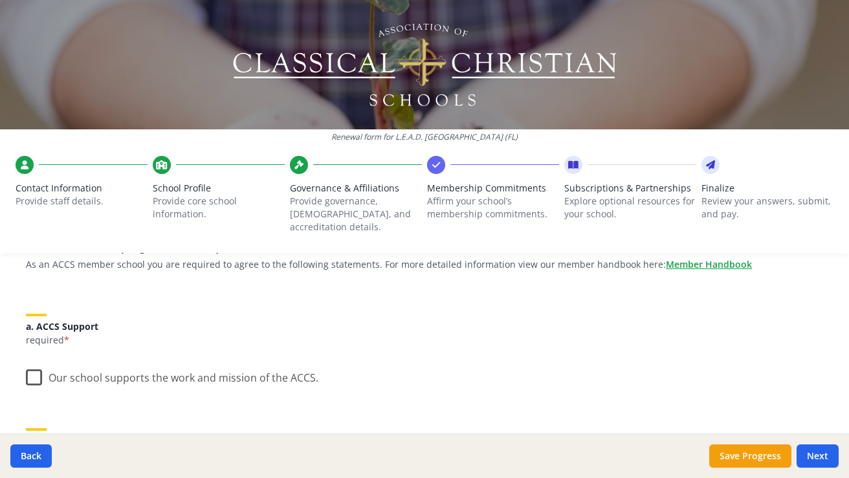
click at [28, 362] on label "Our school supports the work and mission of the ACCS." at bounding box center [172, 375] width 292 height 28
click at [0, 0] on input "Our school supports the work and mission of the ACCS." at bounding box center [0, 0] width 0 height 0
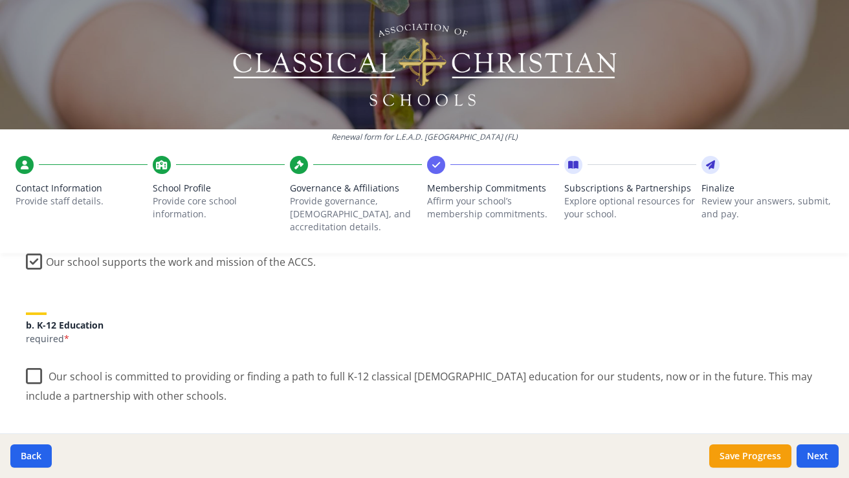
scroll to position [234, 0]
click at [29, 362] on label "Our school is committed to providing or finding a path to full K-12 classical […" at bounding box center [424, 379] width 797 height 43
click at [0, 0] on input "Our school is committed to providing or finding a path to full K-12 classical […" at bounding box center [0, 0] width 0 height 0
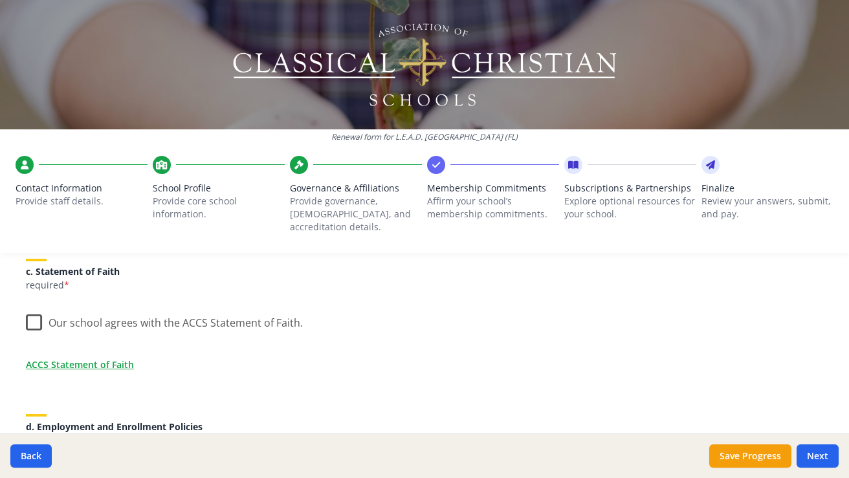
scroll to position [413, 0]
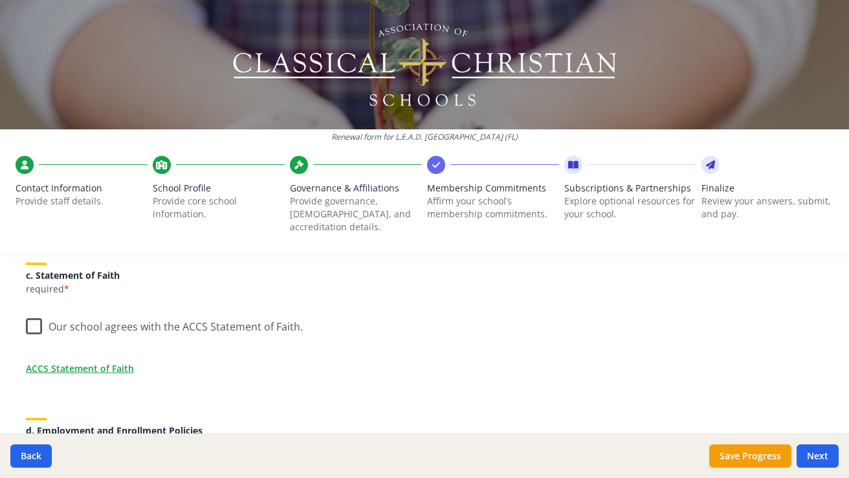
click at [32, 311] on label "Our school agrees with the ACCS Statement of Faith." at bounding box center [164, 324] width 277 height 28
click at [0, 0] on input "Our school agrees with the ACCS Statement of Faith." at bounding box center [0, 0] width 0 height 0
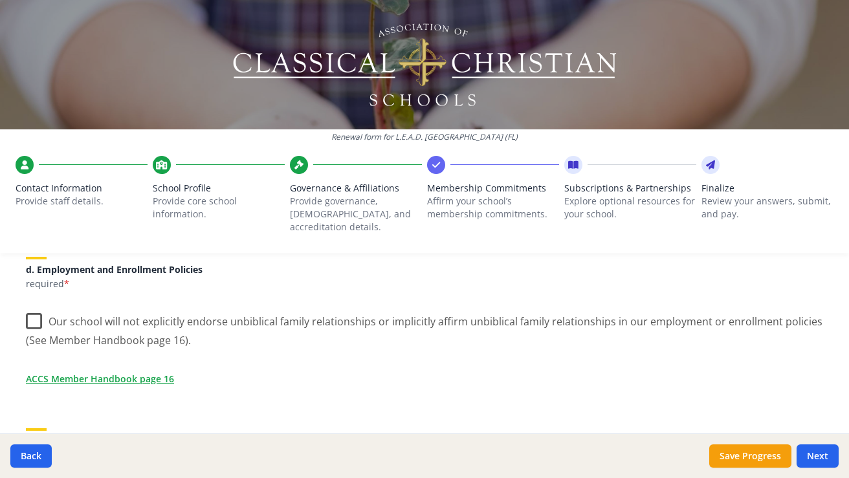
scroll to position [578, 0]
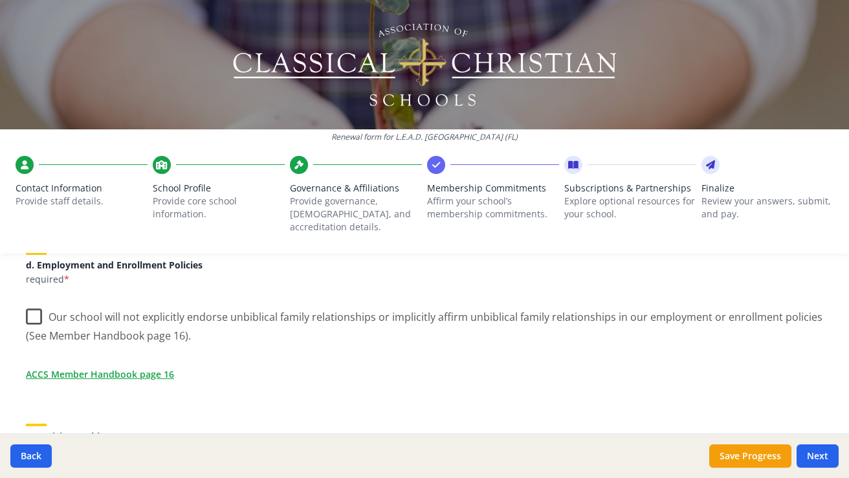
click at [29, 307] on label "Our school will not explicitly endorse unbiblical family relationships or impli…" at bounding box center [424, 321] width 797 height 43
click at [0, 0] on input "Our school will not explicitly endorse unbiblical family relationships or impli…" at bounding box center [0, 0] width 0 height 0
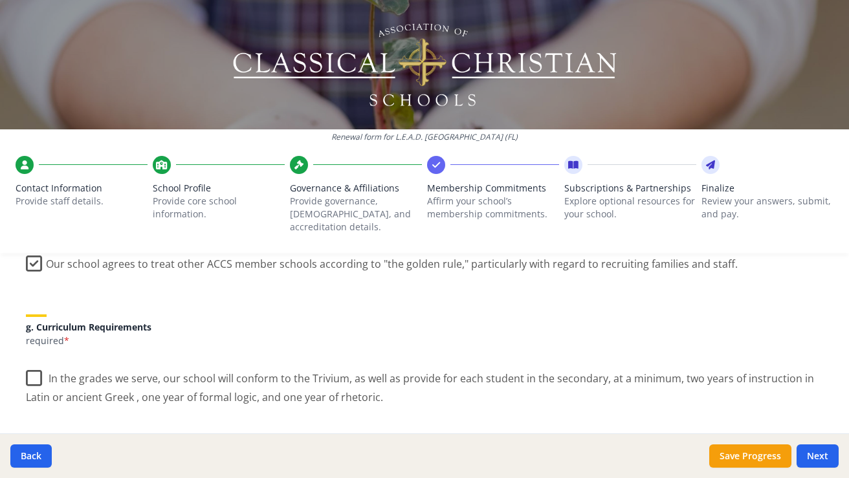
scroll to position [928, 0]
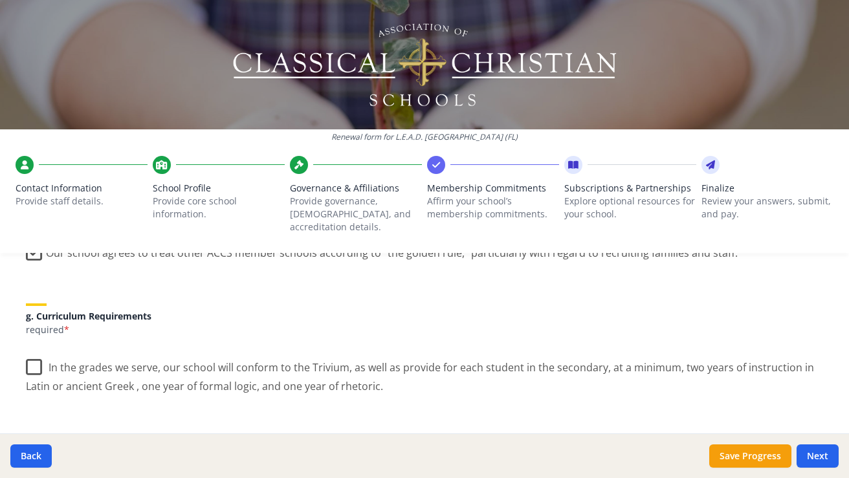
click at [33, 351] on label "In the grades we serve, our school will conform to the Trivium, as well as prov…" at bounding box center [424, 372] width 797 height 43
click at [0, 0] on input "In the grades we serve, our school will conform to the Trivium, as well as prov…" at bounding box center [0, 0] width 0 height 0
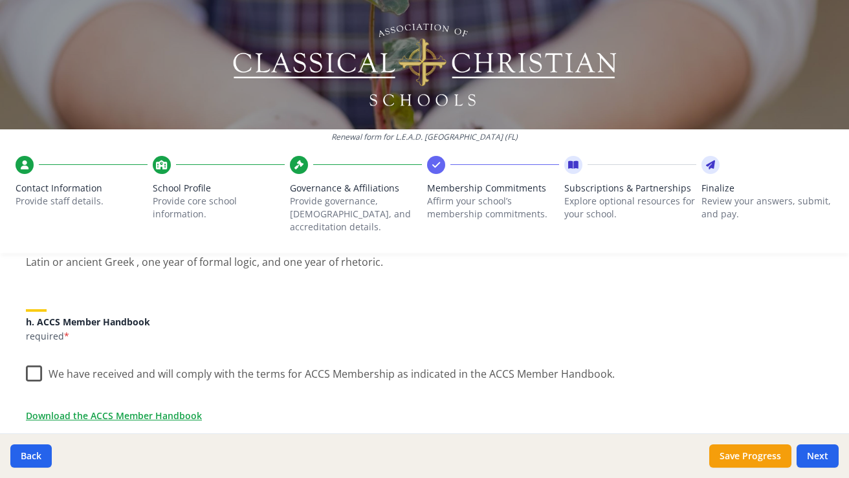
scroll to position [1066, 0]
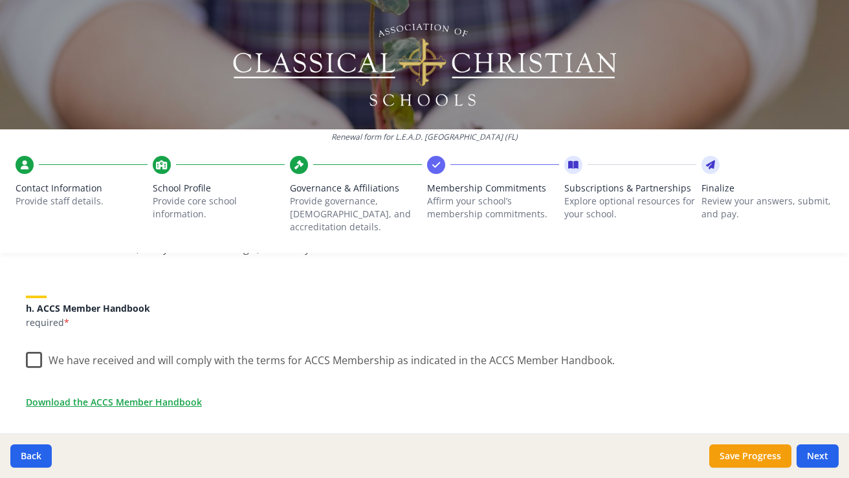
click at [36, 346] on label "We have received and will comply with the terms for ACCS Membership as indicate…" at bounding box center [320, 358] width 589 height 28
click at [0, 0] on input "We have received and will comply with the terms for ACCS Membership as indicate…" at bounding box center [0, 0] width 0 height 0
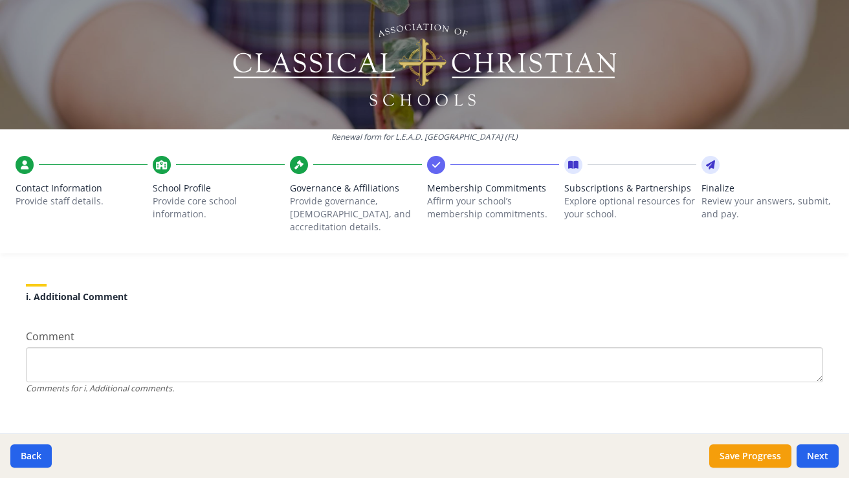
scroll to position [1233, 0]
click at [803, 463] on button "Next" at bounding box center [817, 455] width 42 height 23
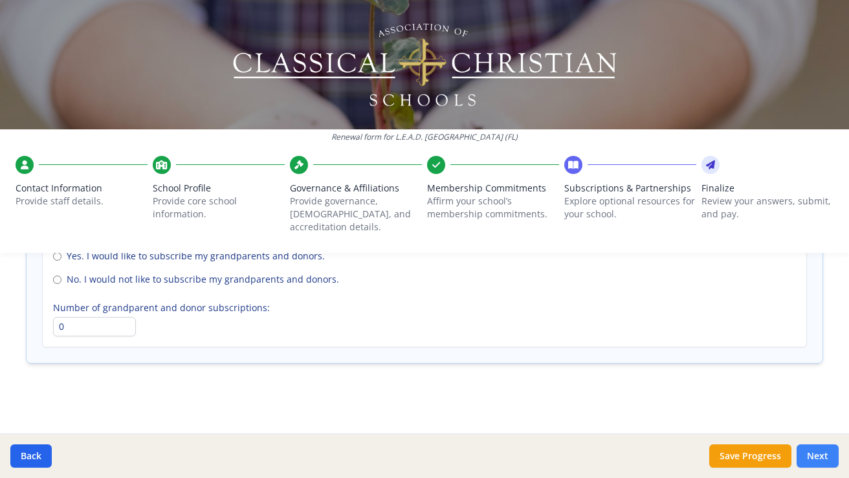
scroll to position [999, 0]
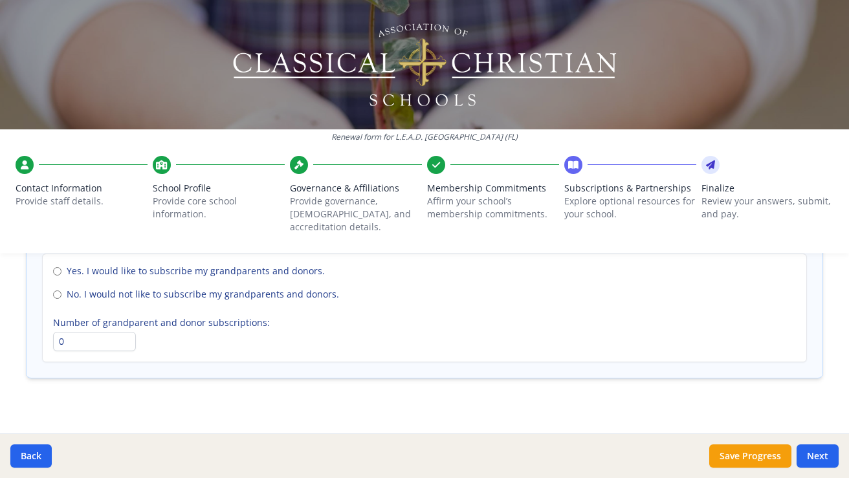
click at [56, 290] on input "No. I would not like to subscribe my grandparents and donors." at bounding box center [57, 294] width 8 height 8
radio input "true"
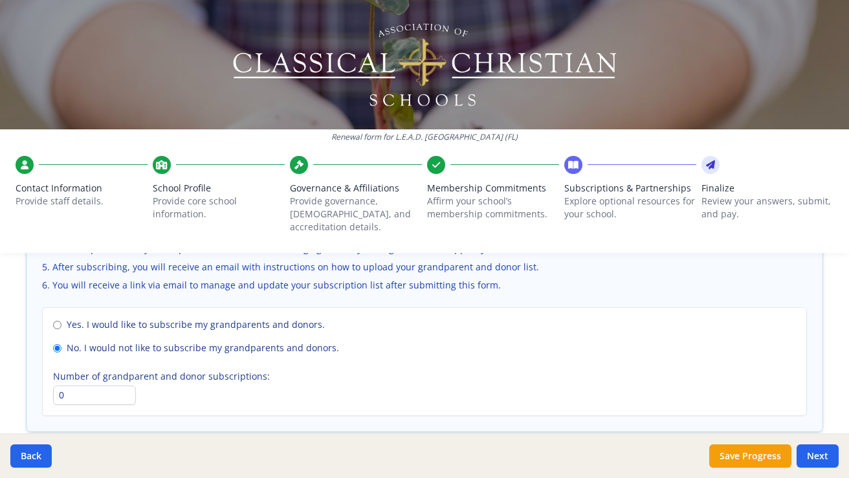
scroll to position [990, 0]
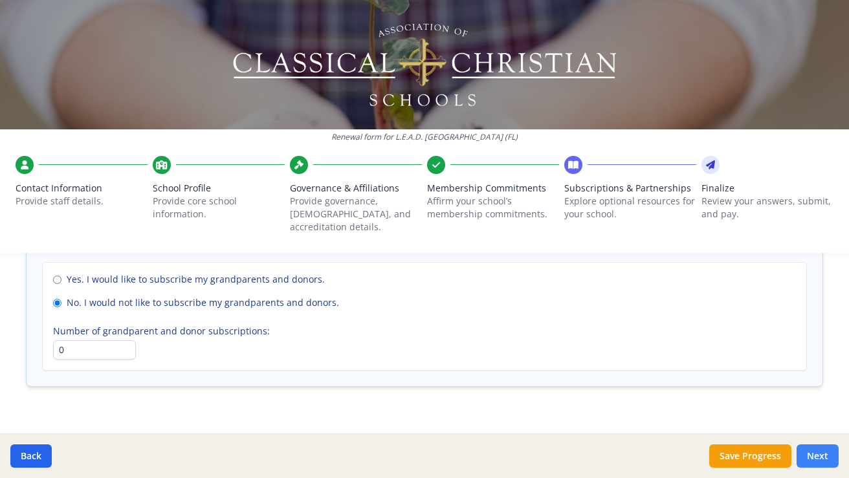
click at [816, 458] on button "Next" at bounding box center [817, 455] width 42 height 23
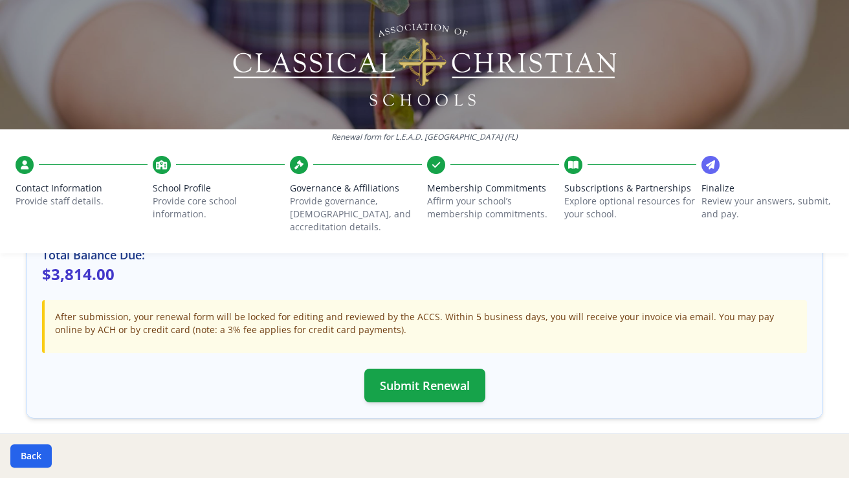
scroll to position [413, 0]
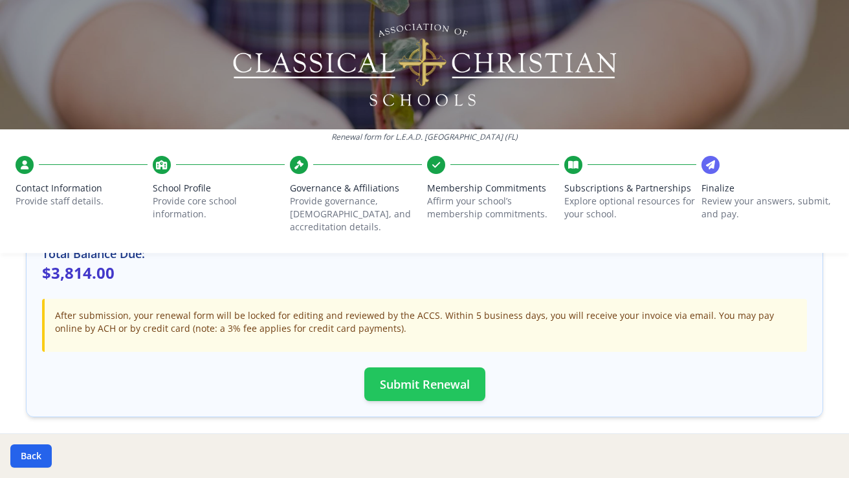
click at [422, 373] on button "Submit Renewal" at bounding box center [424, 384] width 121 height 34
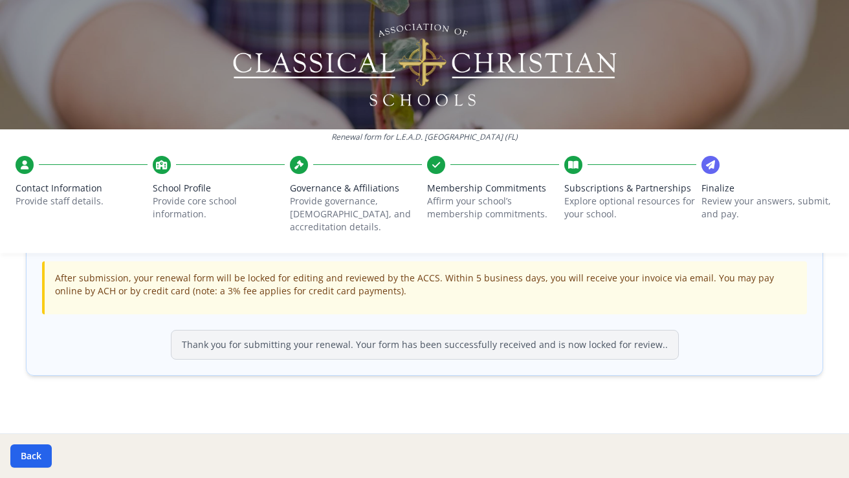
scroll to position [450, 0]
